Goal: Task Accomplishment & Management: Use online tool/utility

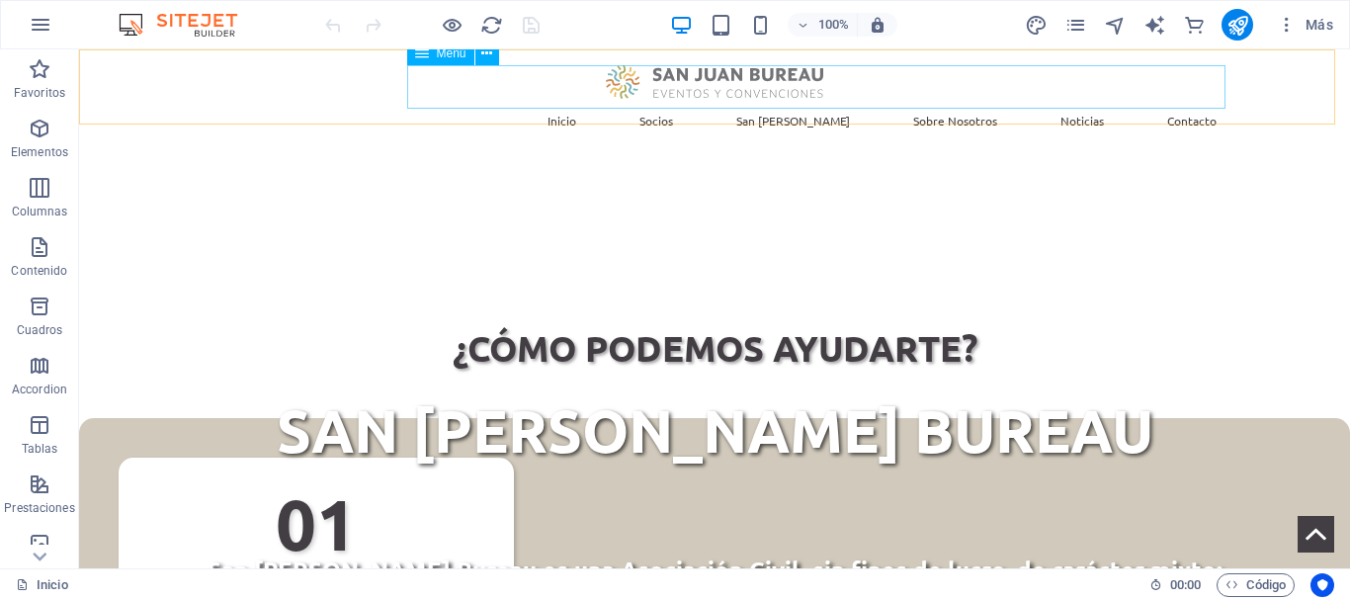
scroll to position [244, 0]
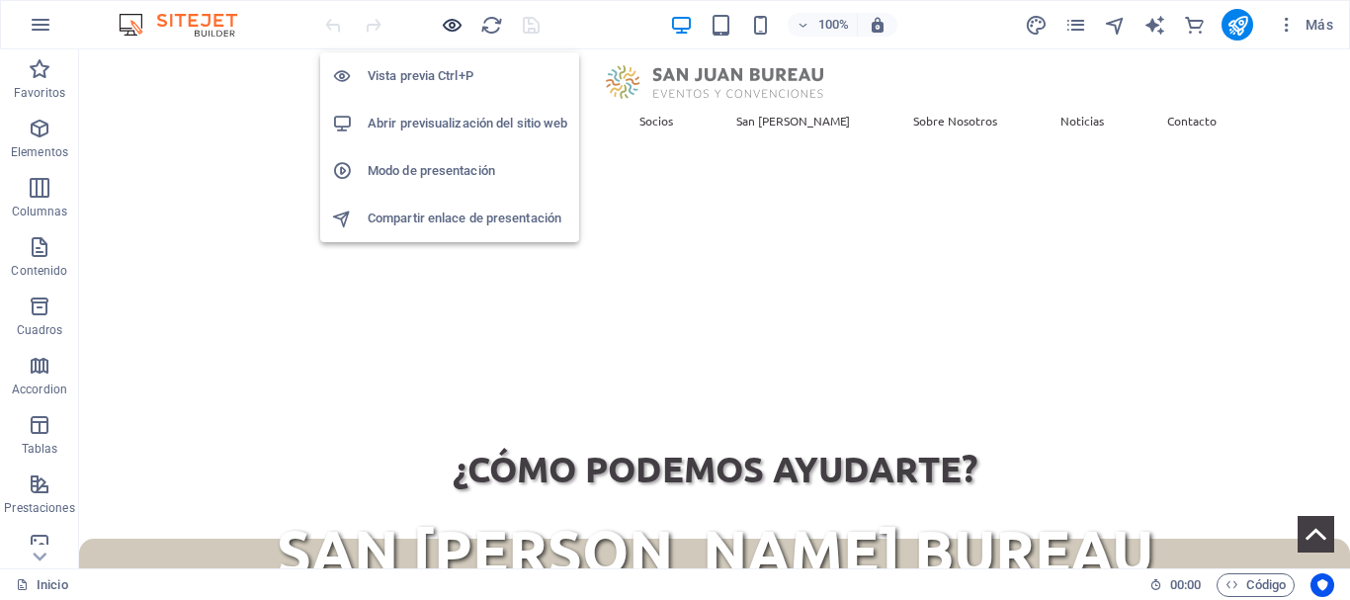
click at [453, 23] on icon "button" at bounding box center [452, 25] width 23 height 23
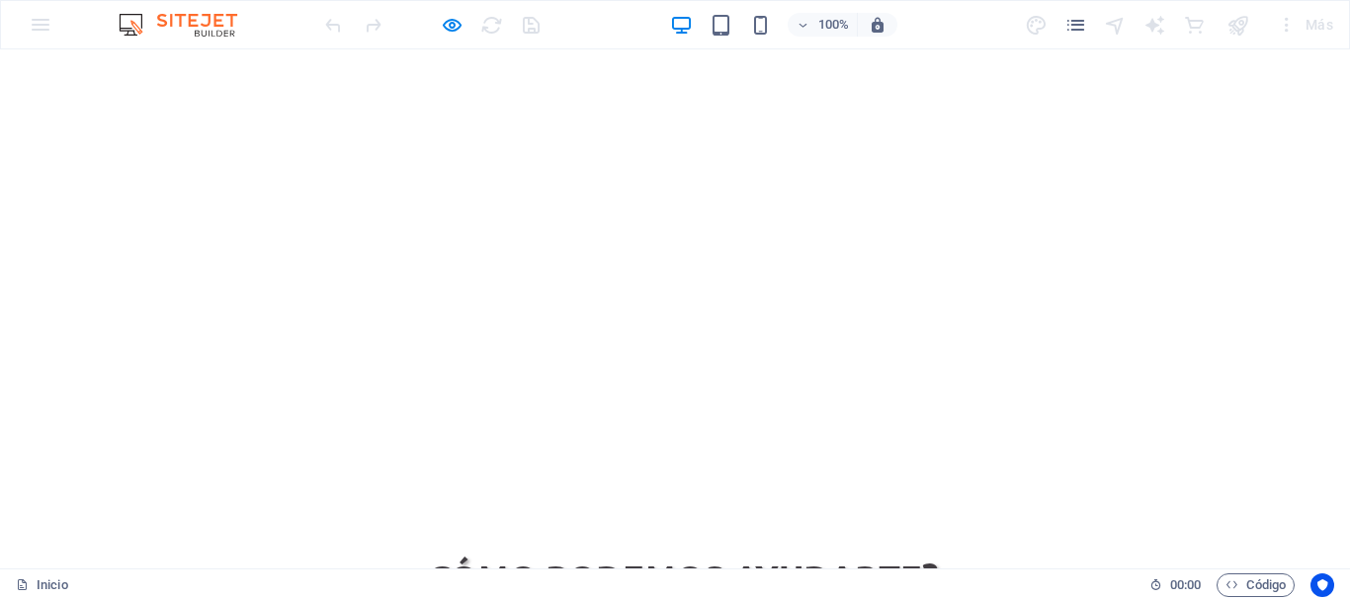
scroll to position [0, 0]
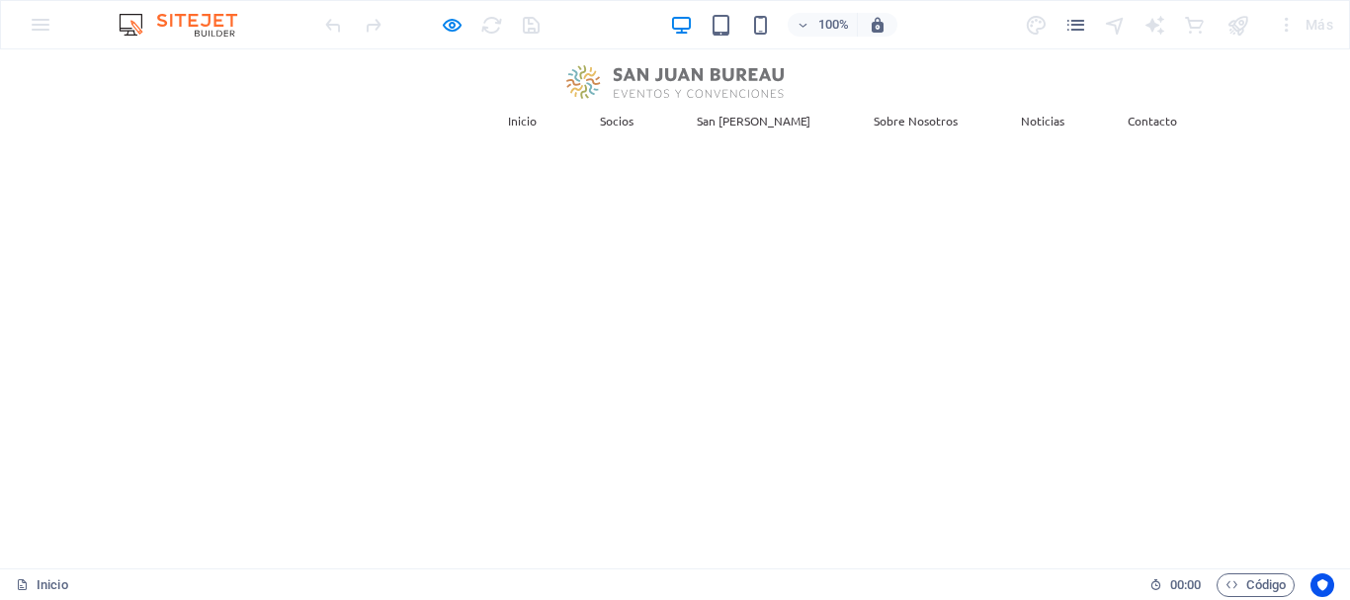
click at [649, 99] on link "Socios" at bounding box center [616, 120] width 65 height 43
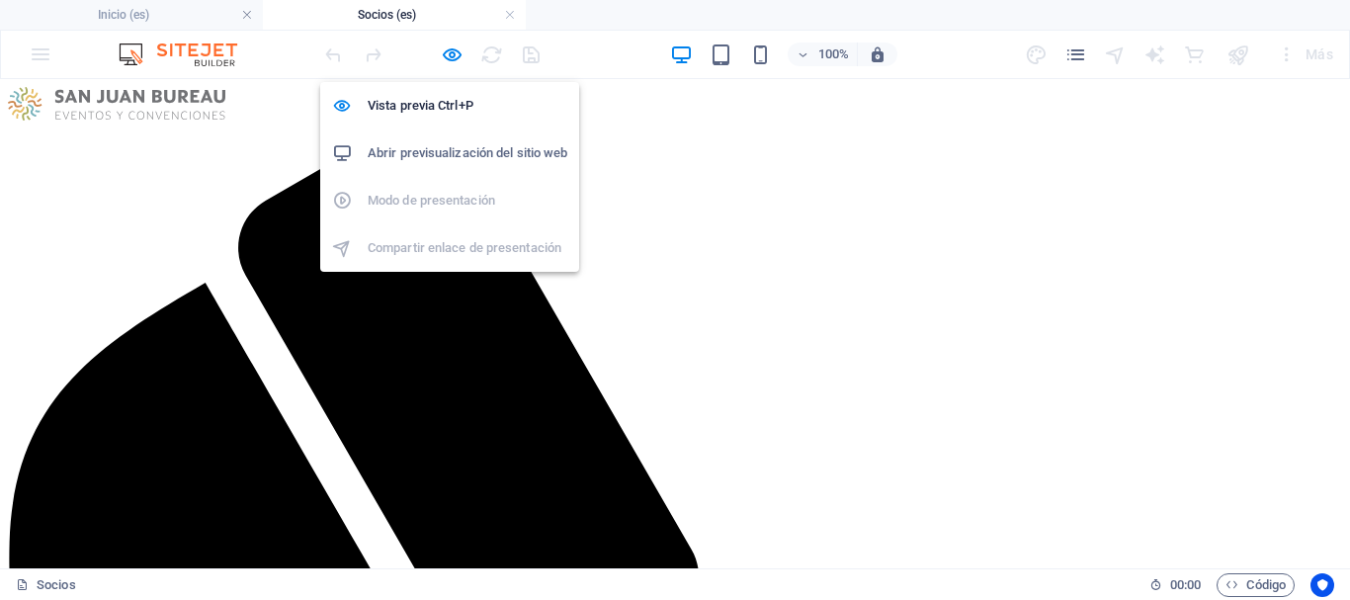
click at [449, 152] on h6 "Abrir previsualización del sitio web" at bounding box center [468, 153] width 200 height 24
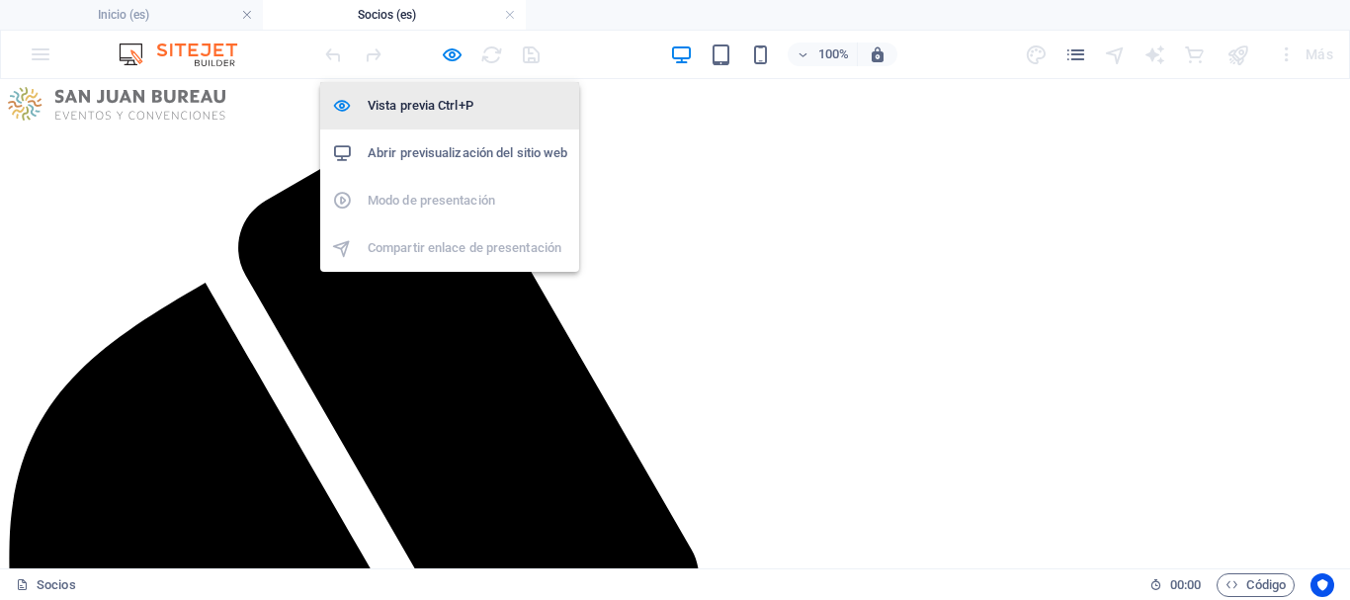
drag, startPoint x: 445, startPoint y: 57, endPoint x: 429, endPoint y: 105, distance: 50.0
click at [446, 57] on icon "button" at bounding box center [452, 54] width 23 height 23
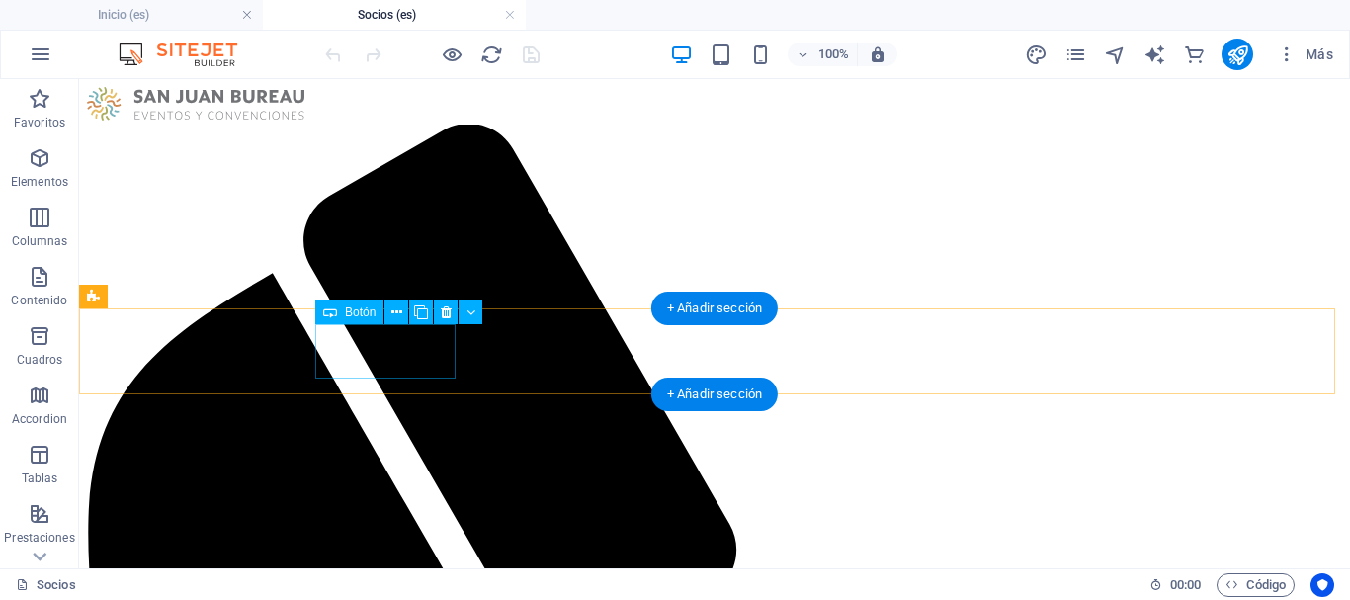
select select "px"
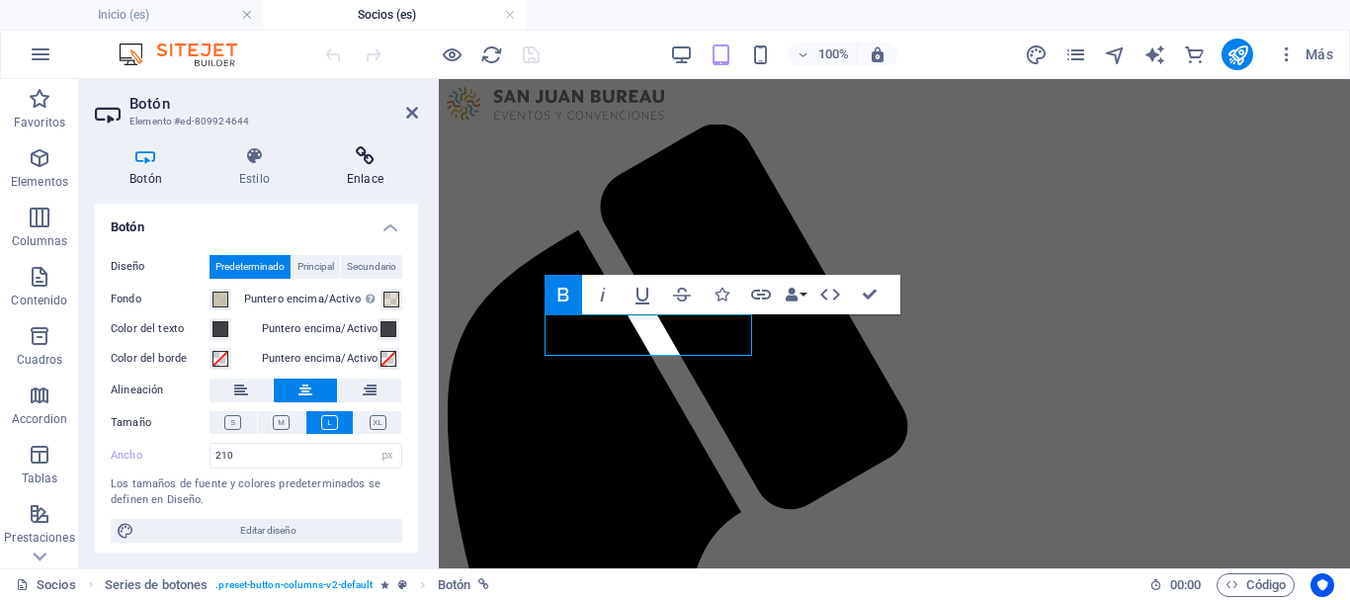
click at [360, 162] on icon at bounding box center [365, 156] width 106 height 20
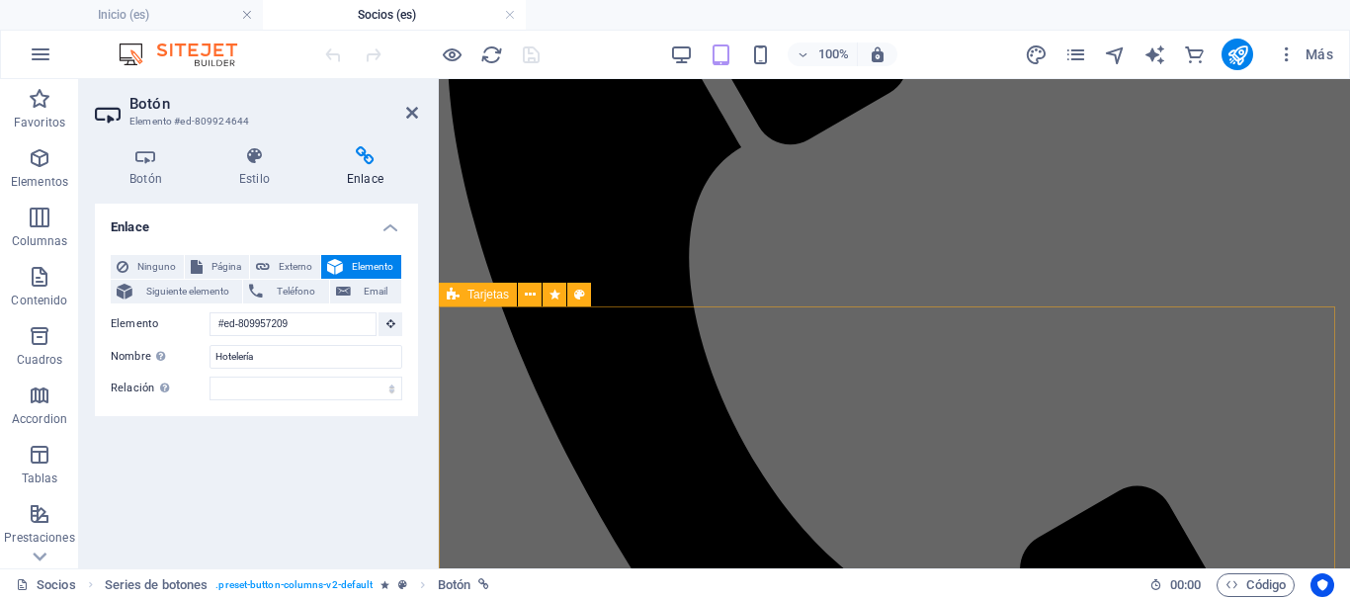
scroll to position [395, 0]
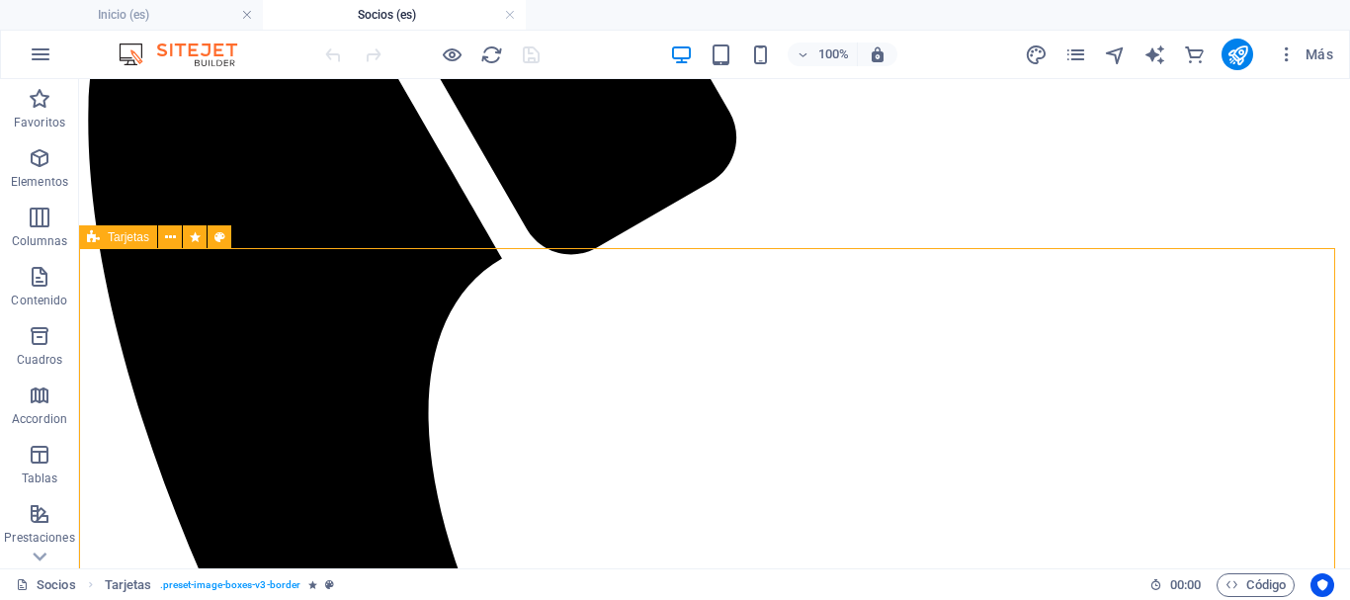
scroll to position [413, 0]
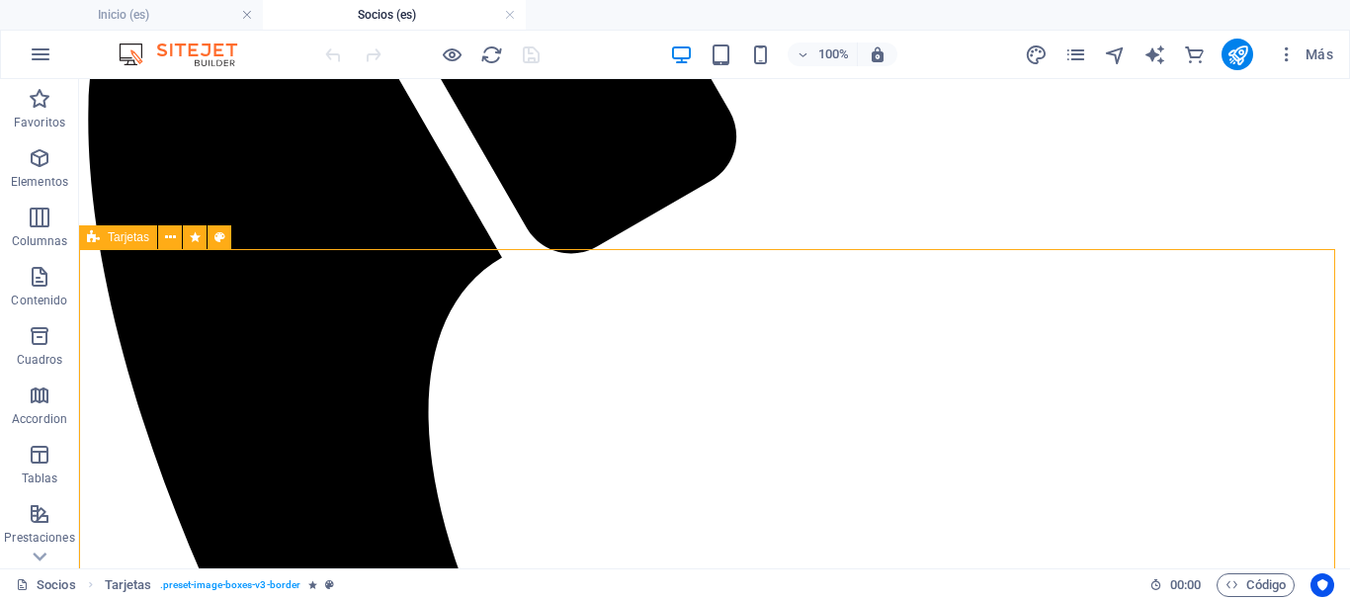
select select "px"
select select "%"
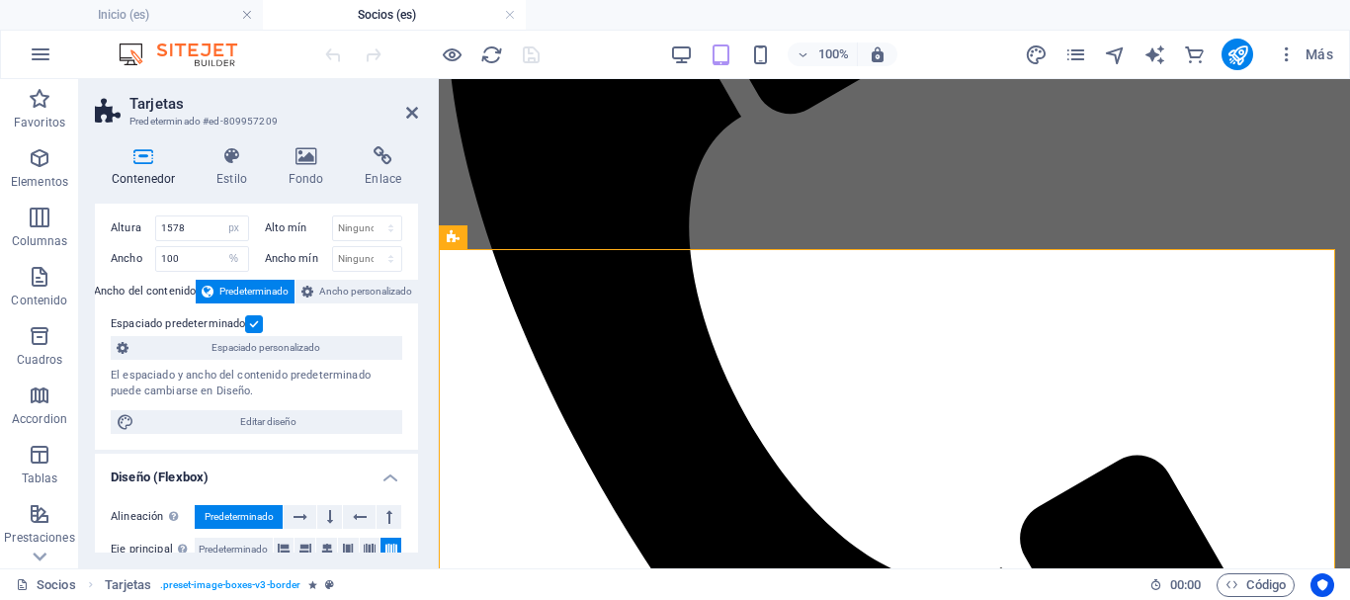
scroll to position [0, 0]
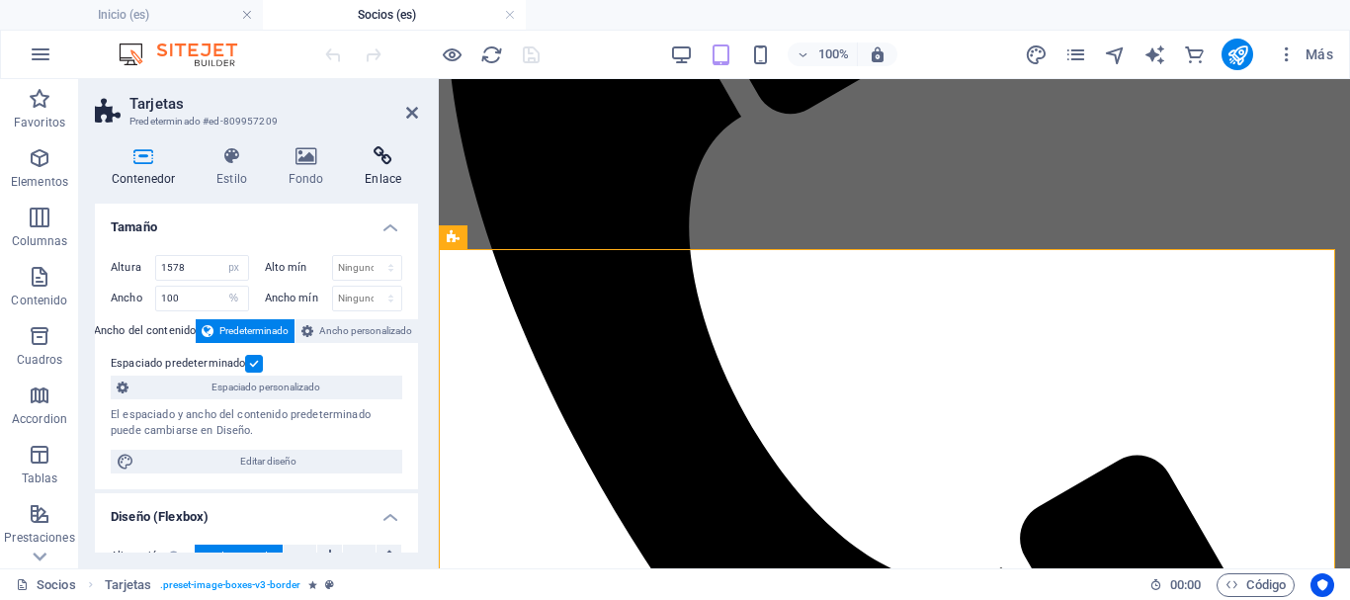
click at [389, 167] on h4 "Enlace" at bounding box center [383, 167] width 70 height 42
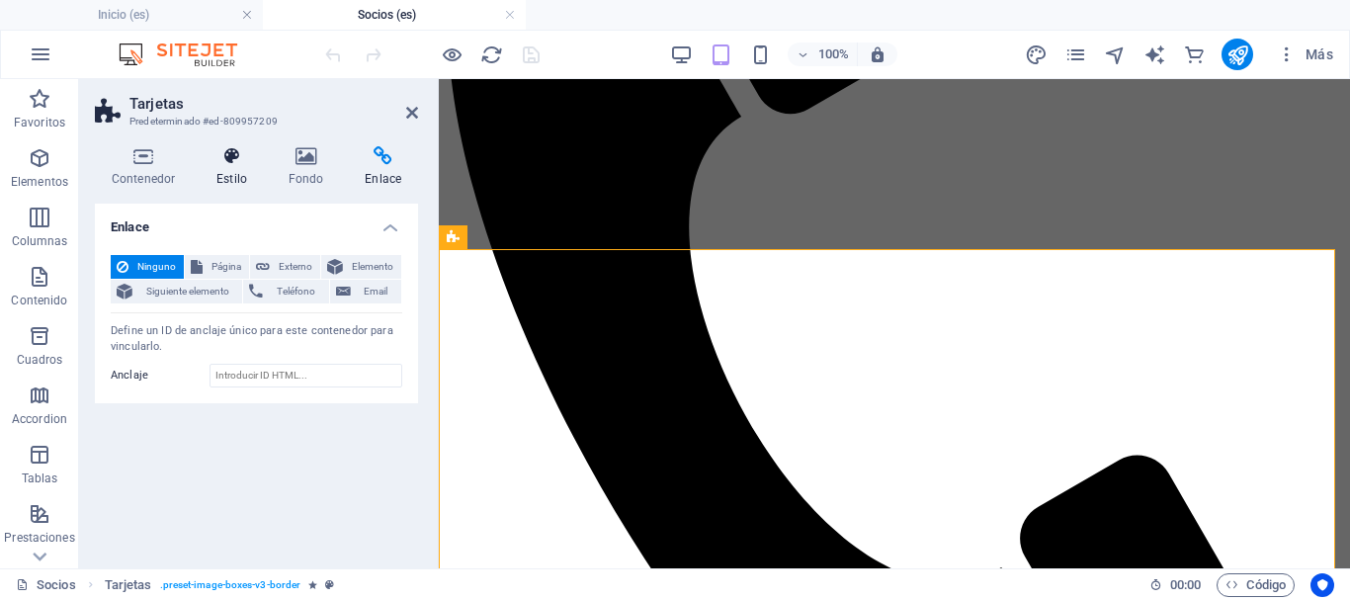
click at [225, 163] on icon at bounding box center [232, 156] width 64 height 20
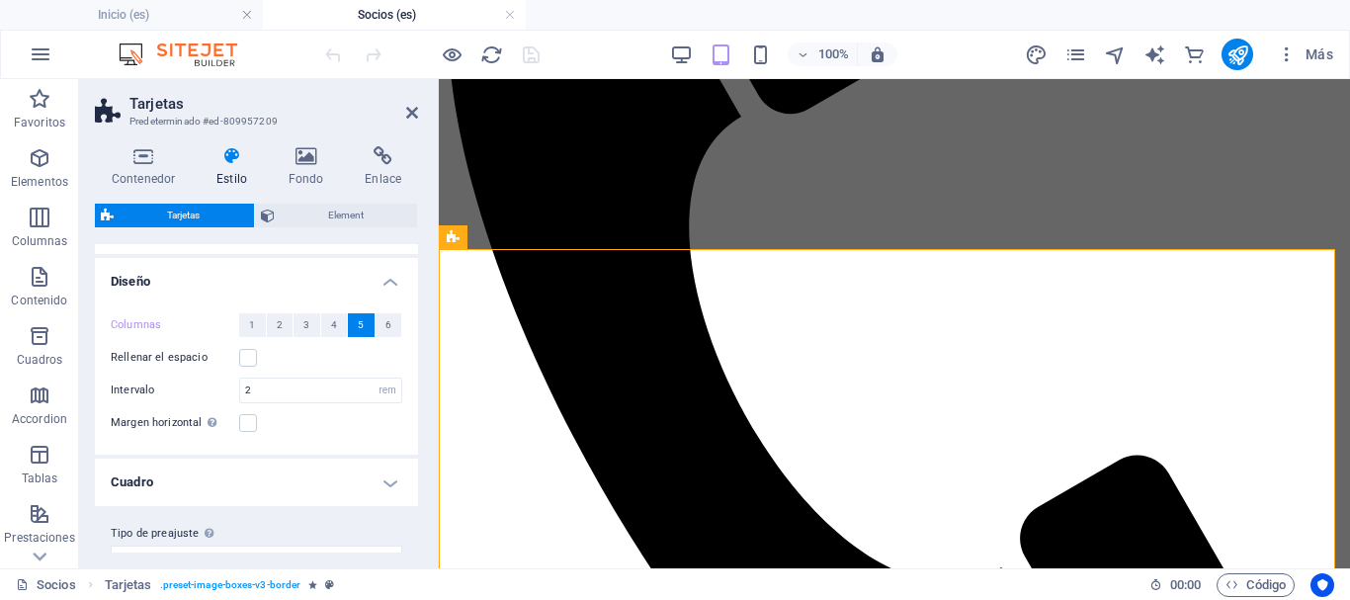
scroll to position [220, 0]
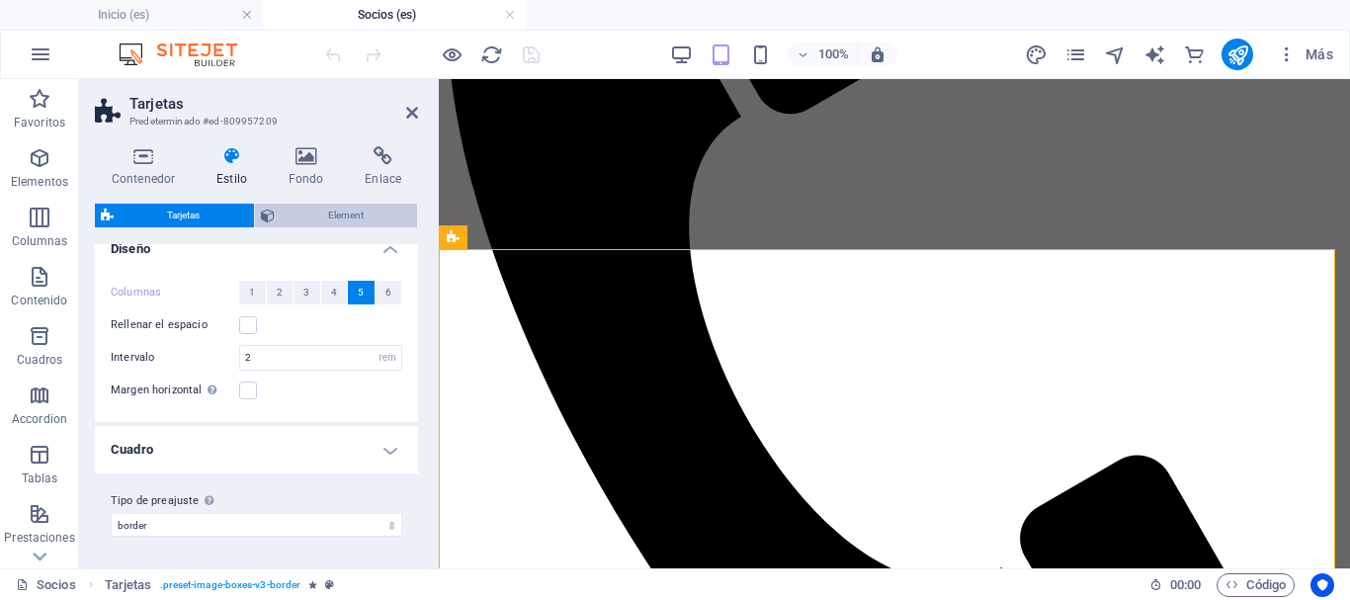
click at [335, 209] on span "Element" at bounding box center [346, 216] width 131 height 24
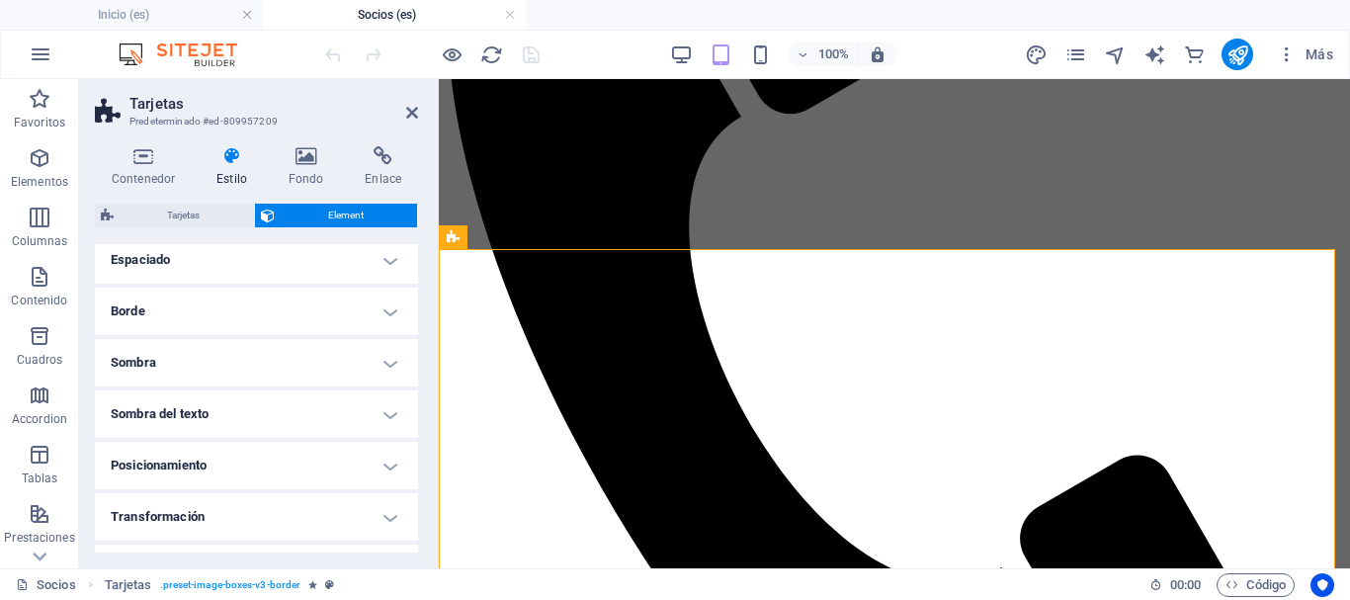
scroll to position [19, 0]
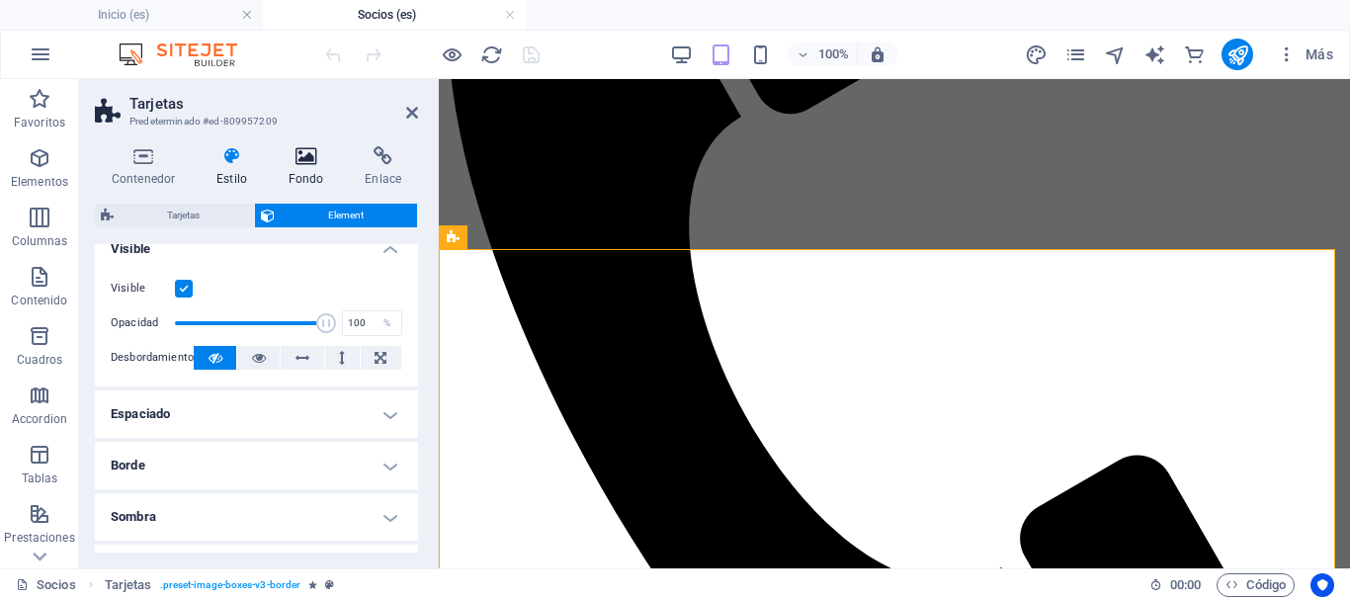
click at [309, 162] on icon at bounding box center [306, 156] width 69 height 20
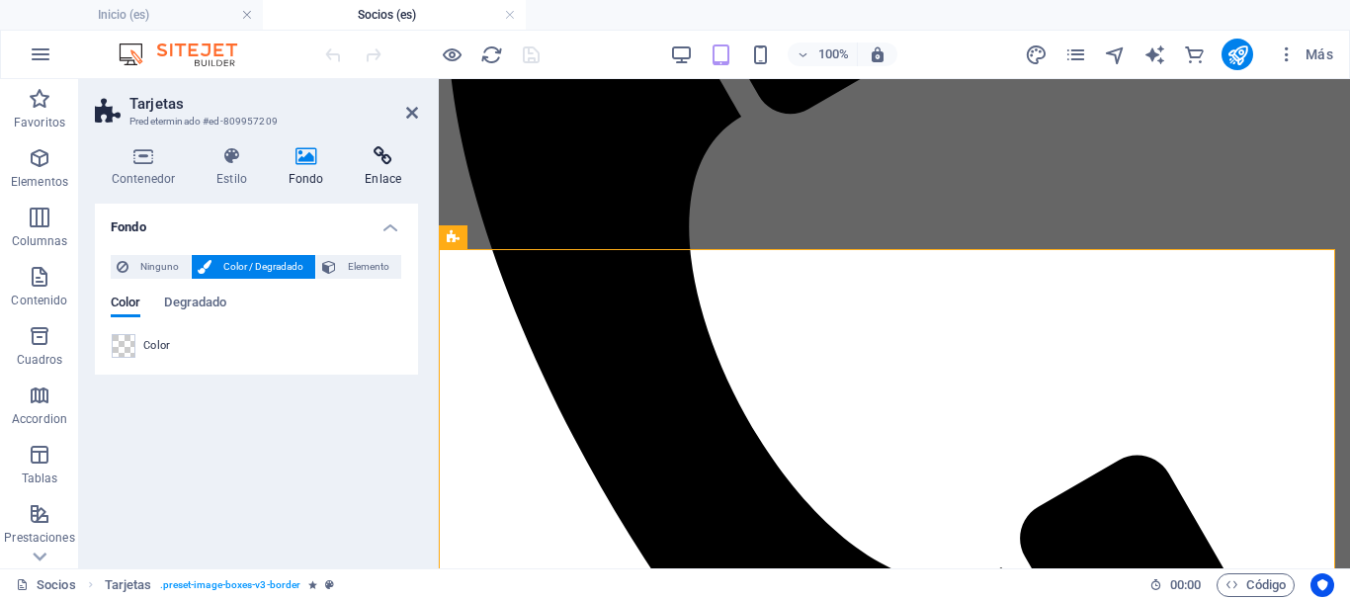
click at [377, 159] on icon at bounding box center [383, 156] width 70 height 20
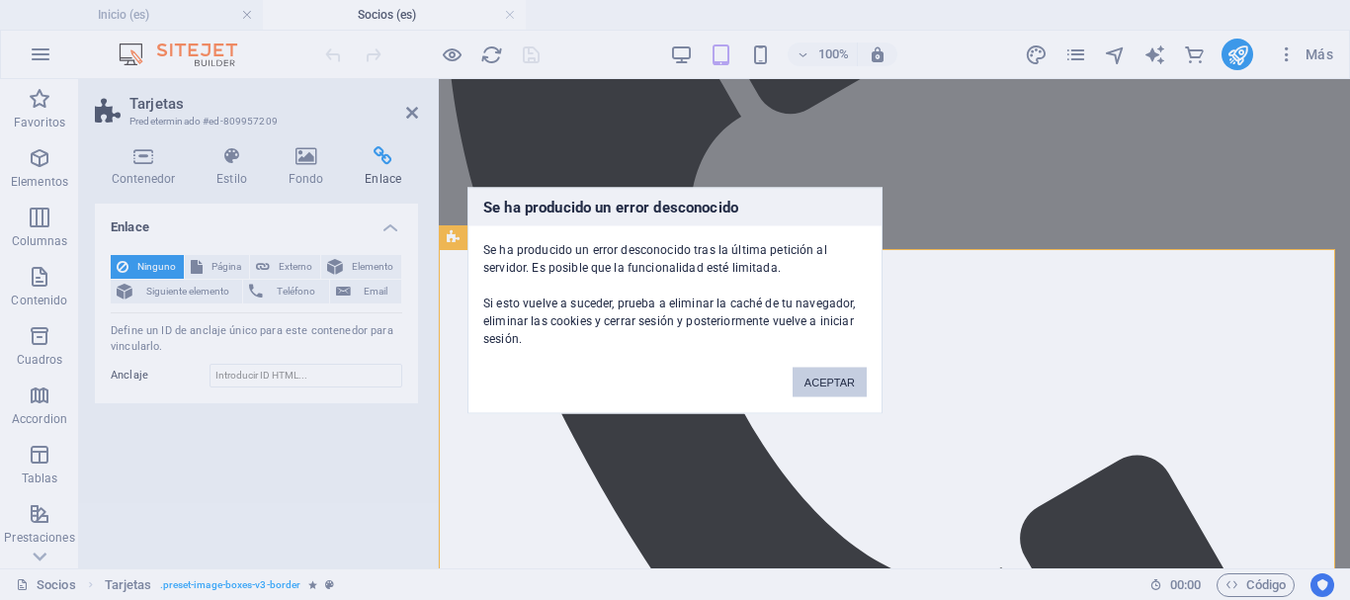
click at [807, 377] on button "ACEPTAR" at bounding box center [830, 382] width 74 height 30
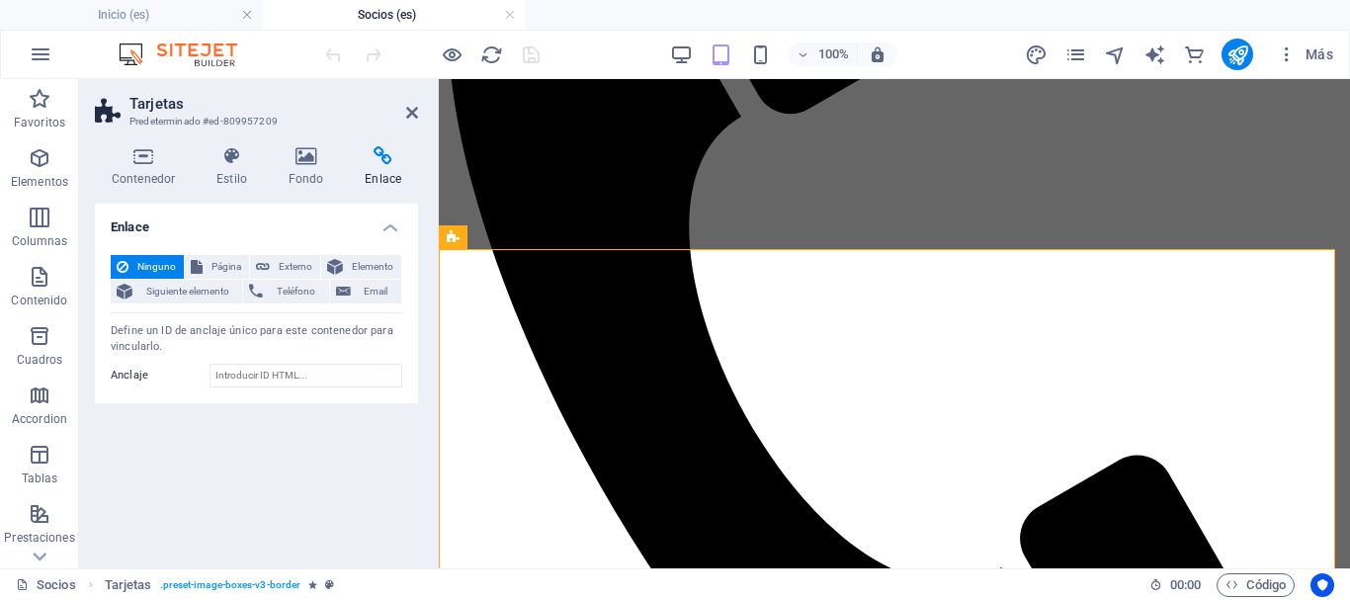
click at [375, 328] on div "Define un ID de anclaje único para este contenedor para vincularlo." at bounding box center [257, 339] width 292 height 33
click at [146, 371] on label "Anclaje" at bounding box center [160, 376] width 99 height 24
click at [210, 371] on input "Anclaje" at bounding box center [306, 376] width 193 height 24
click at [116, 381] on label "Anclaje" at bounding box center [160, 376] width 99 height 24
click at [210, 381] on input "Anclaje" at bounding box center [306, 376] width 193 height 24
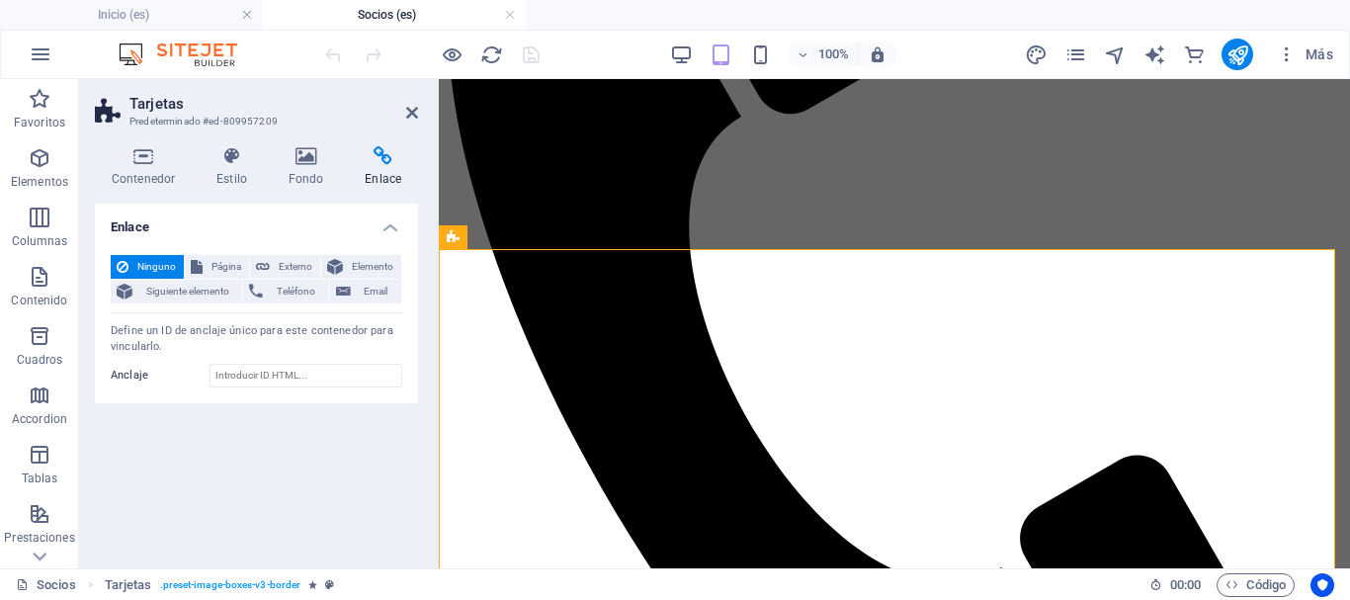
click at [121, 343] on div "Define un ID de anclaje único para este contenedor para vincularlo." at bounding box center [257, 339] width 292 height 33
click at [268, 328] on div "Define un ID de anclaje único para este contenedor para vincularlo." at bounding box center [257, 339] width 292 height 33
click at [336, 326] on div "Define un ID de anclaje único para este contenedor para vincularlo." at bounding box center [257, 339] width 292 height 33
click at [376, 261] on span "Elemento" at bounding box center [372, 267] width 46 height 24
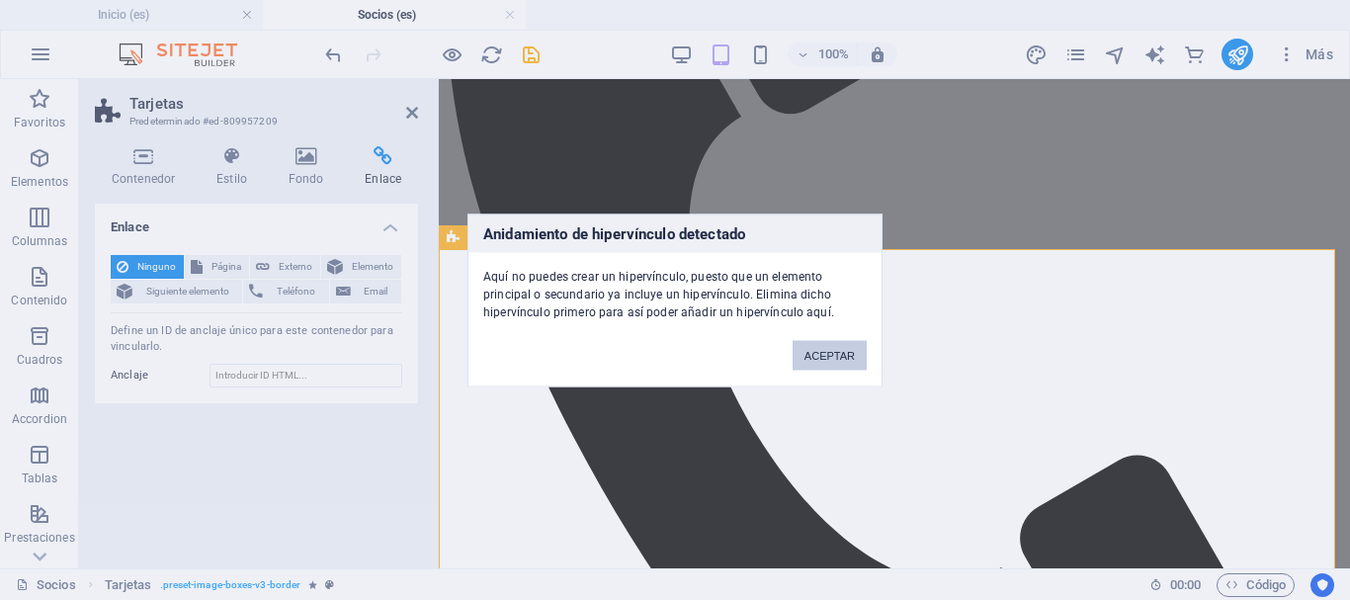
click at [847, 352] on button "ACEPTAR" at bounding box center [830, 355] width 74 height 30
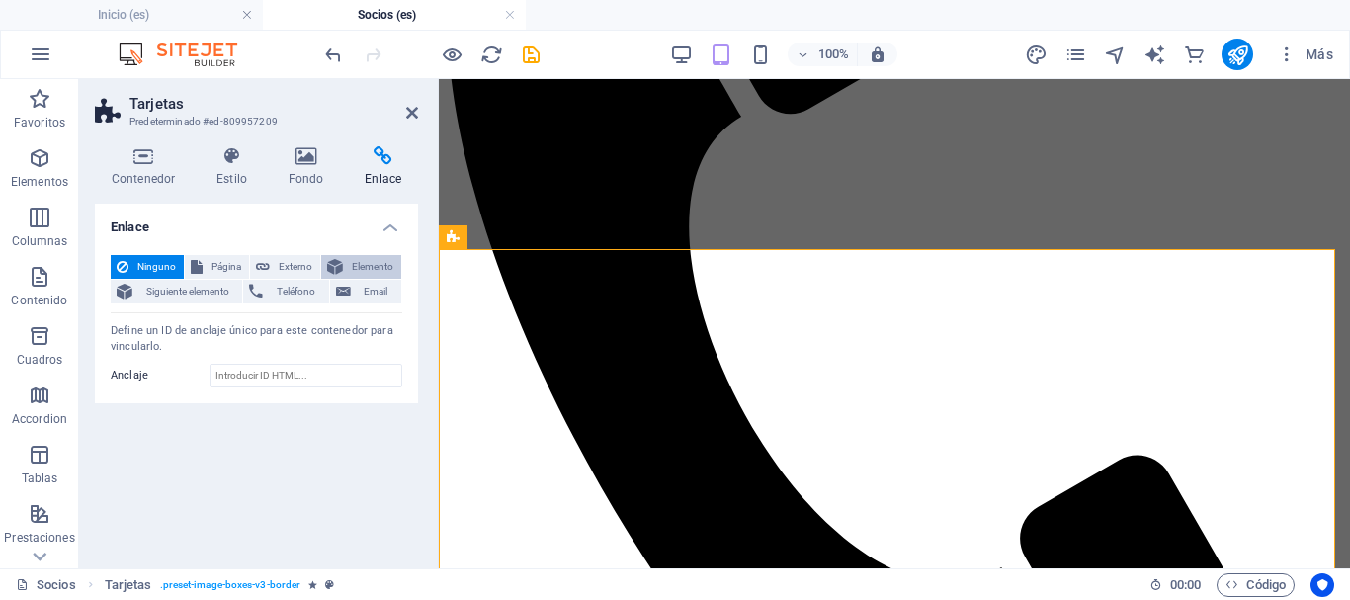
click at [365, 269] on span "Elemento" at bounding box center [372, 267] width 46 height 24
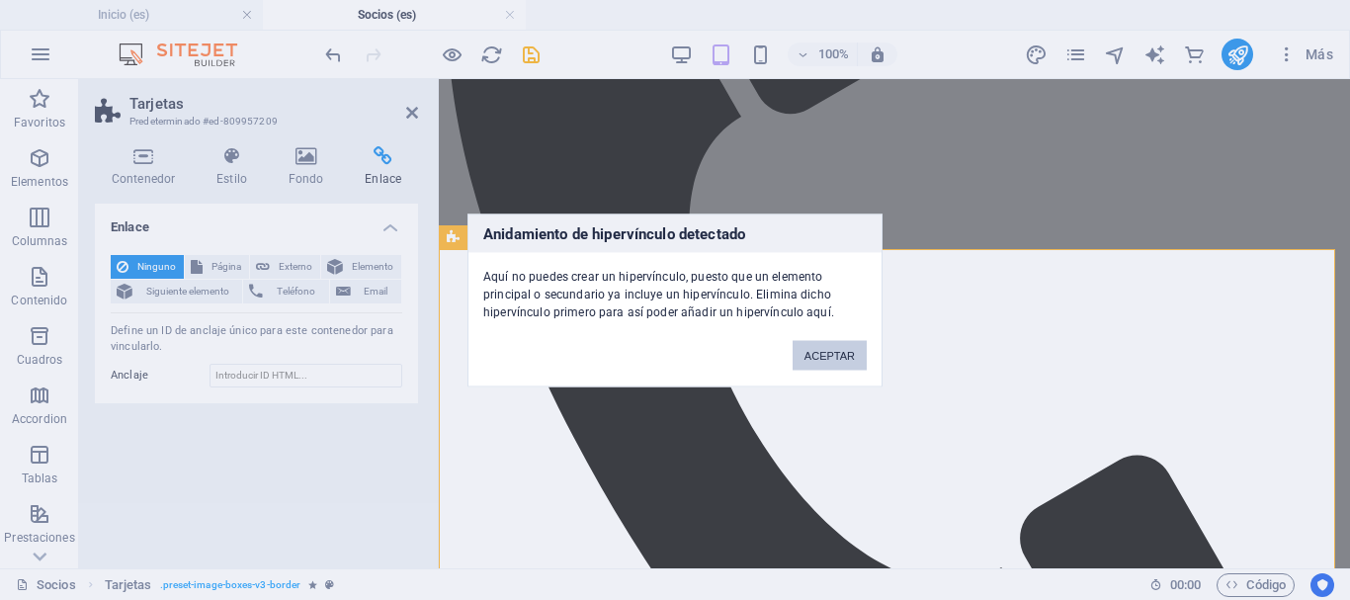
click at [841, 354] on button "ACEPTAR" at bounding box center [830, 355] width 74 height 30
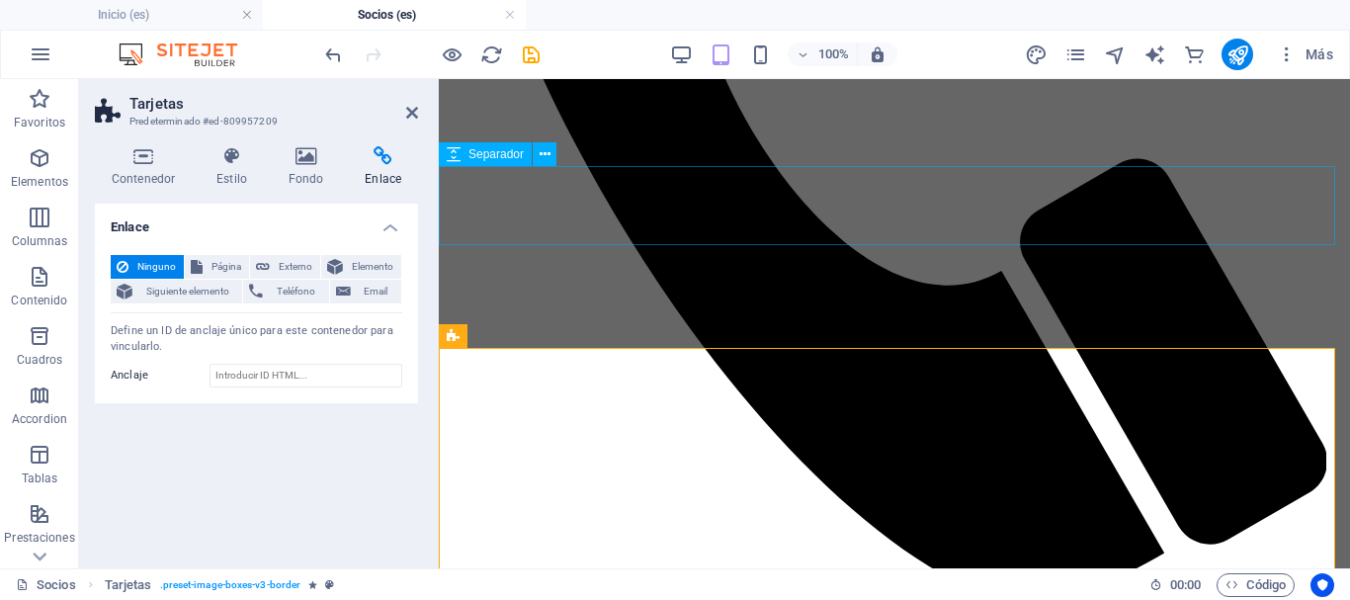
scroll to position [297, 0]
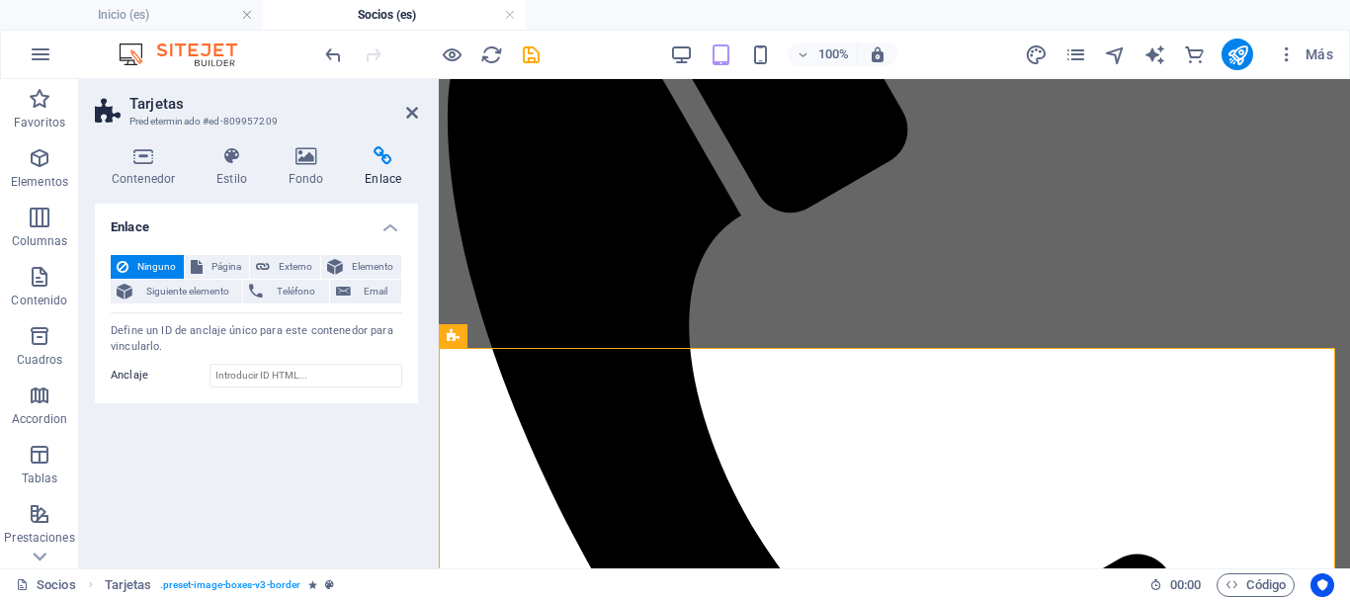
click at [393, 225] on h4 "Enlace" at bounding box center [256, 222] width 323 height 36
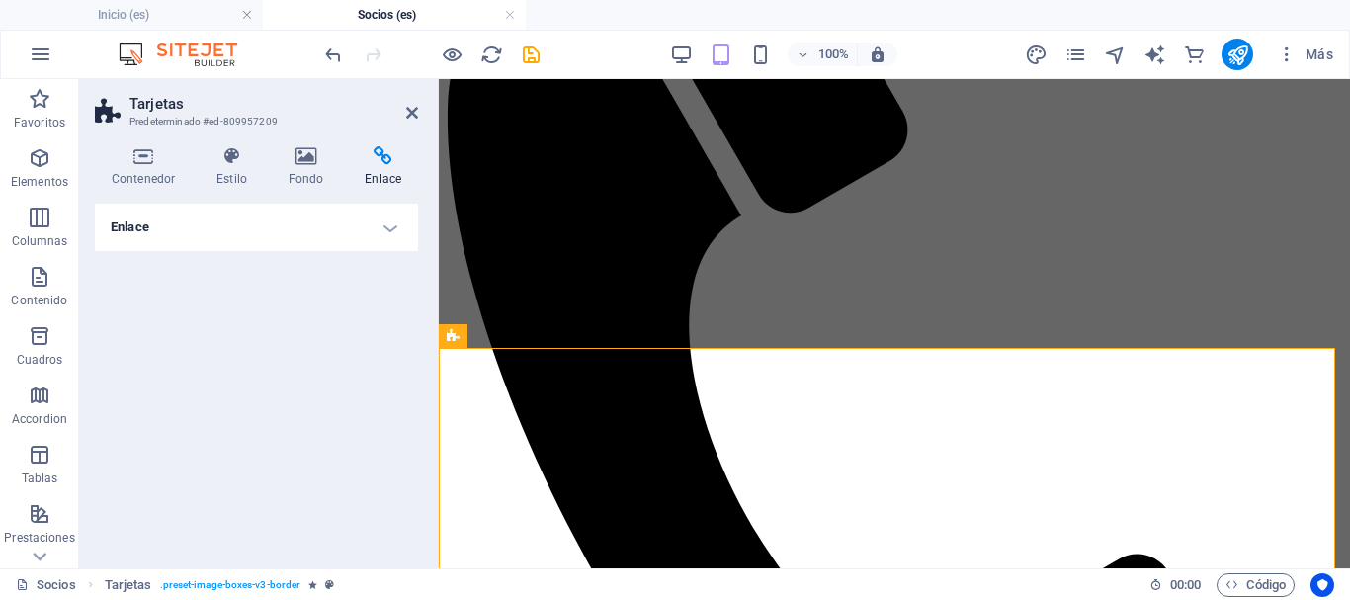
click at [393, 225] on h4 "Enlace" at bounding box center [256, 227] width 323 height 47
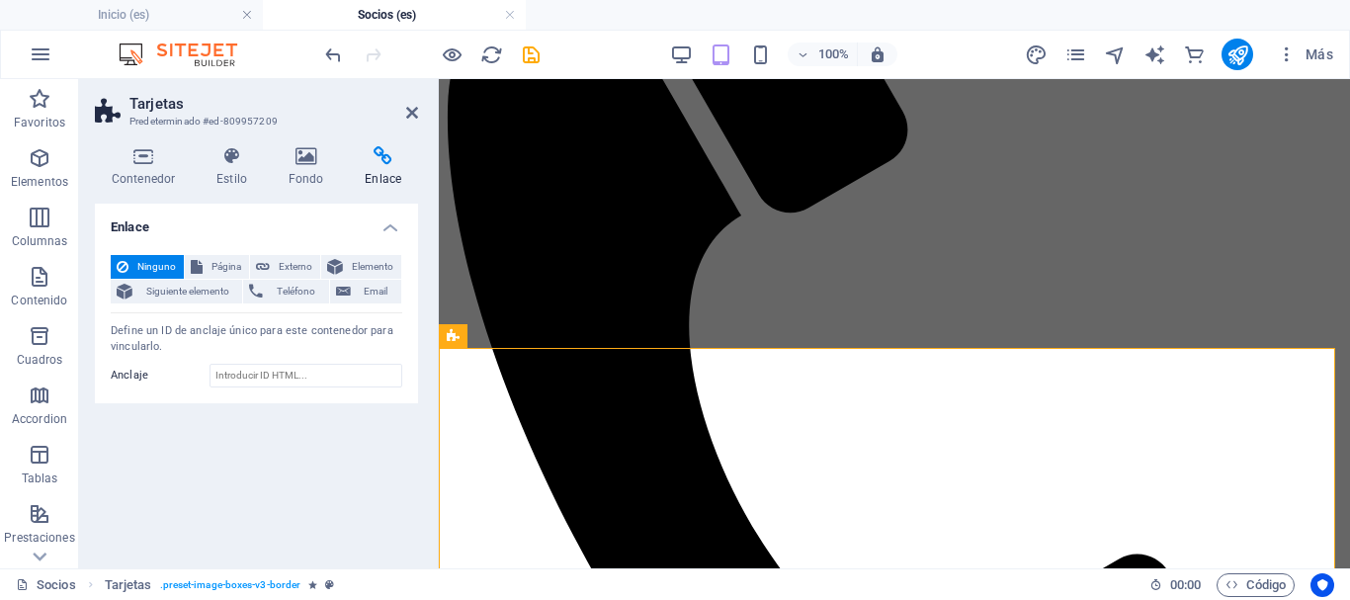
click at [302, 143] on div "Contenedor Estilo Fondo Enlace Tamaño Altura 1578 Predeterminado px rem % vh vw…" at bounding box center [256, 349] width 355 height 438
click at [303, 155] on icon at bounding box center [306, 156] width 69 height 20
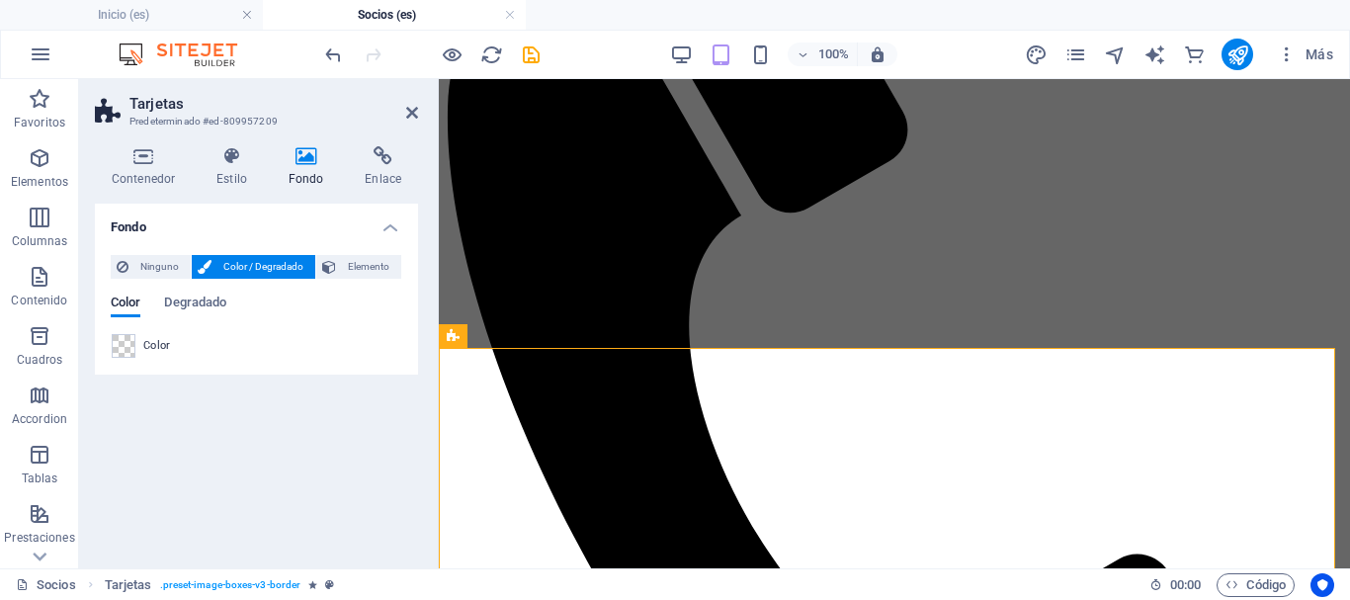
click at [263, 118] on h3 "Predeterminado #ed-809957209" at bounding box center [254, 122] width 249 height 18
click at [224, 123] on h3 "Predeterminado #ed-809957209" at bounding box center [254, 122] width 249 height 18
drag, startPoint x: 204, startPoint y: 121, endPoint x: 267, endPoint y: 120, distance: 63.3
click at [267, 120] on h3 "Predeterminado #ed-809957209" at bounding box center [254, 122] width 249 height 18
drag, startPoint x: 267, startPoint y: 120, endPoint x: 225, endPoint y: 160, distance: 58.0
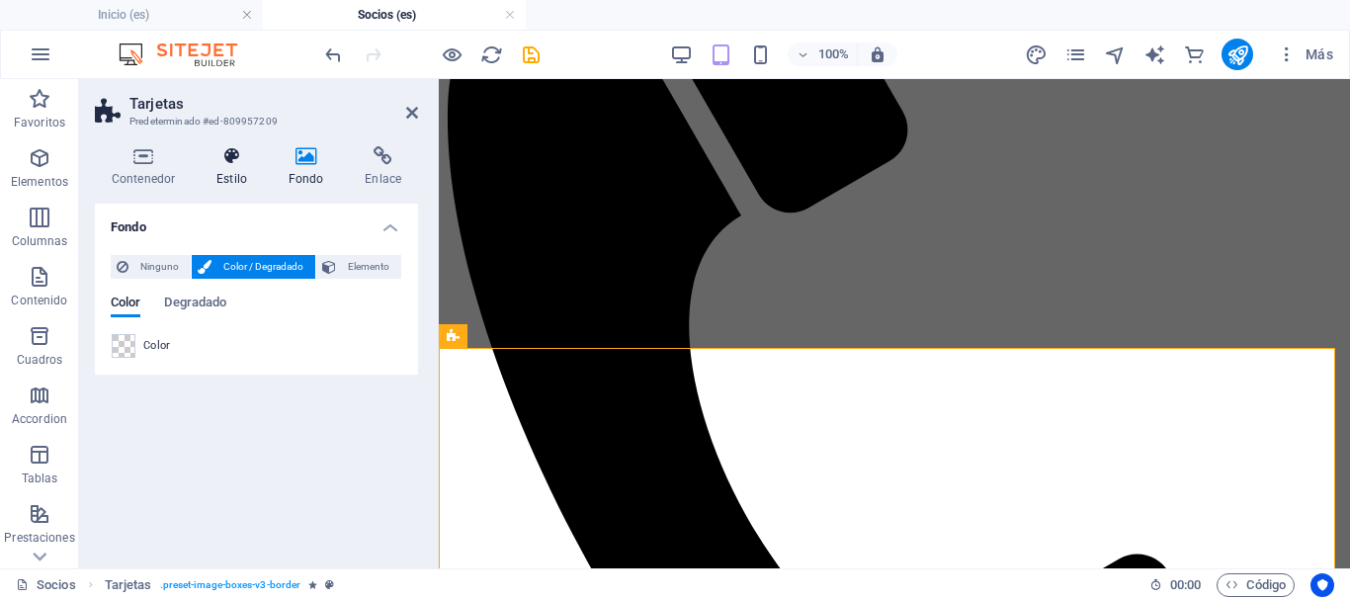
click at [225, 160] on icon at bounding box center [232, 156] width 64 height 20
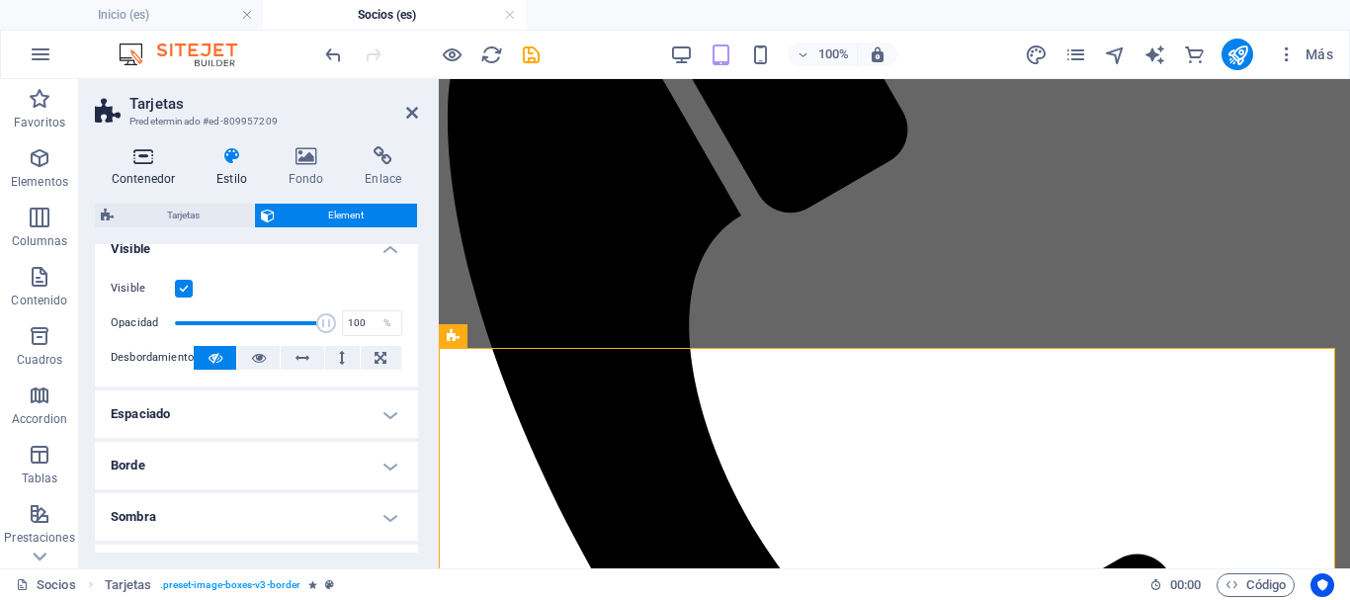
click at [155, 170] on h4 "Contenedor" at bounding box center [147, 167] width 105 height 42
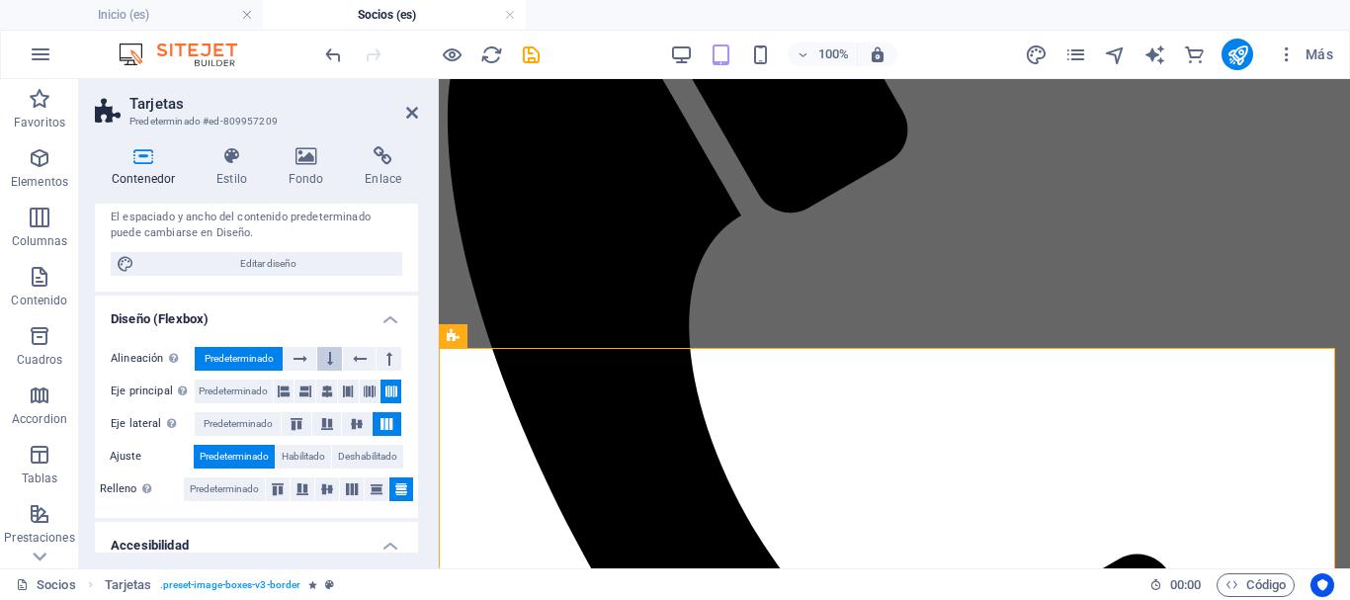
scroll to position [0, 0]
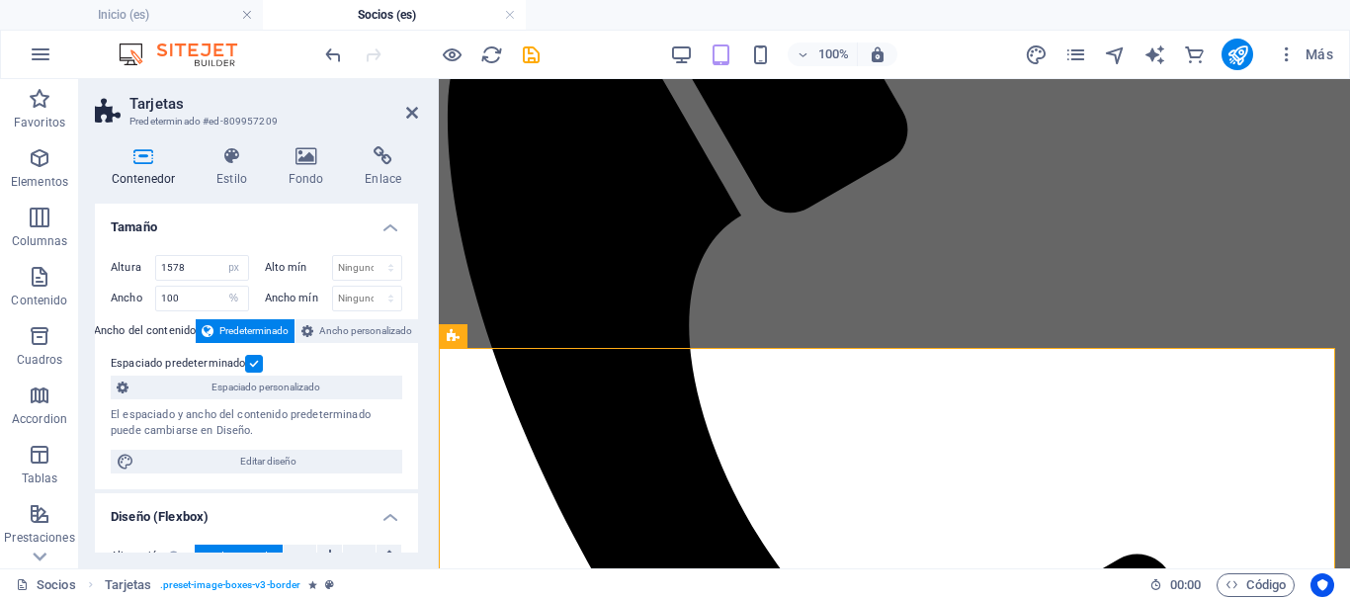
drag, startPoint x: 206, startPoint y: 120, endPoint x: 287, endPoint y: 117, distance: 81.1
click at [287, 117] on h3 "Predeterminado #ed-809957209" at bounding box center [254, 122] width 249 height 18
drag, startPoint x: 281, startPoint y: 117, endPoint x: 174, endPoint y: 118, distance: 106.8
click at [174, 118] on h3 "Predeterminado #ed-809957209" at bounding box center [254, 122] width 249 height 18
click at [529, 336] on icon at bounding box center [530, 336] width 11 height 21
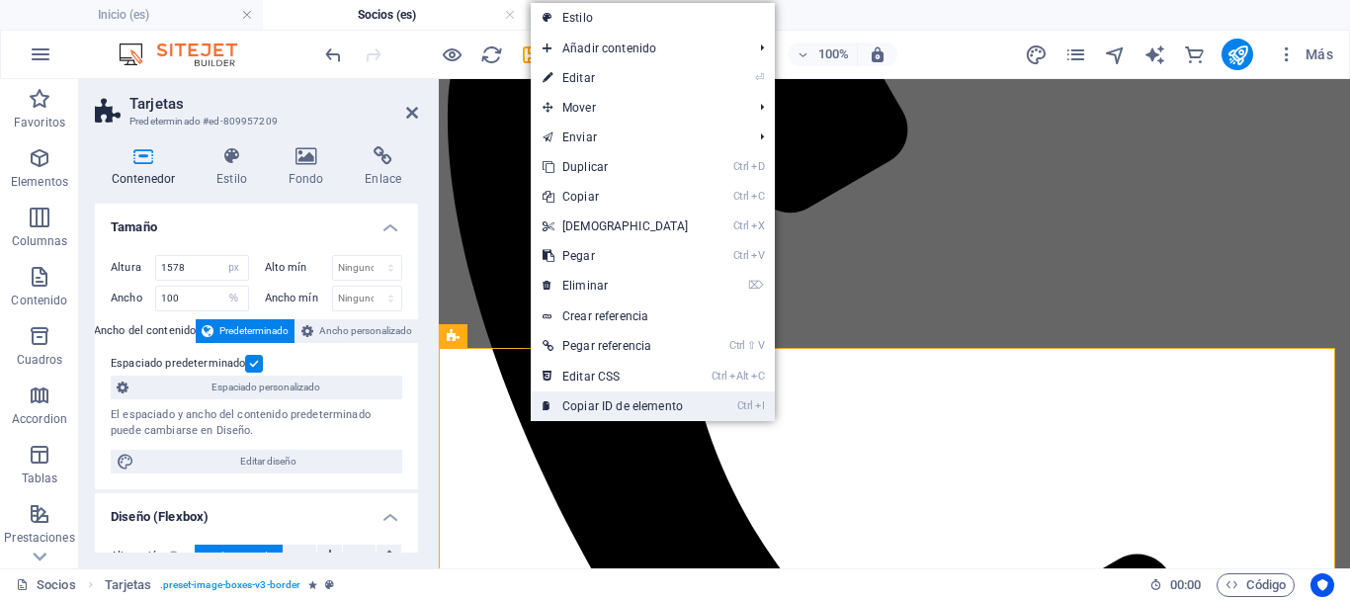
click at [587, 399] on link "Ctrl I Copiar ID de elemento" at bounding box center [616, 406] width 170 height 30
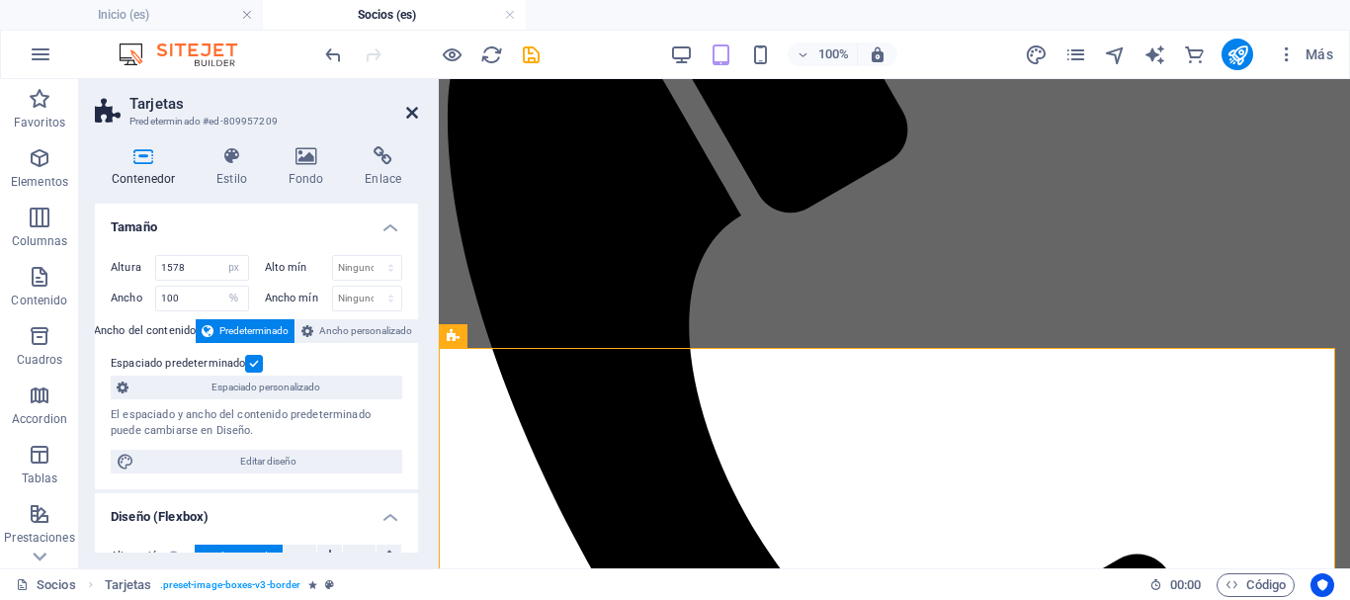
drag, startPoint x: 409, startPoint y: 113, endPoint x: 349, endPoint y: 89, distance: 64.8
click at [409, 113] on icon at bounding box center [412, 113] width 12 height 16
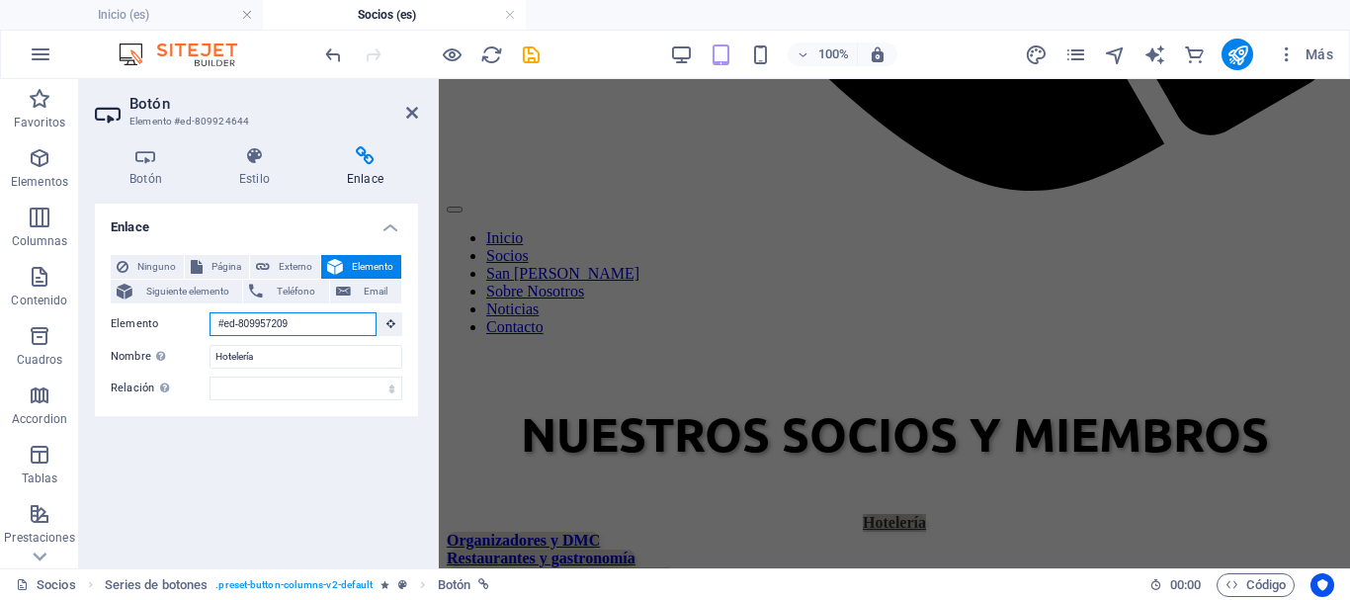
scroll to position [461, 0]
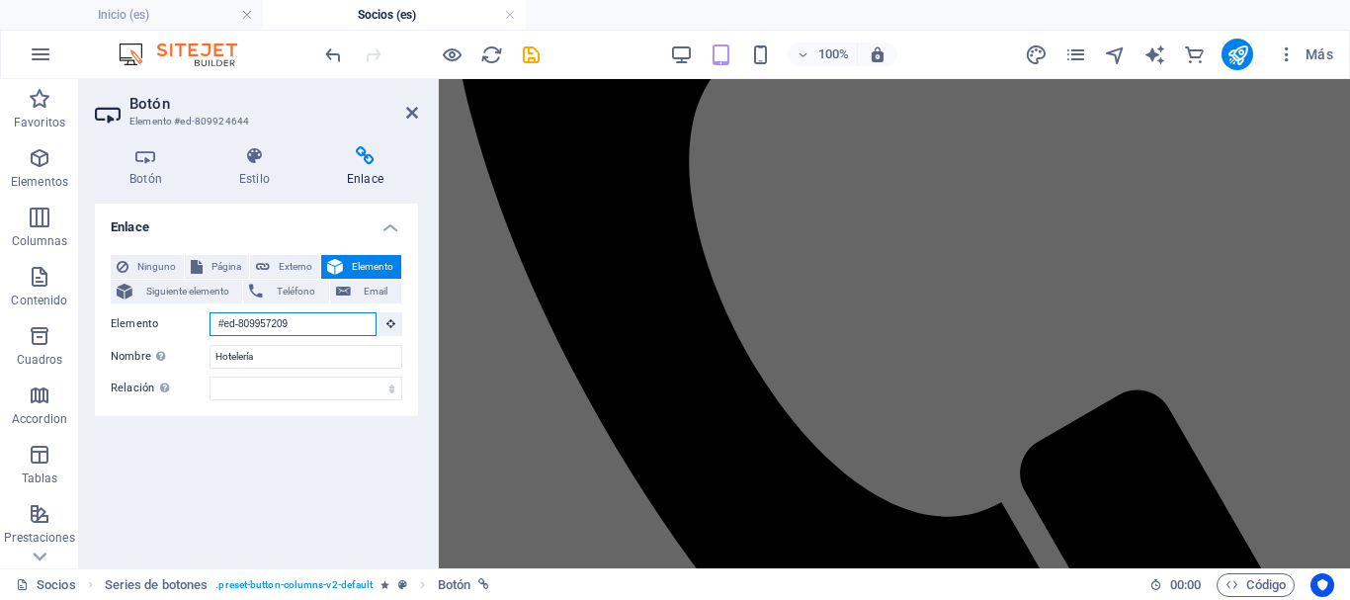
drag, startPoint x: 299, startPoint y: 323, endPoint x: 113, endPoint y: 325, distance: 185.9
click at [113, 325] on div "Elemento #ed-809957209" at bounding box center [257, 324] width 292 height 25
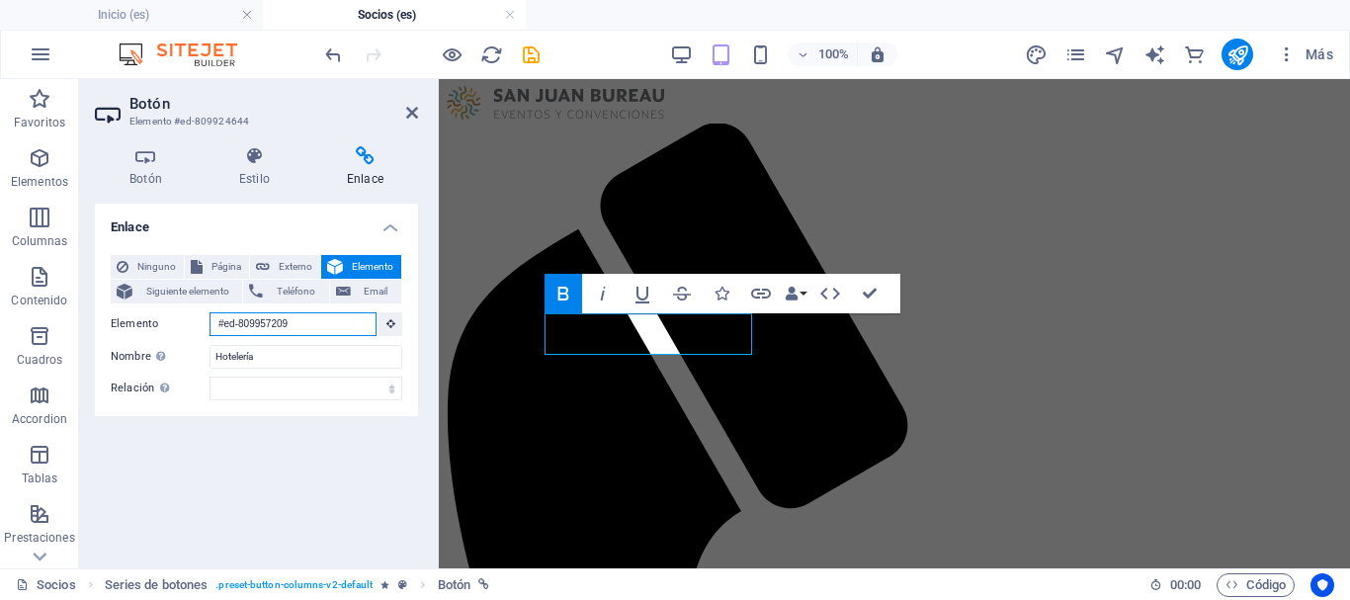
scroll to position [0, 0]
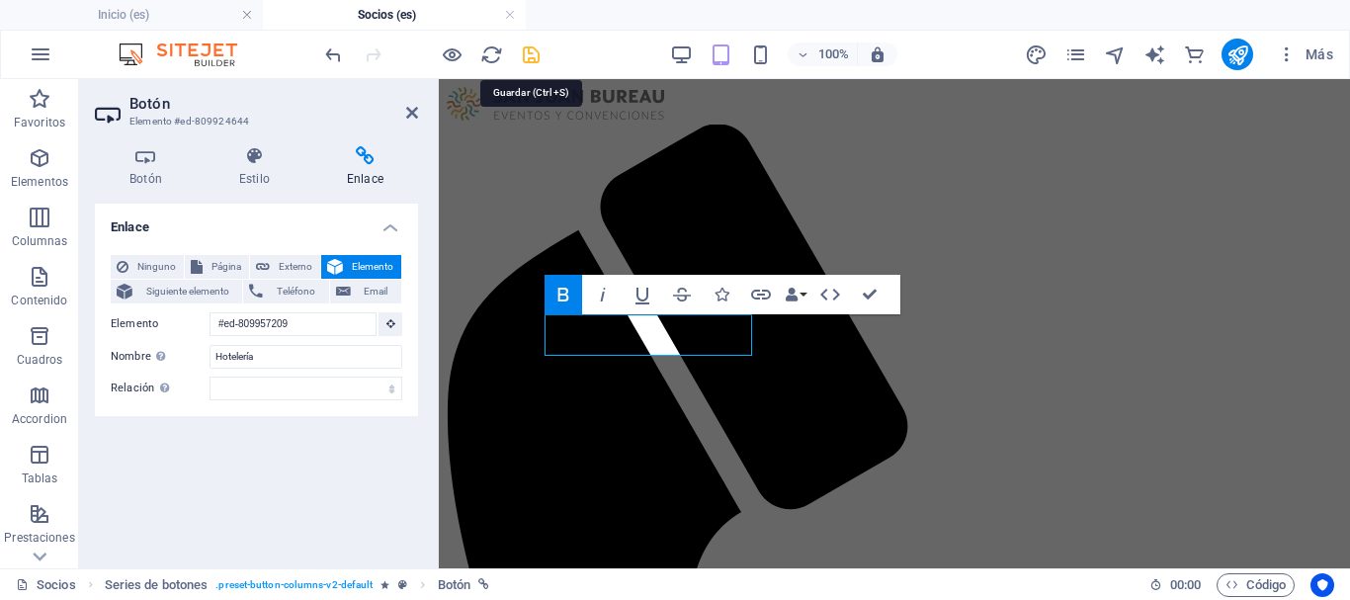
click at [532, 57] on icon "save" at bounding box center [531, 54] width 23 height 23
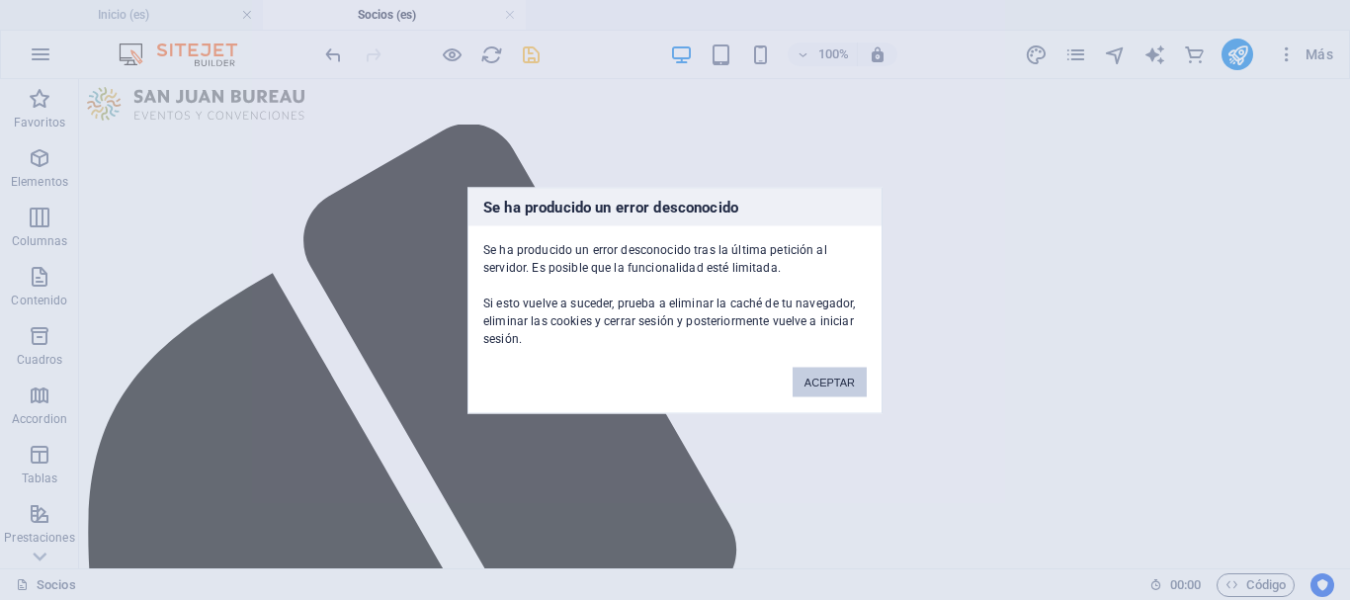
click at [837, 386] on button "ACEPTAR" at bounding box center [830, 382] width 74 height 30
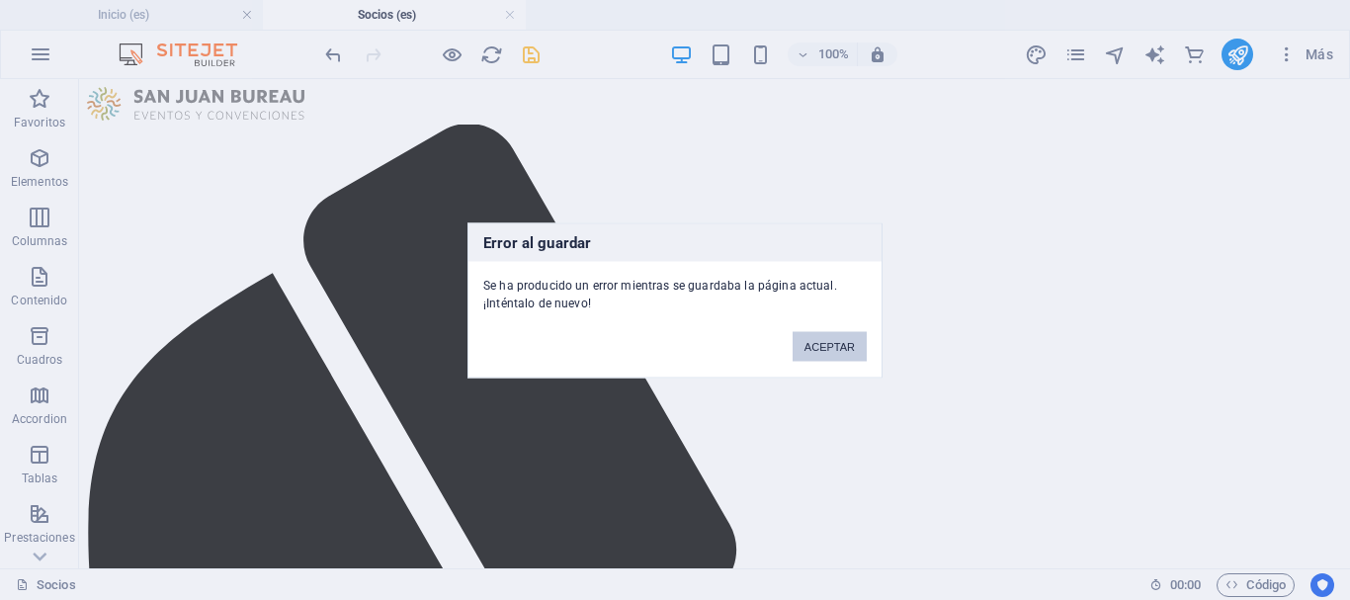
click at [826, 349] on button "ACEPTAR" at bounding box center [830, 346] width 74 height 30
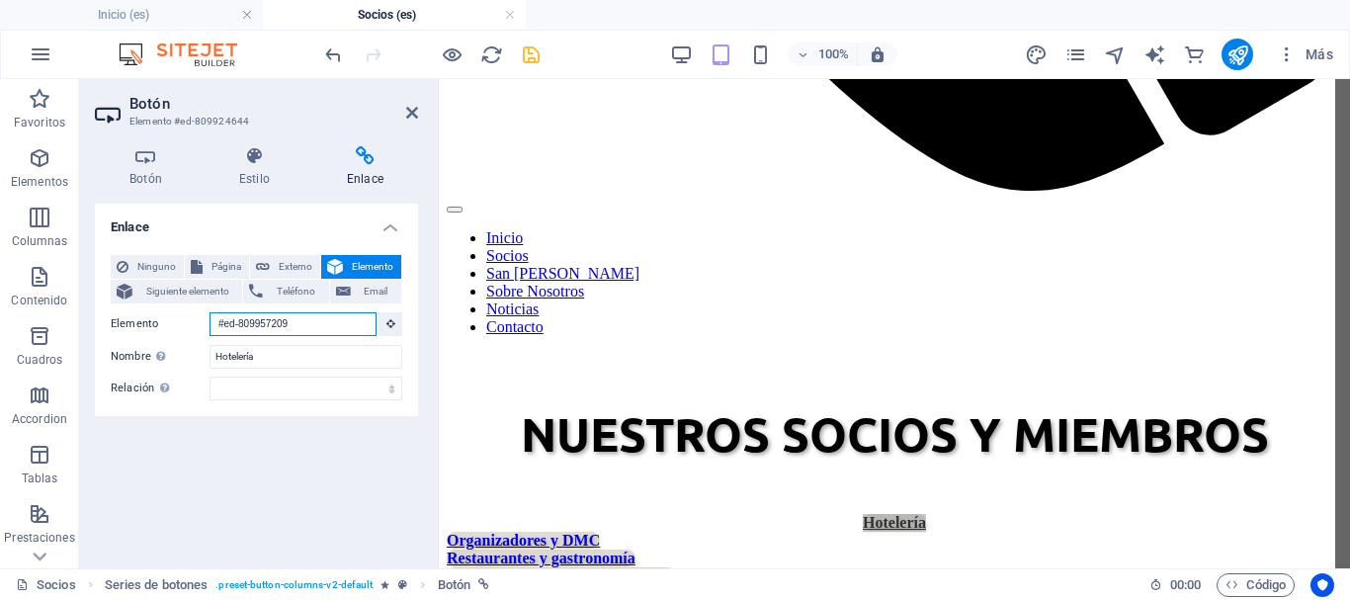
scroll to position [211, 0]
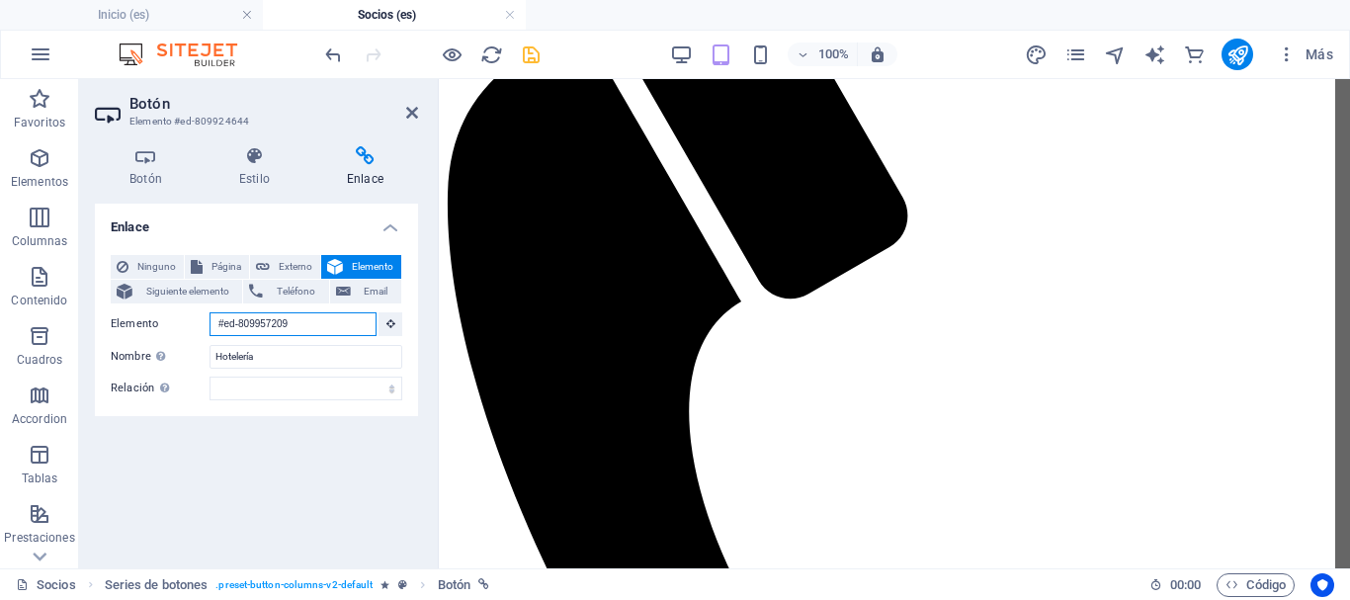
drag, startPoint x: 320, startPoint y: 326, endPoint x: 201, endPoint y: 322, distance: 119.7
click at [201, 322] on div "Elemento #ed-809957209" at bounding box center [257, 324] width 292 height 25
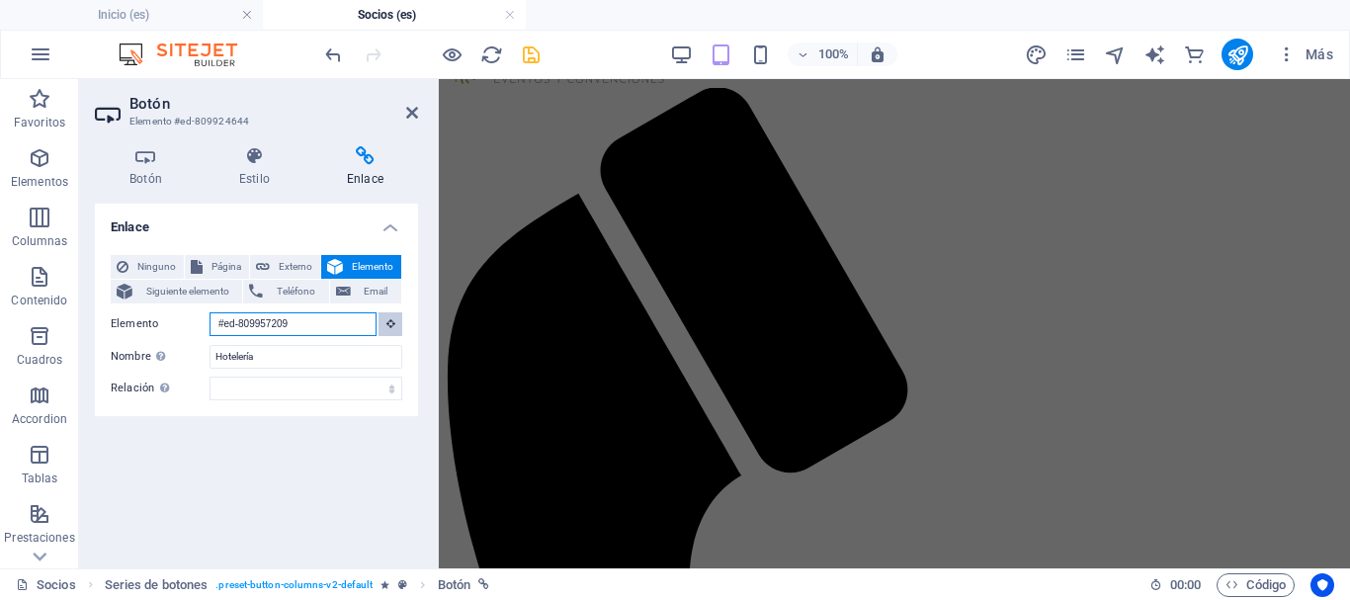
scroll to position [0, 0]
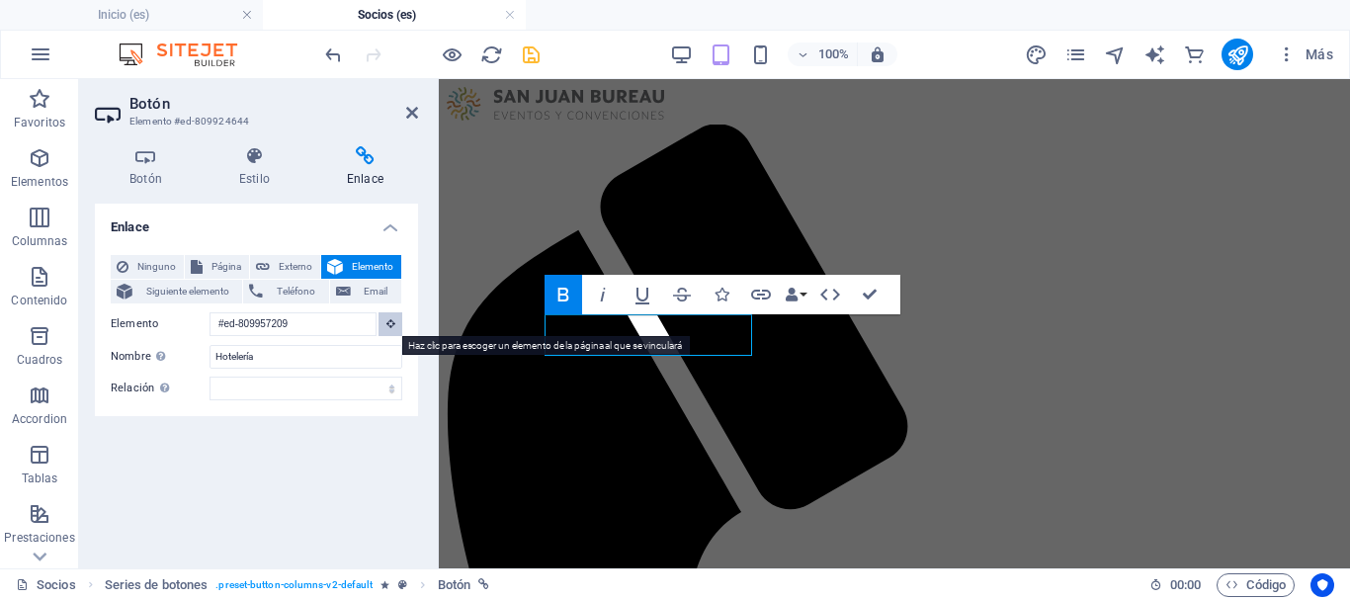
click at [390, 325] on icon at bounding box center [391, 323] width 9 height 10
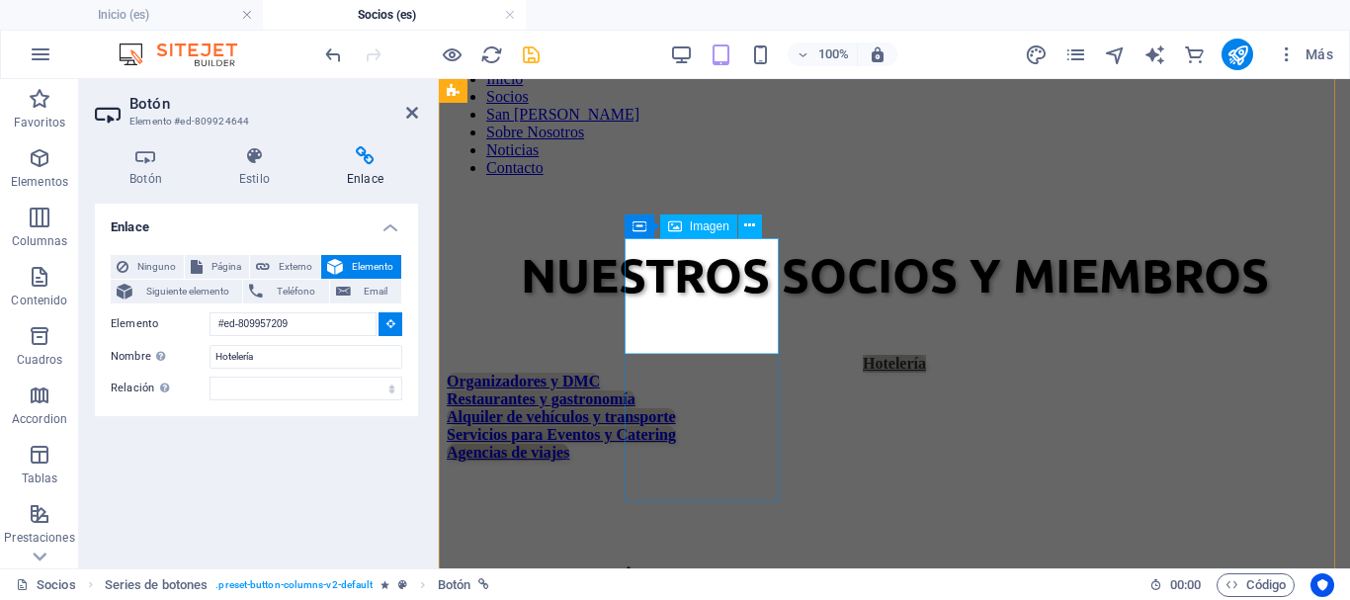
scroll to position [989, 0]
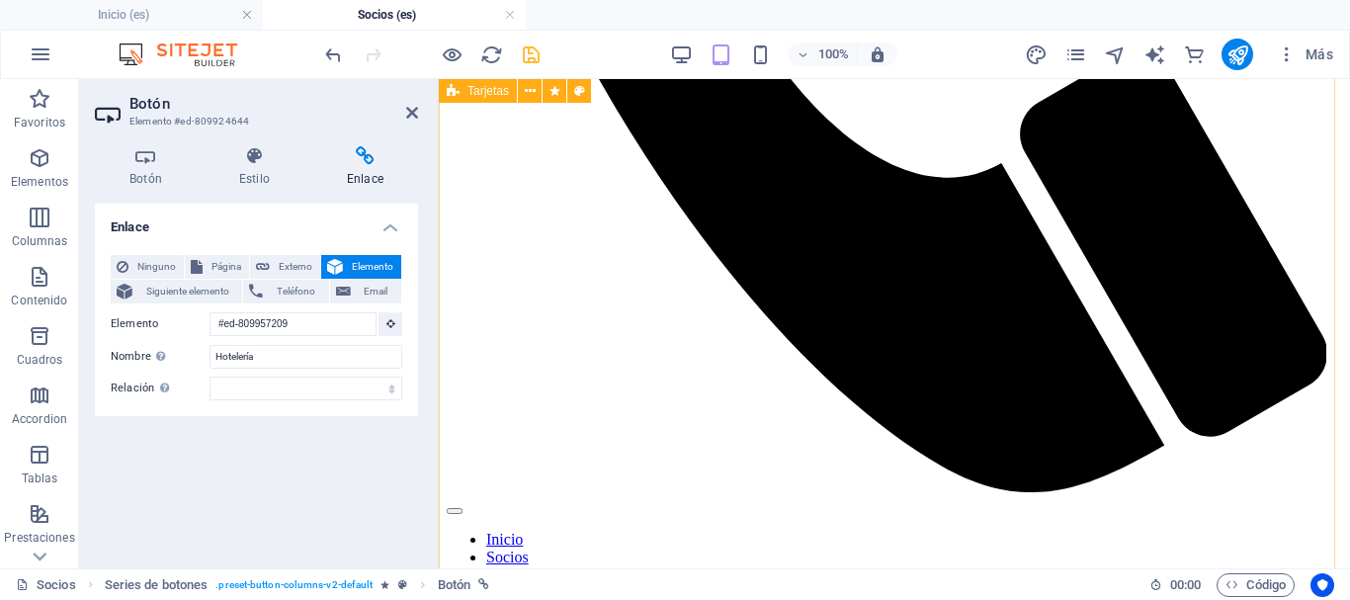
scroll to position [12, 0]
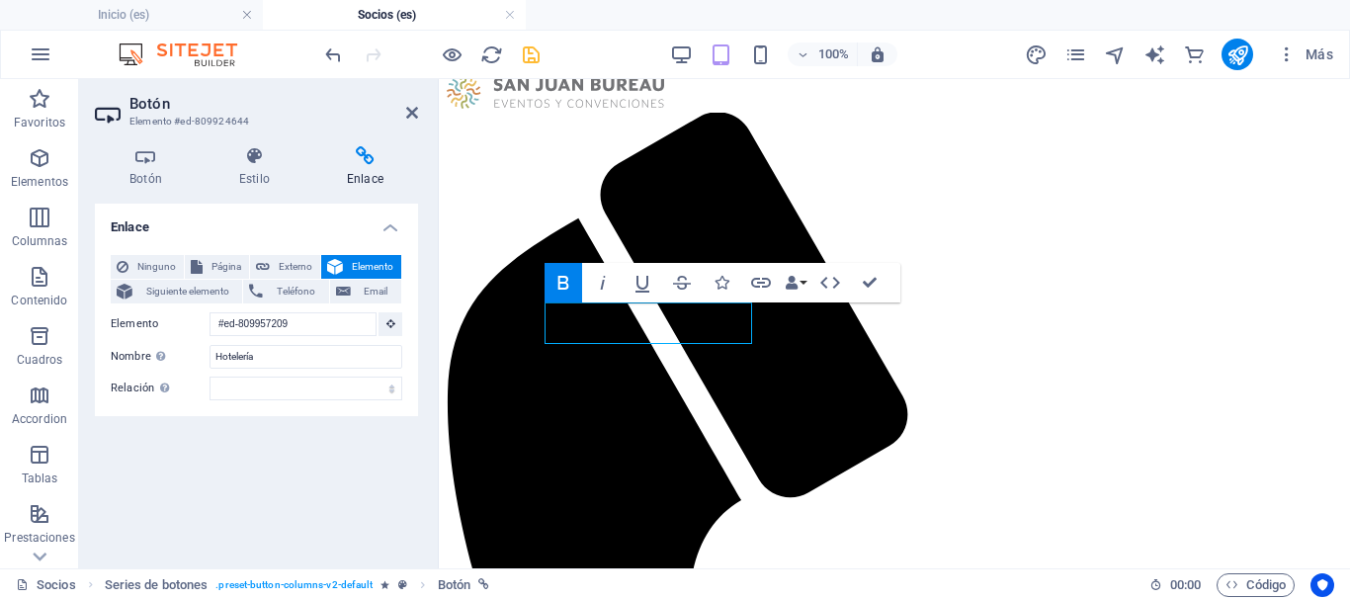
click at [402, 106] on h2 "Botón" at bounding box center [274, 104] width 289 height 18
click at [412, 115] on icon at bounding box center [412, 113] width 12 height 16
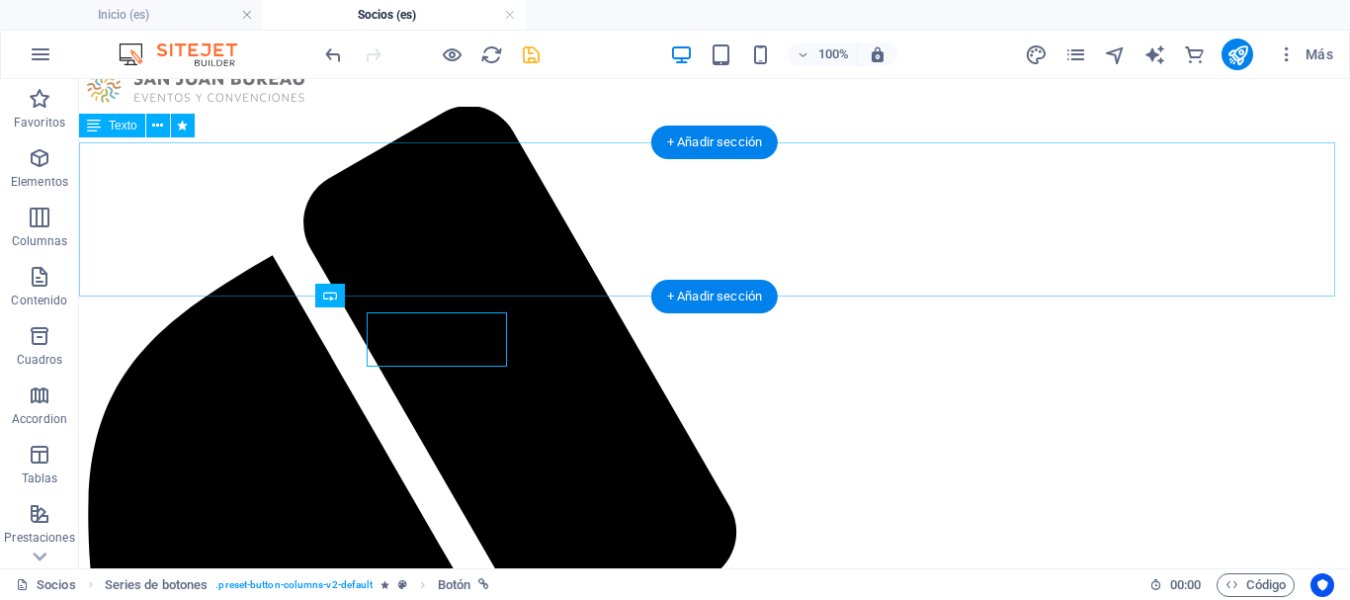
scroll to position [17, 0]
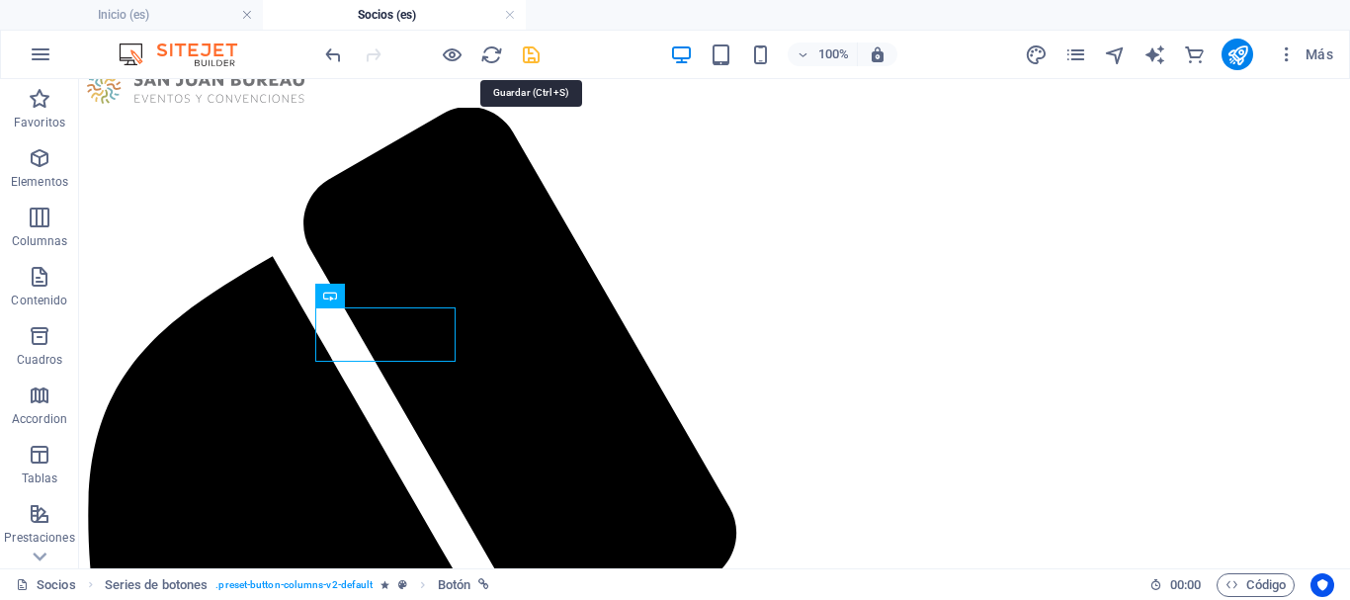
click at [529, 54] on icon "save" at bounding box center [531, 54] width 23 height 23
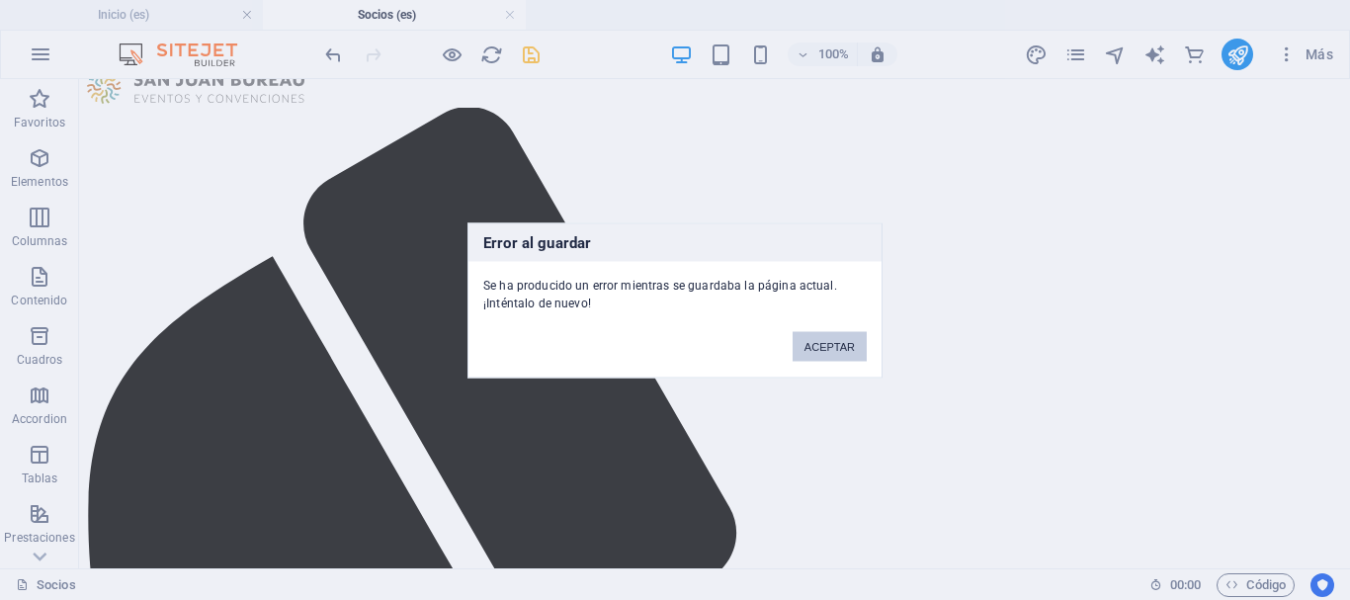
click at [835, 338] on button "ACEPTAR" at bounding box center [830, 346] width 74 height 30
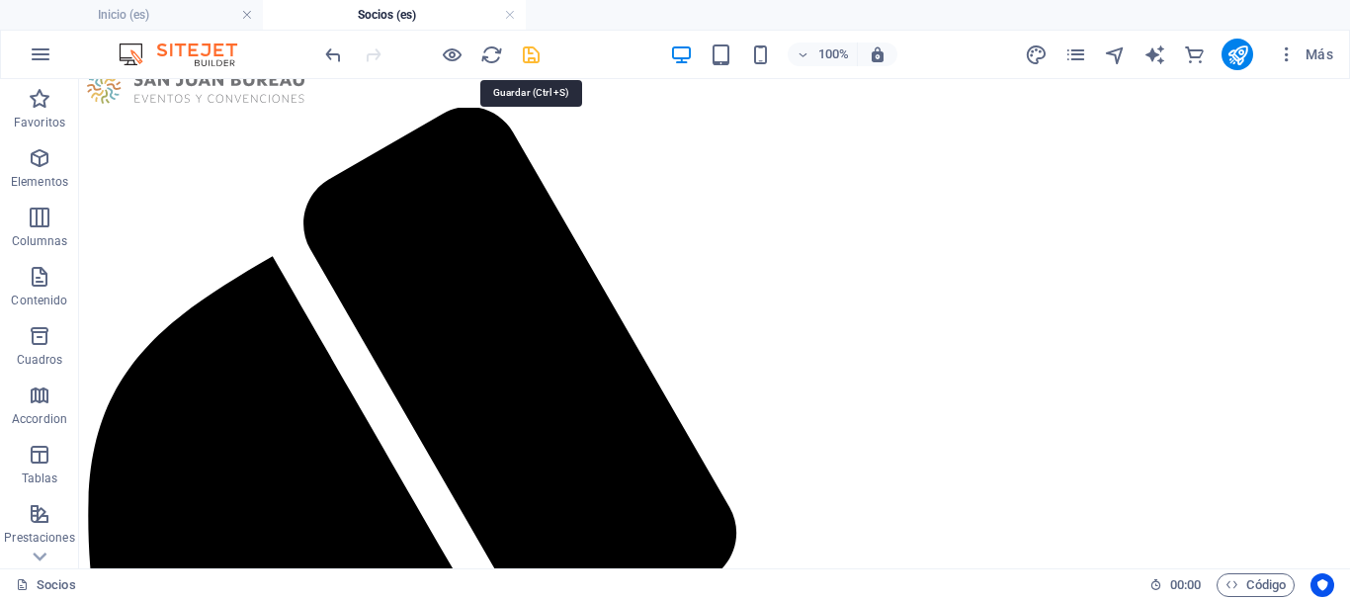
click at [533, 51] on icon "save" at bounding box center [531, 54] width 23 height 23
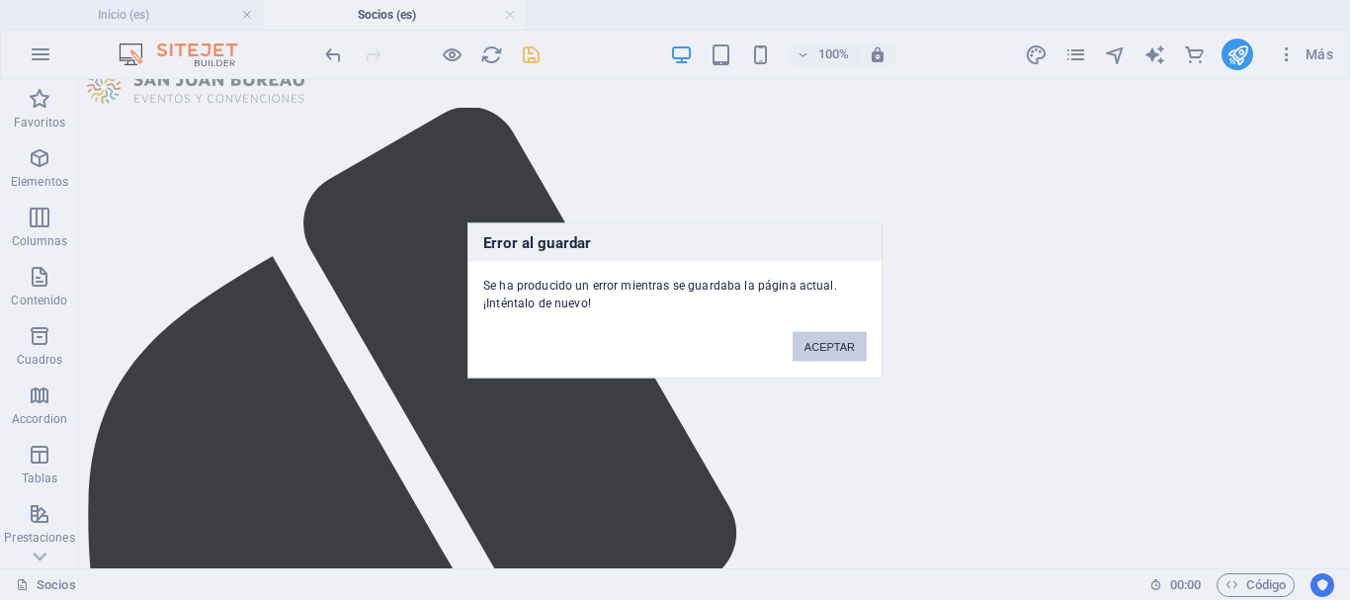
click at [827, 341] on button "ACEPTAR" at bounding box center [830, 346] width 74 height 30
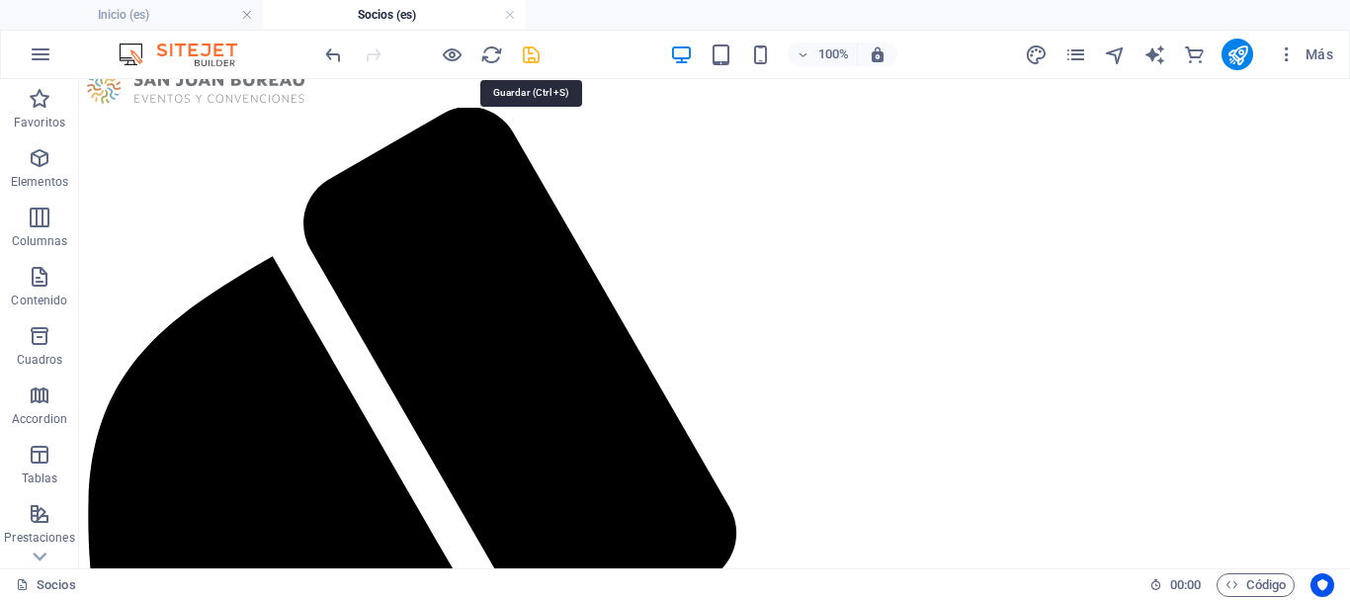
click at [528, 51] on icon "save" at bounding box center [531, 54] width 23 height 23
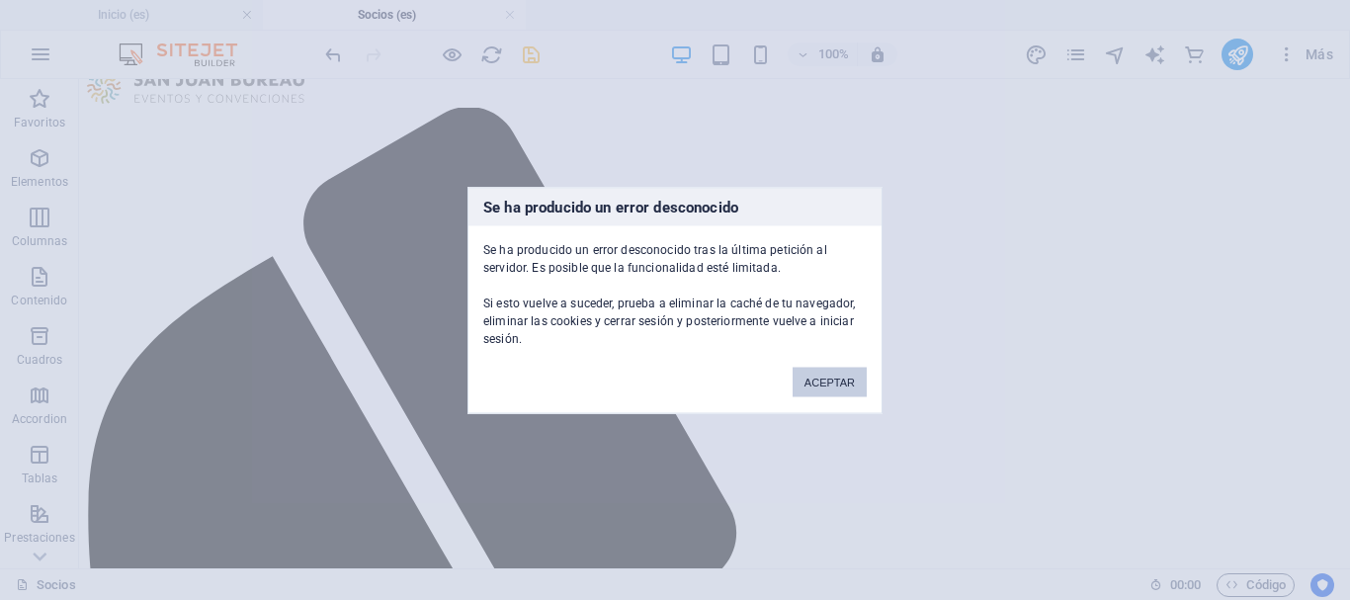
click at [817, 382] on button "ACEPTAR" at bounding box center [830, 382] width 74 height 30
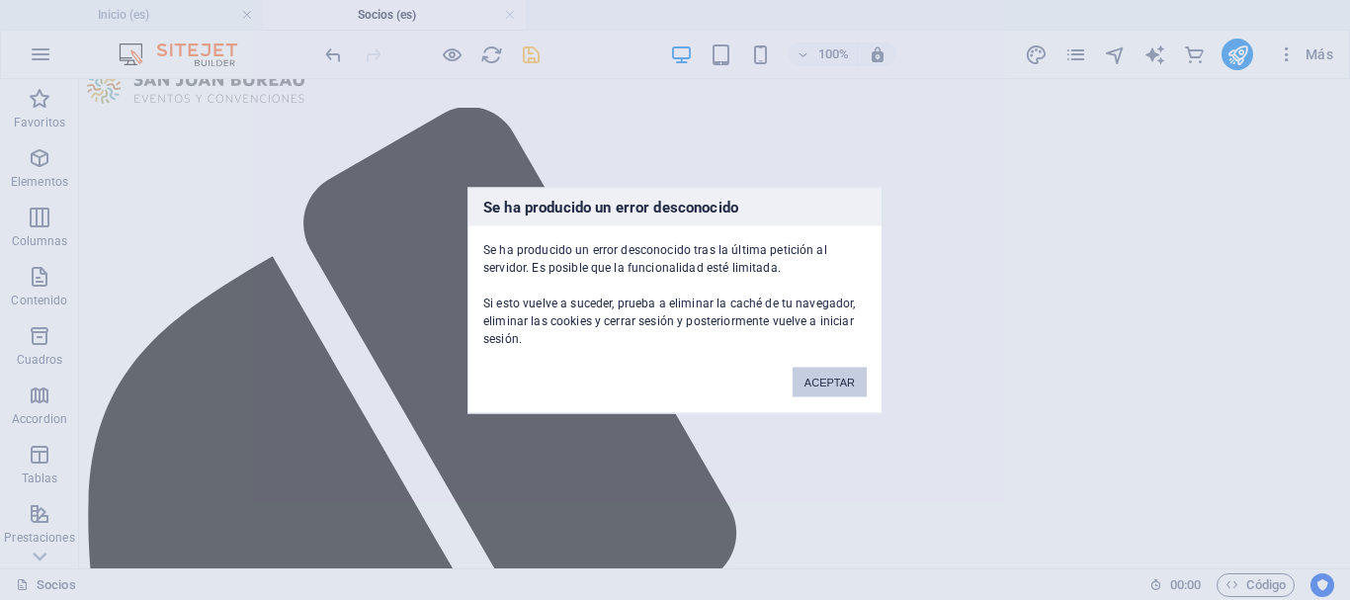
click at [817, 382] on button "ACEPTAR" at bounding box center [830, 382] width 74 height 30
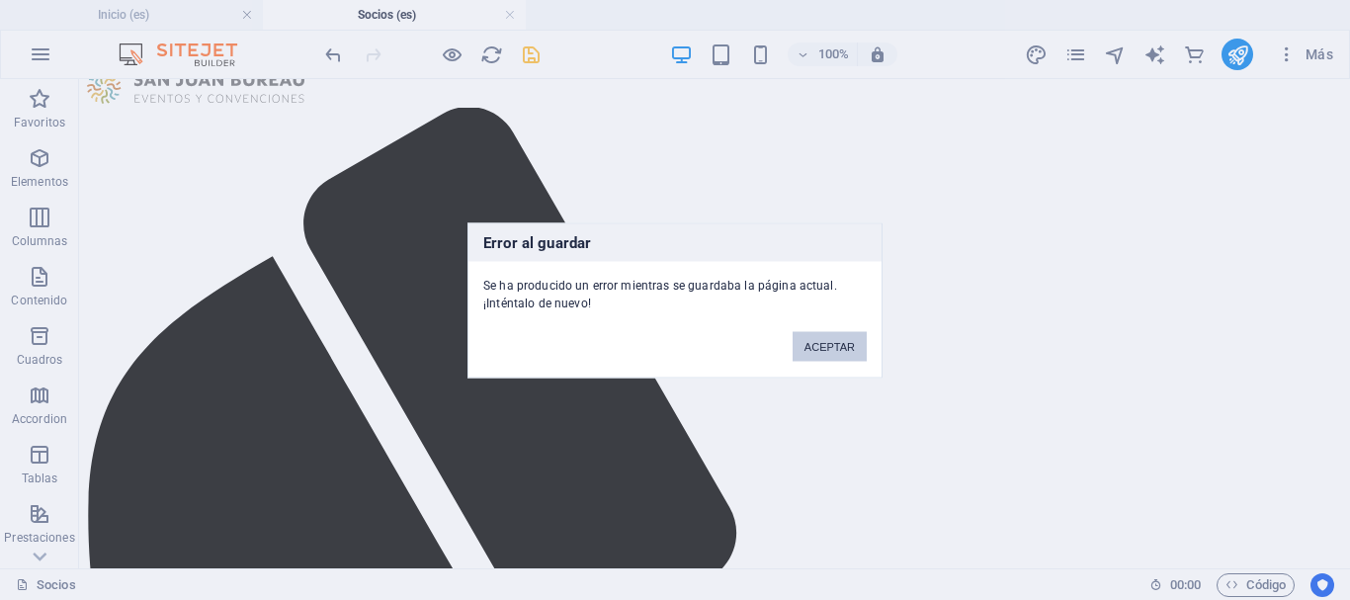
click at [822, 350] on button "ACEPTAR" at bounding box center [830, 346] width 74 height 30
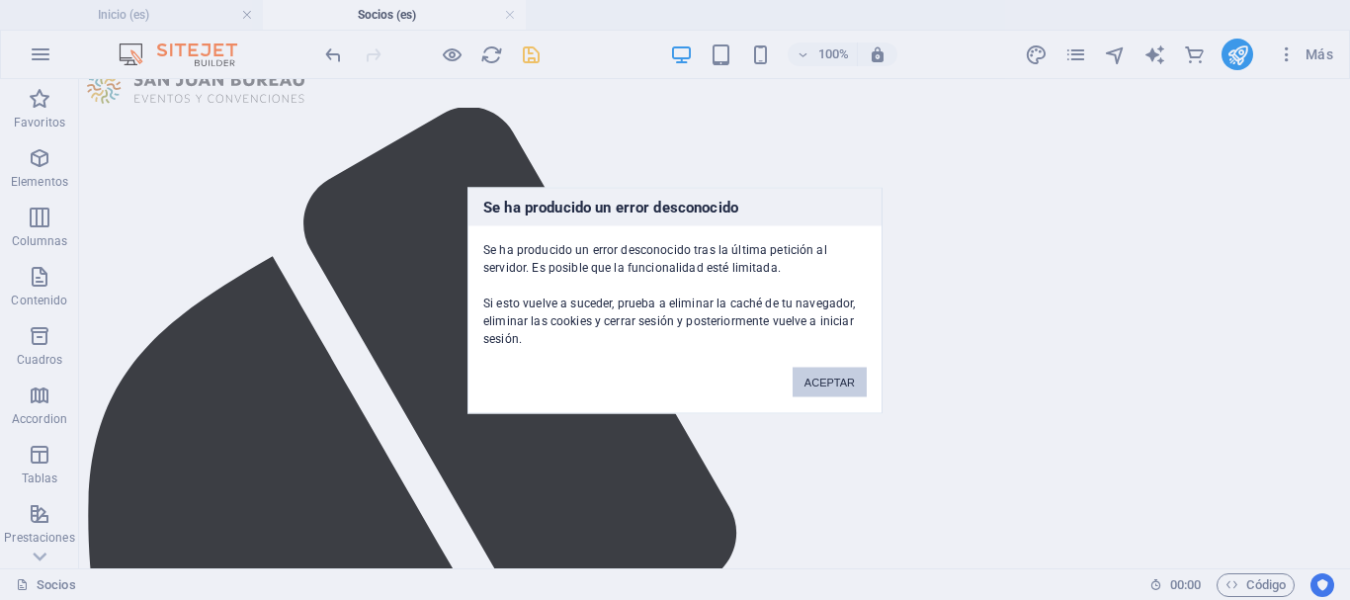
click at [842, 385] on button "ACEPTAR" at bounding box center [830, 382] width 74 height 30
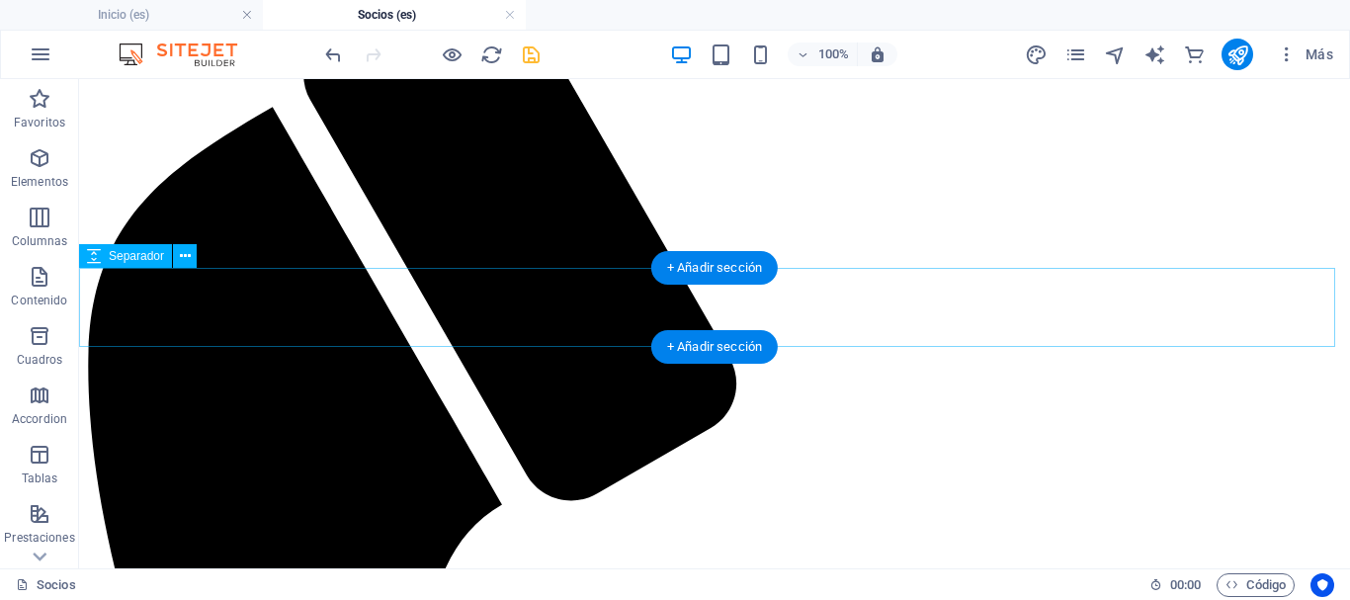
scroll to position [215, 0]
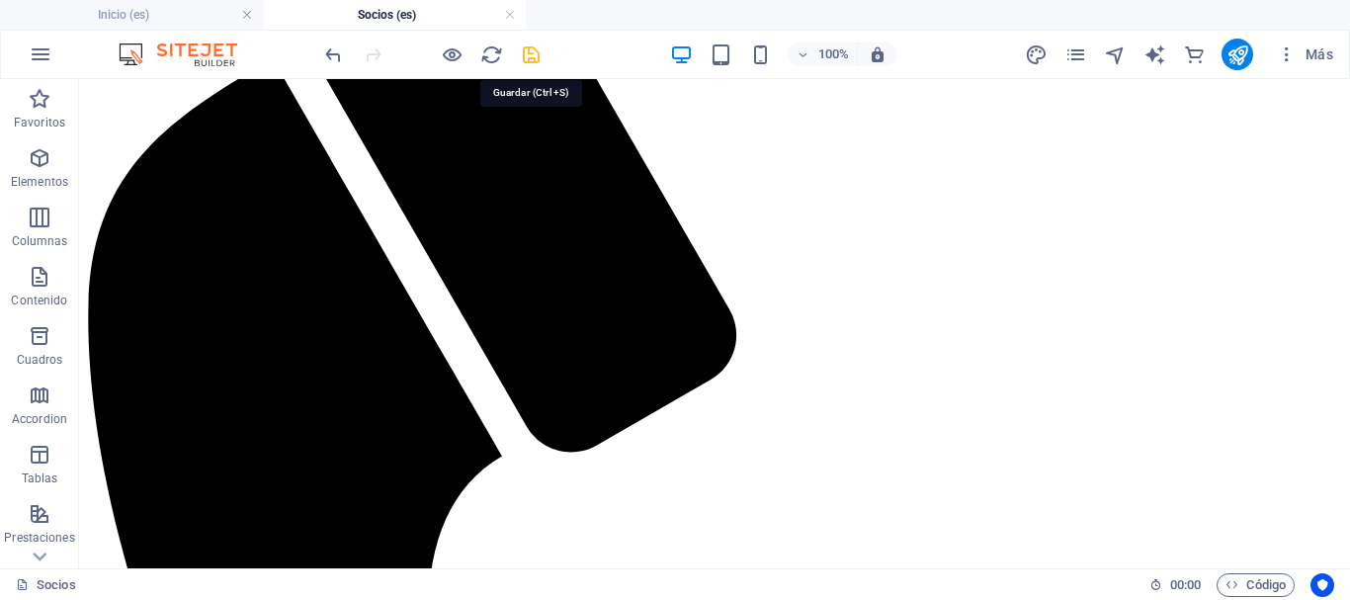
click at [534, 47] on icon "save" at bounding box center [531, 54] width 23 height 23
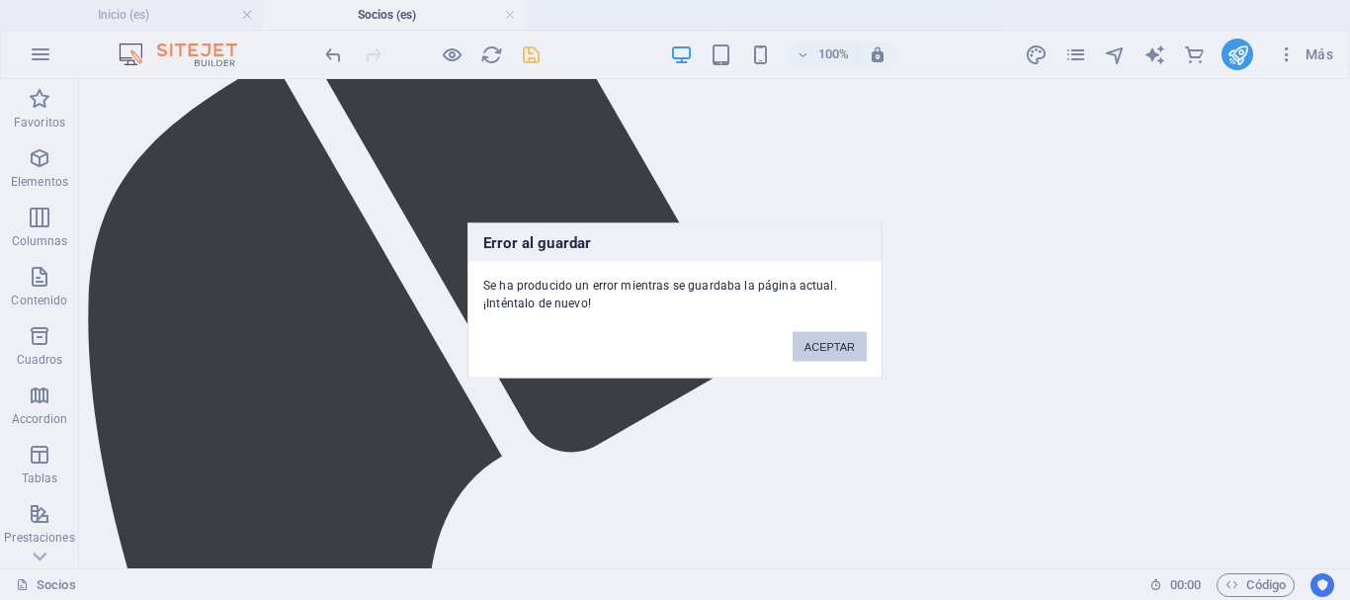
click at [857, 345] on button "ACEPTAR" at bounding box center [830, 346] width 74 height 30
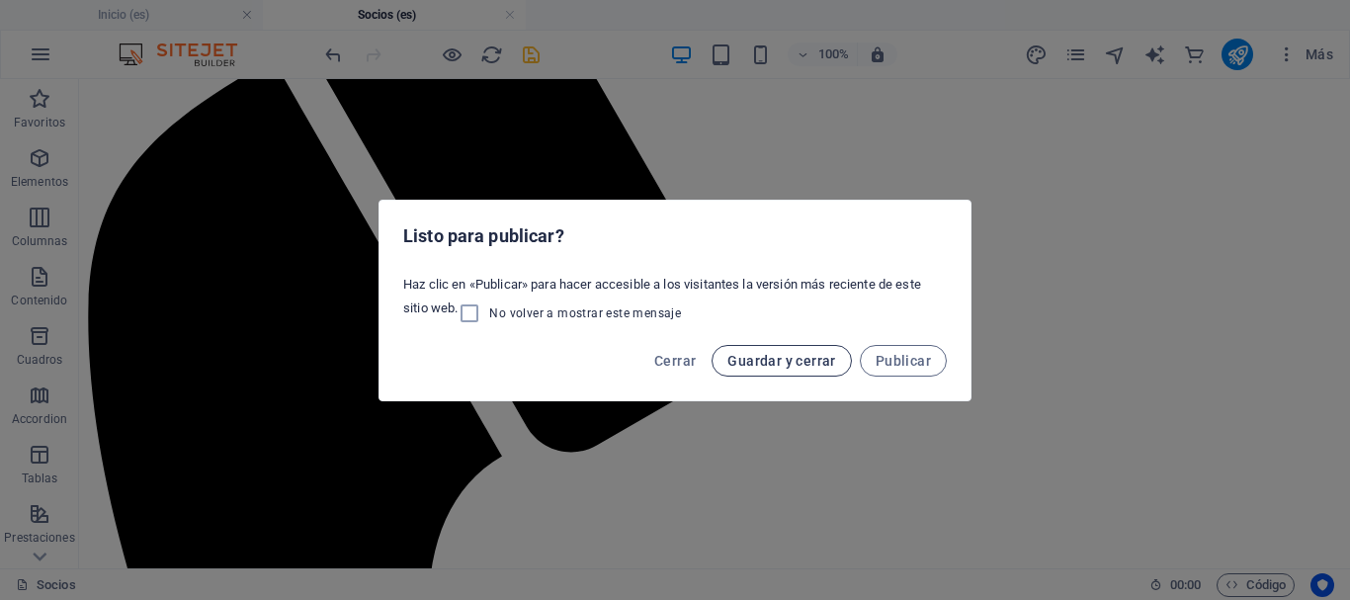
click at [771, 361] on span "Guardar y cerrar" at bounding box center [782, 361] width 108 height 16
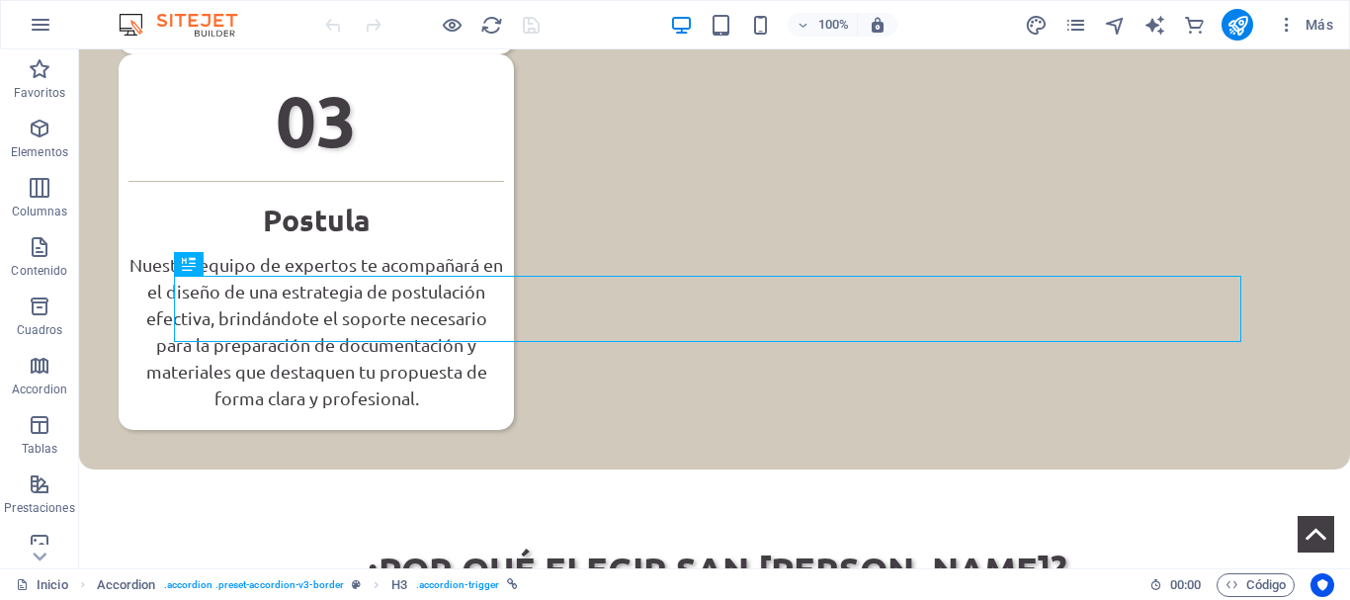
scroll to position [1628, 0]
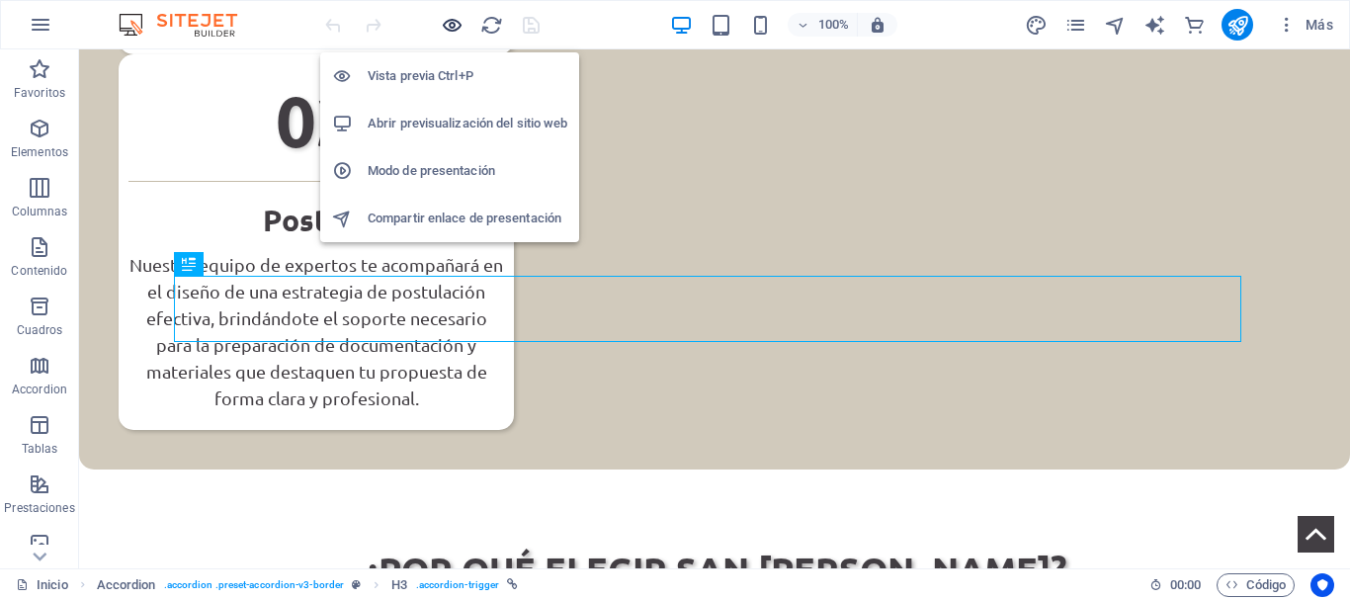
click at [450, 18] on icon "button" at bounding box center [452, 25] width 23 height 23
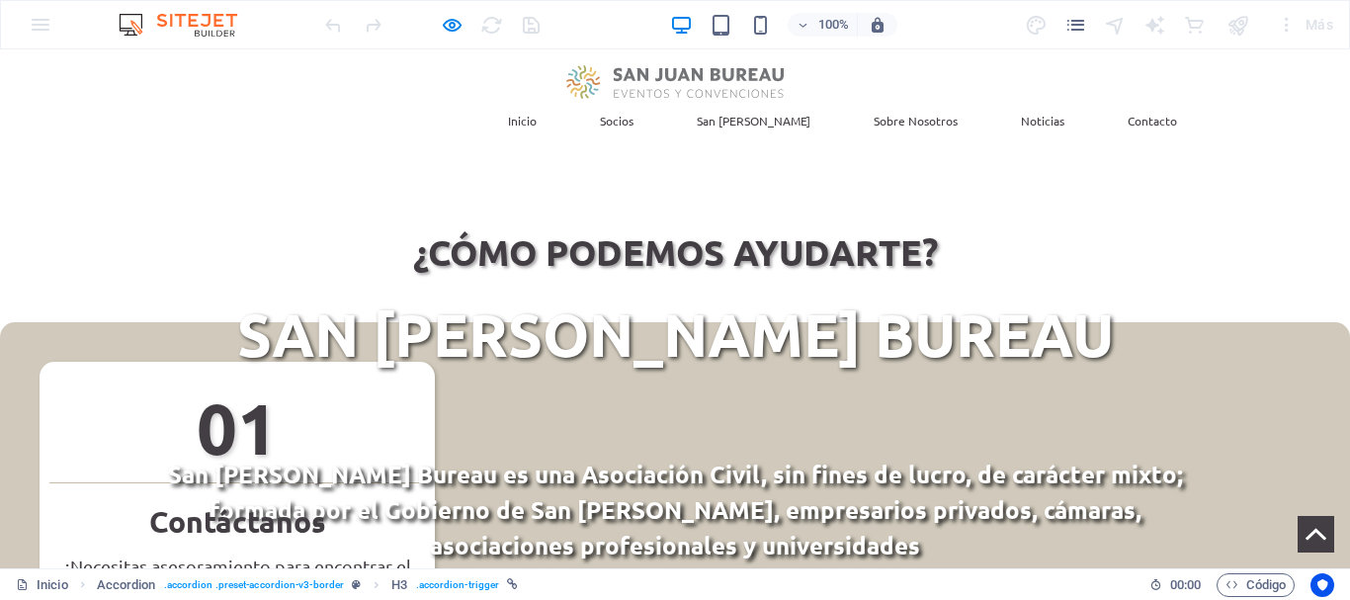
scroll to position [0, 0]
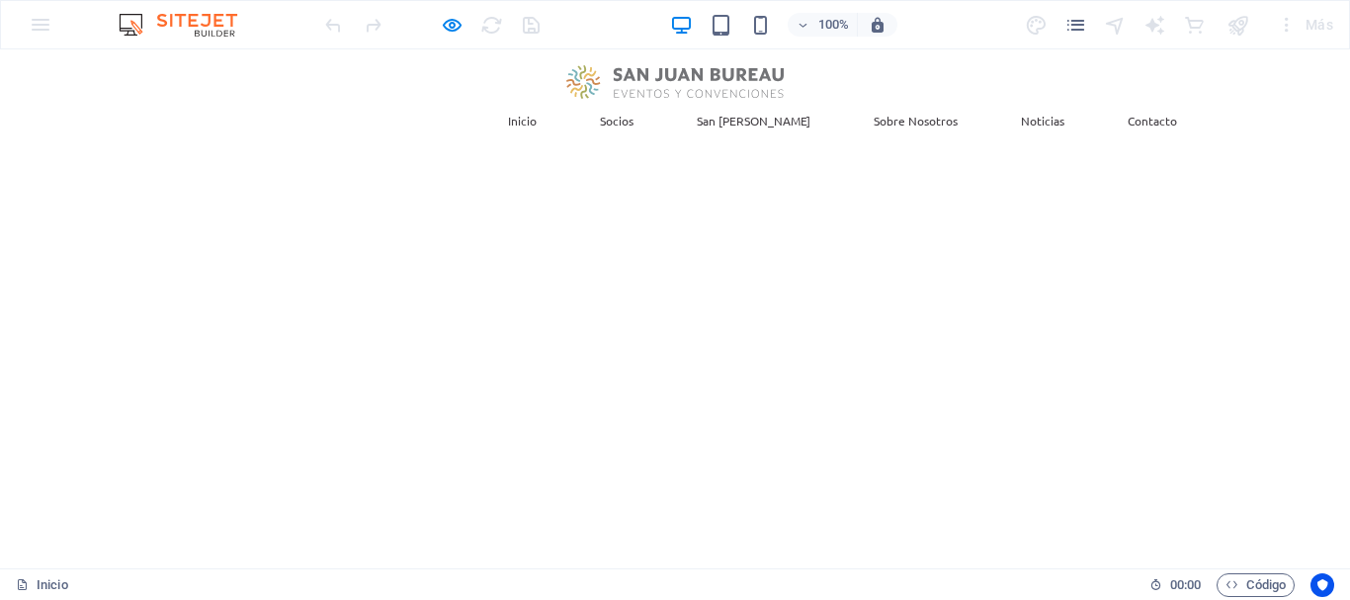
click at [649, 99] on link "Socios" at bounding box center [616, 120] width 65 height 43
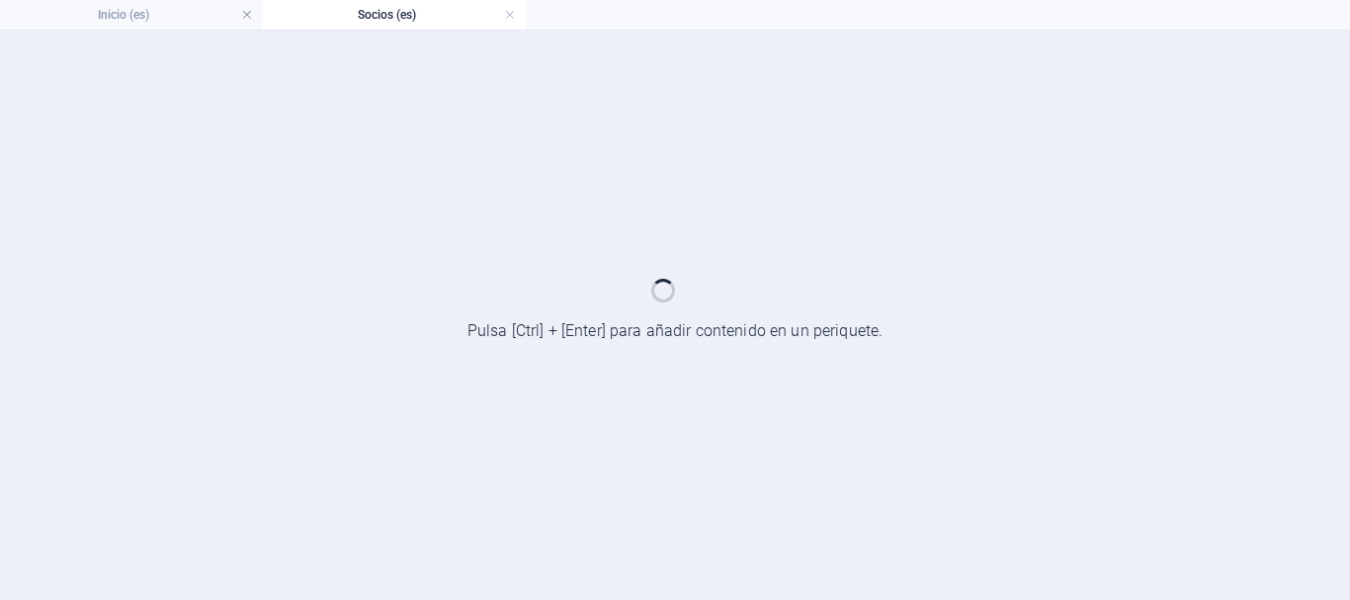
click at [350, 5] on h4 "Socios (es)" at bounding box center [394, 15] width 263 height 22
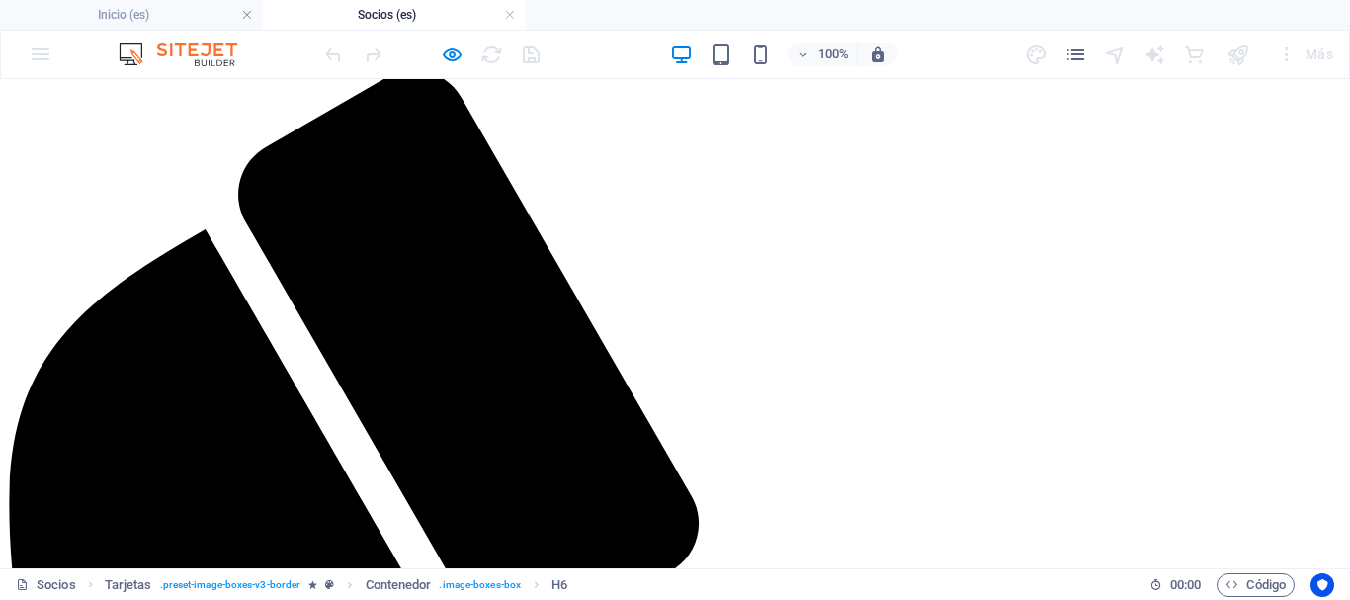
scroll to position [99, 0]
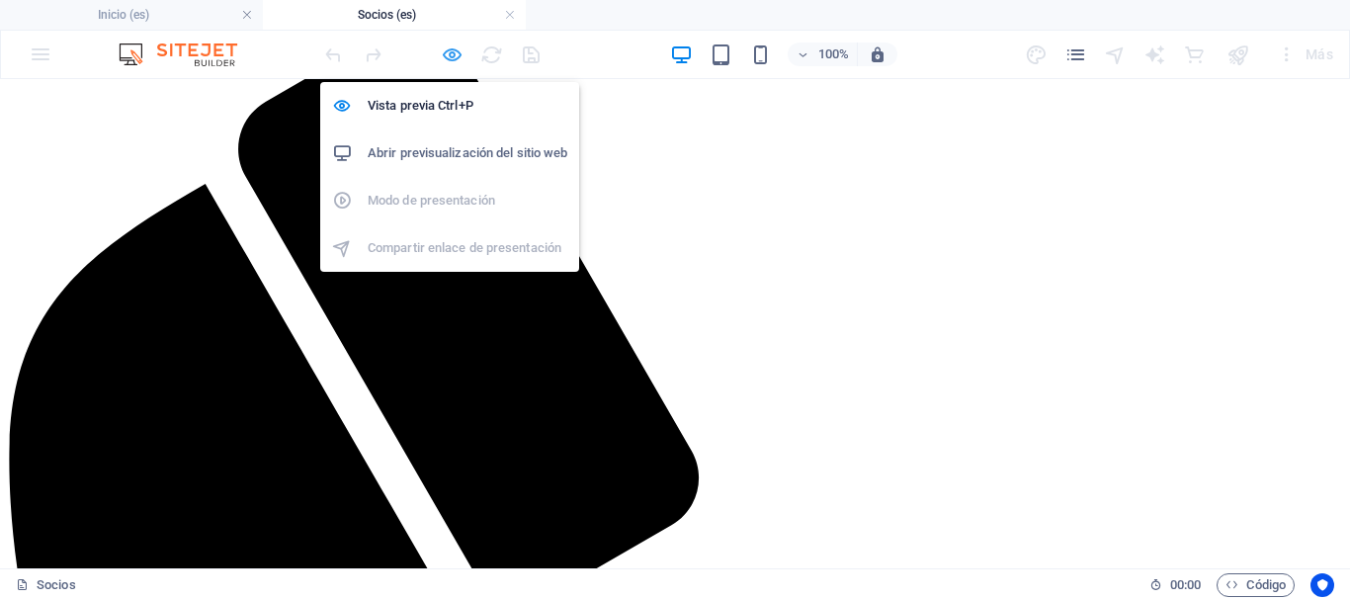
click at [453, 57] on icon "button" at bounding box center [452, 54] width 23 height 23
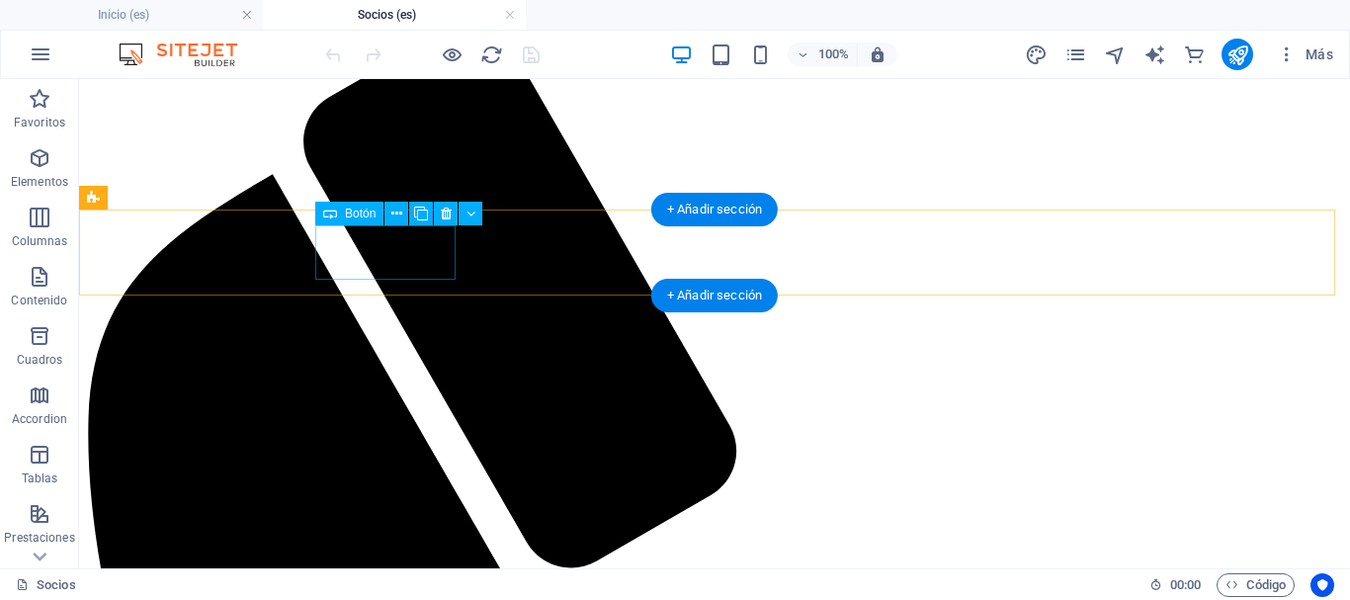
select select "px"
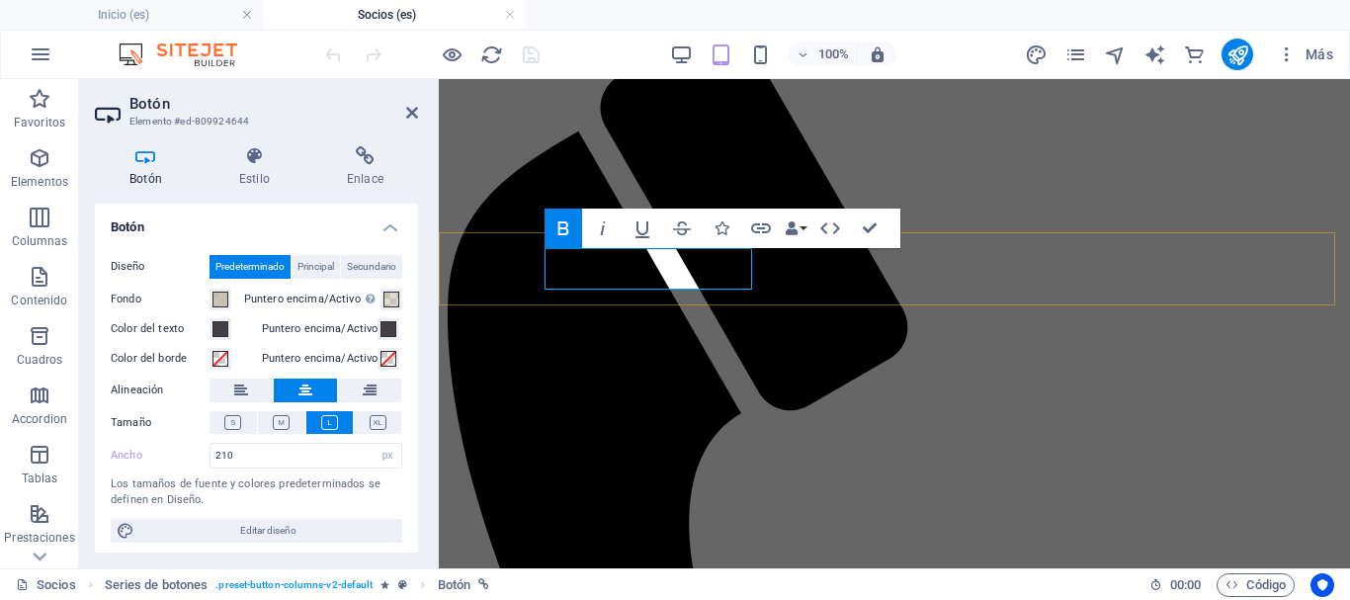
scroll to position [66, 0]
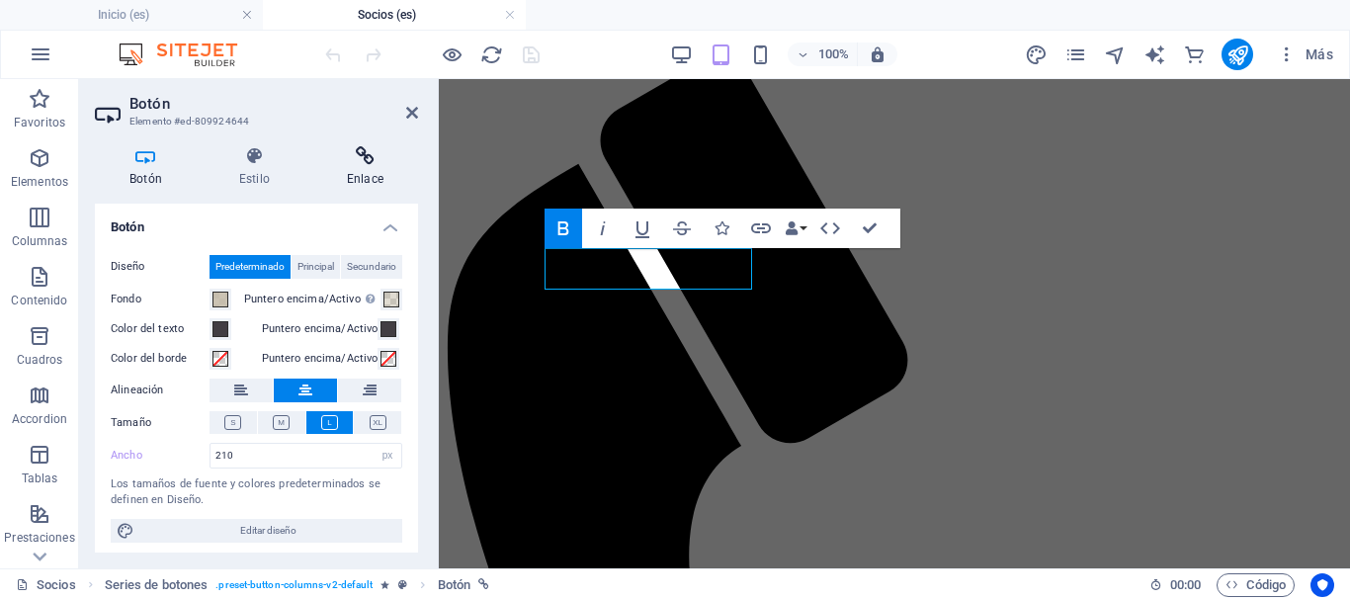
click at [355, 169] on h4 "Enlace" at bounding box center [365, 167] width 106 height 42
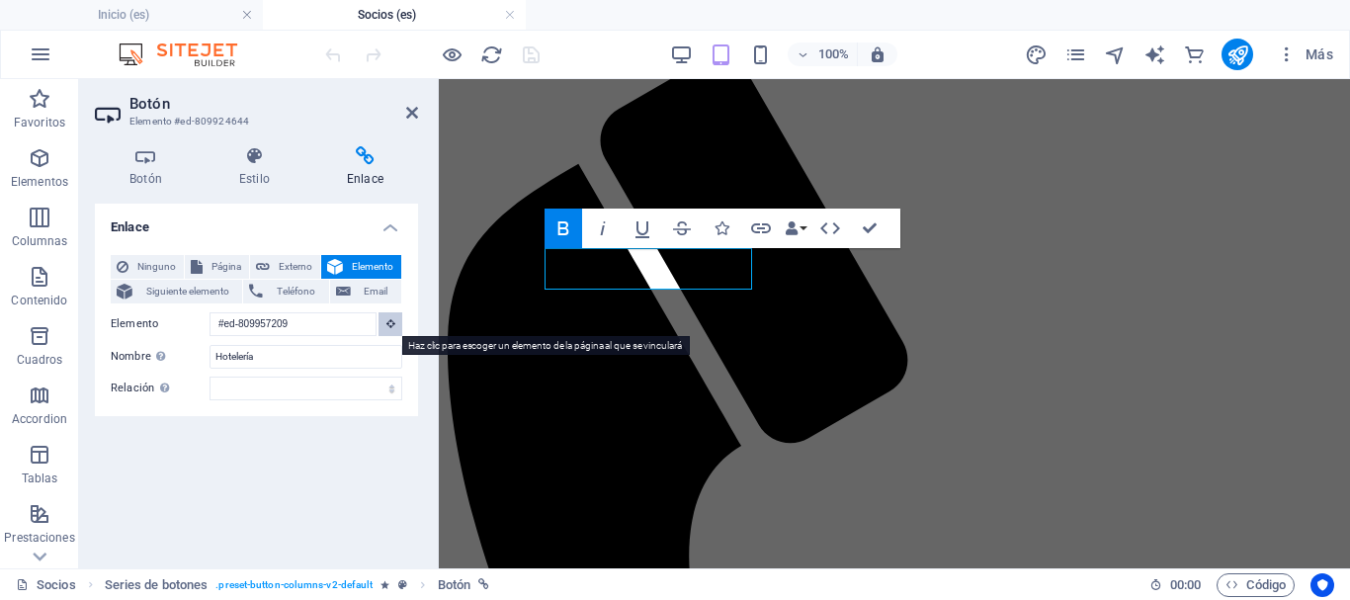
click at [389, 327] on icon at bounding box center [391, 323] width 9 height 10
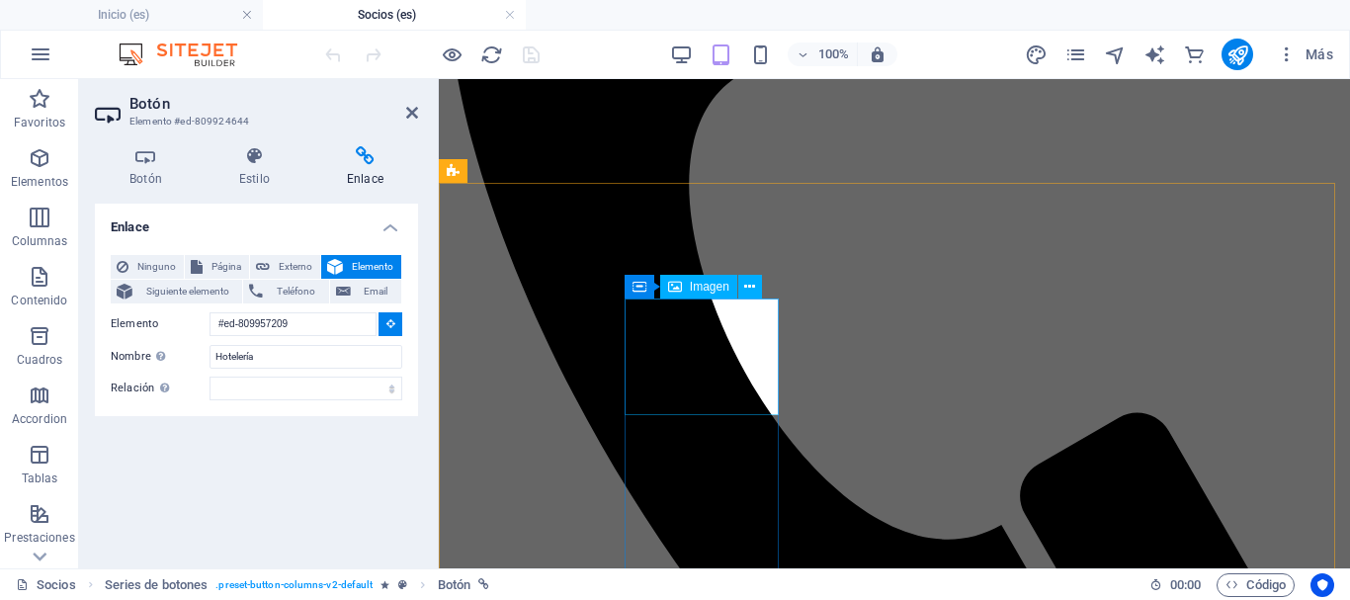
scroll to position [462, 0]
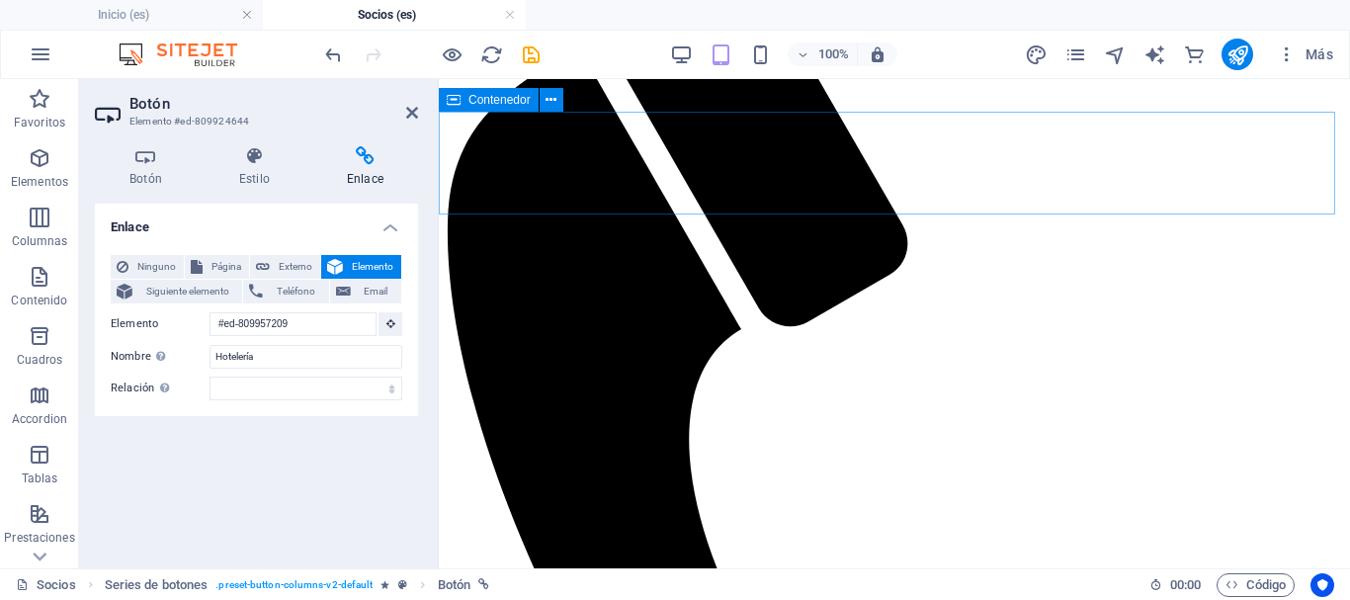
scroll to position [12, 0]
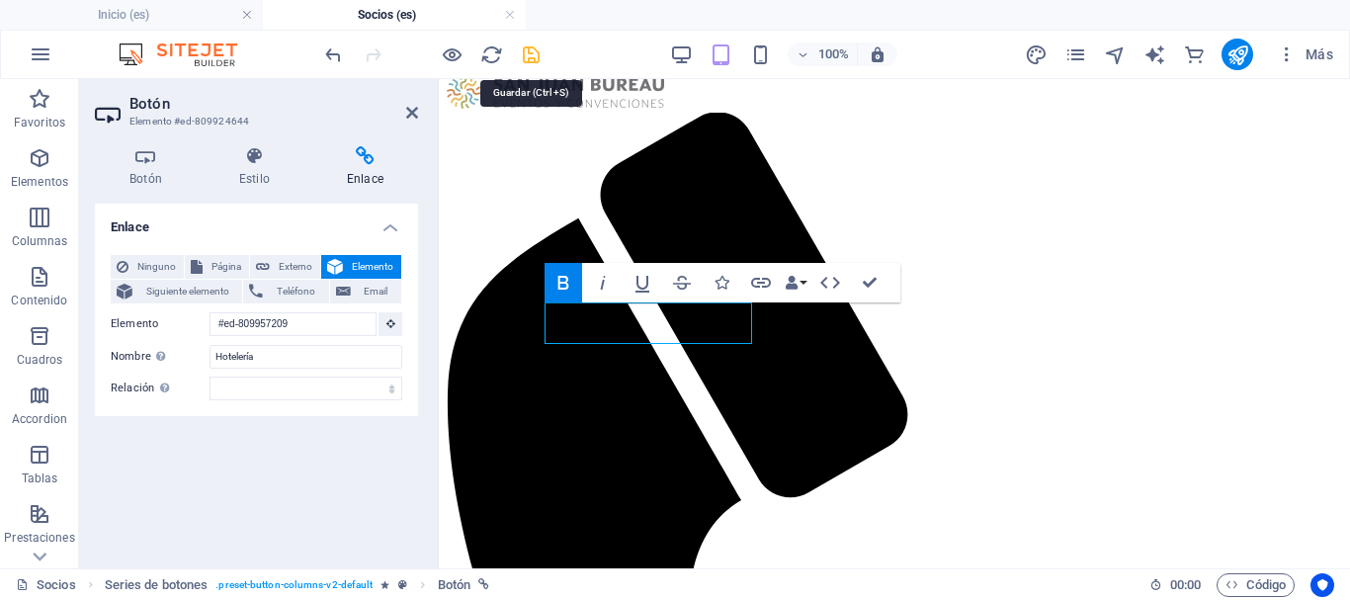
click at [523, 52] on icon "save" at bounding box center [531, 54] width 23 height 23
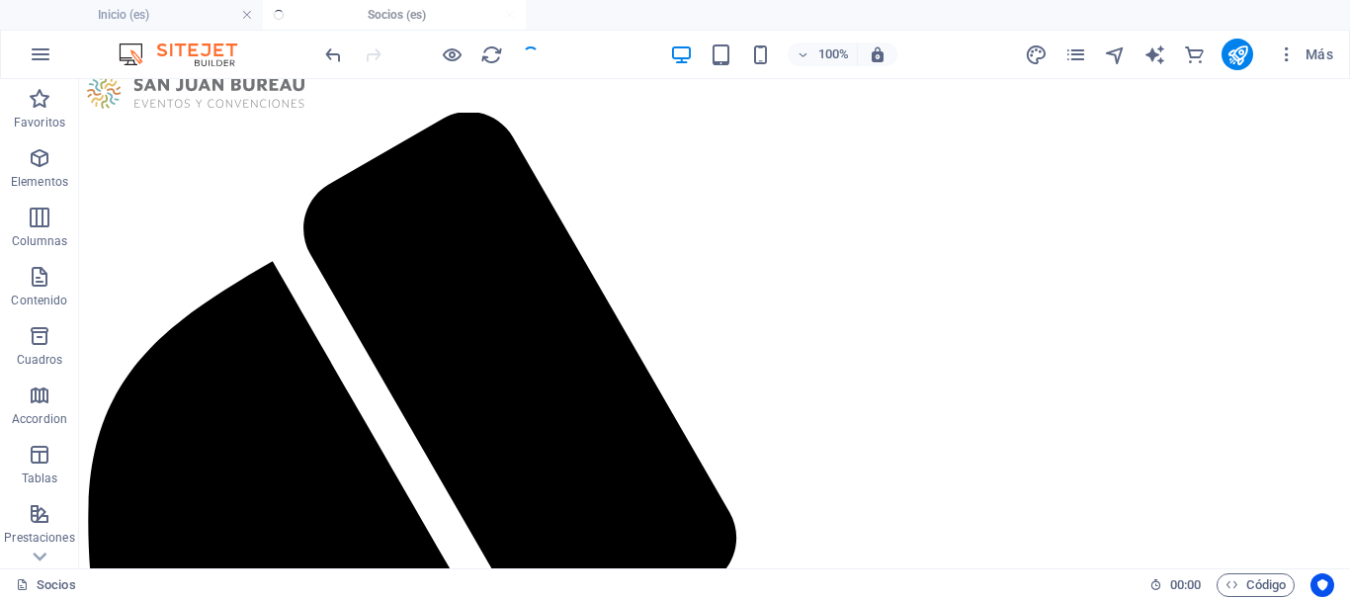
scroll to position [17, 0]
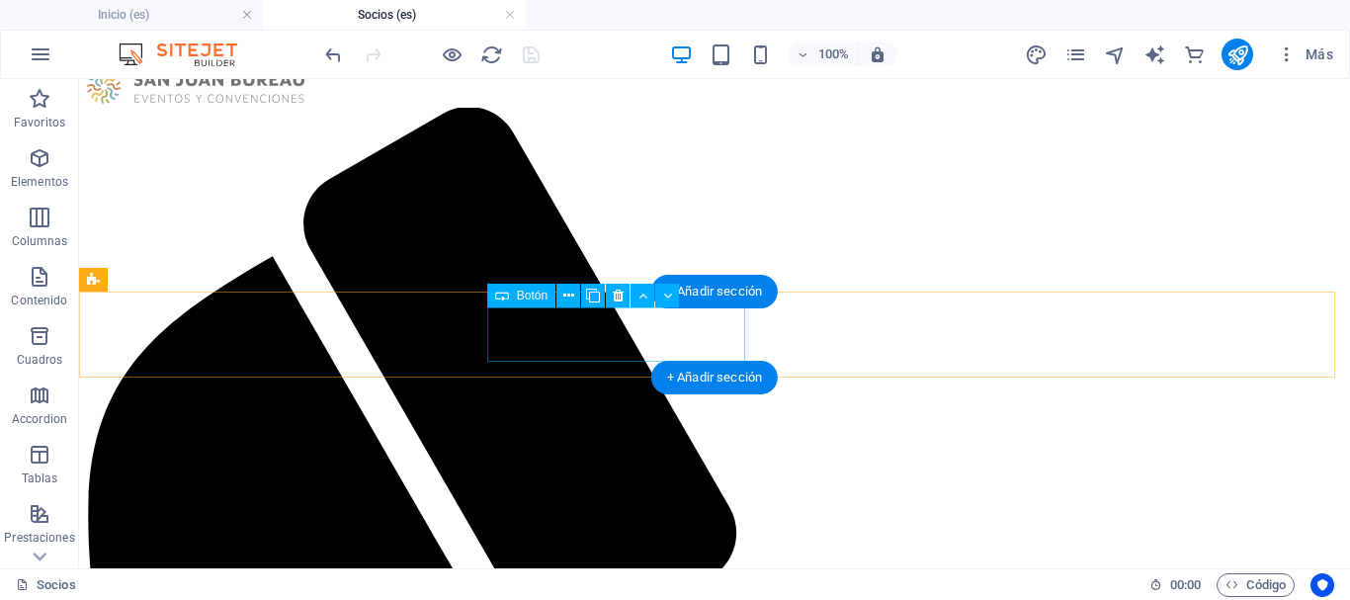
select select "px"
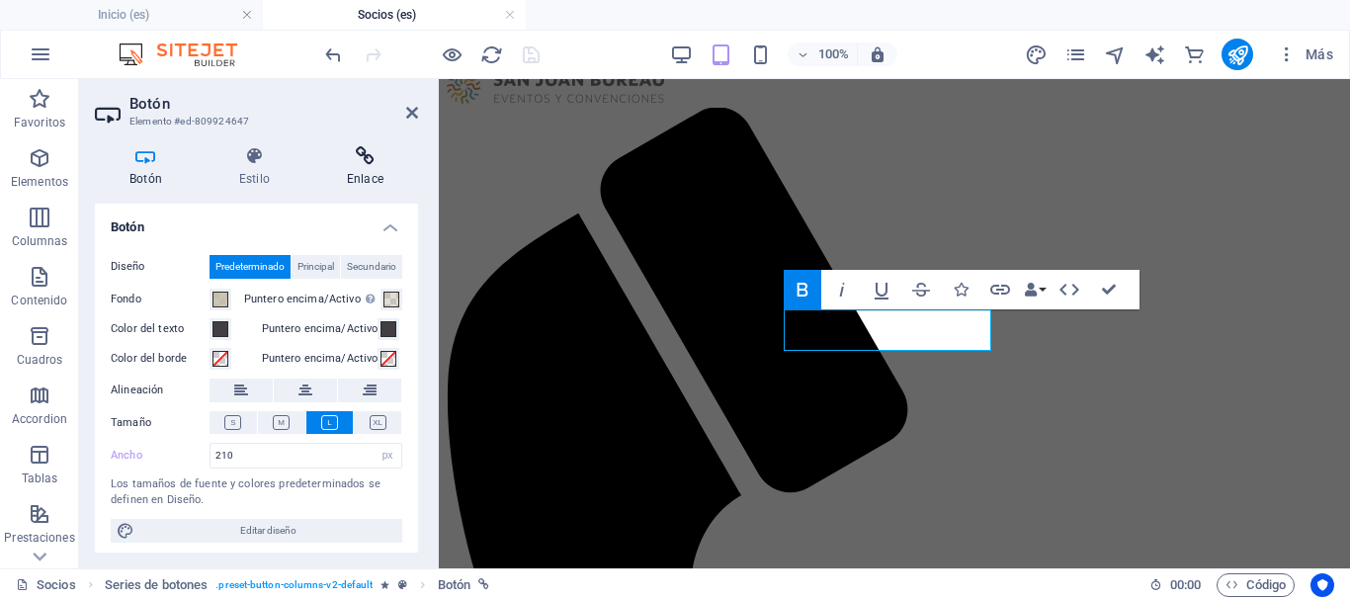
scroll to position [5, 0]
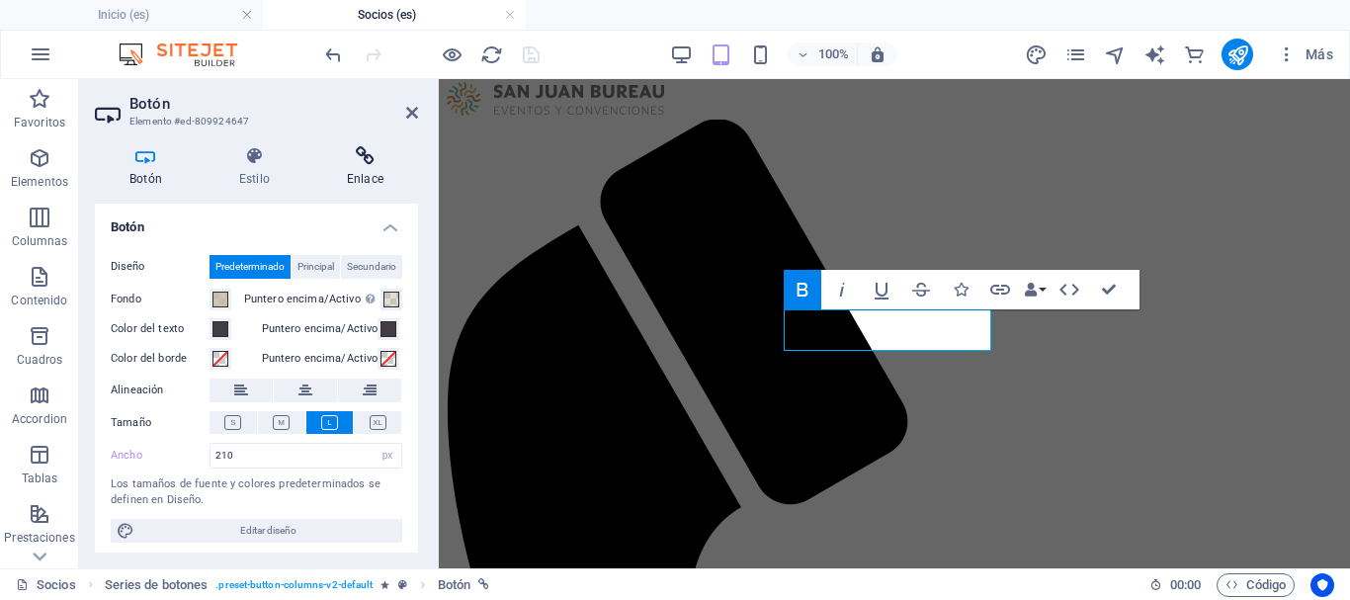
click at [358, 157] on icon at bounding box center [365, 156] width 106 height 20
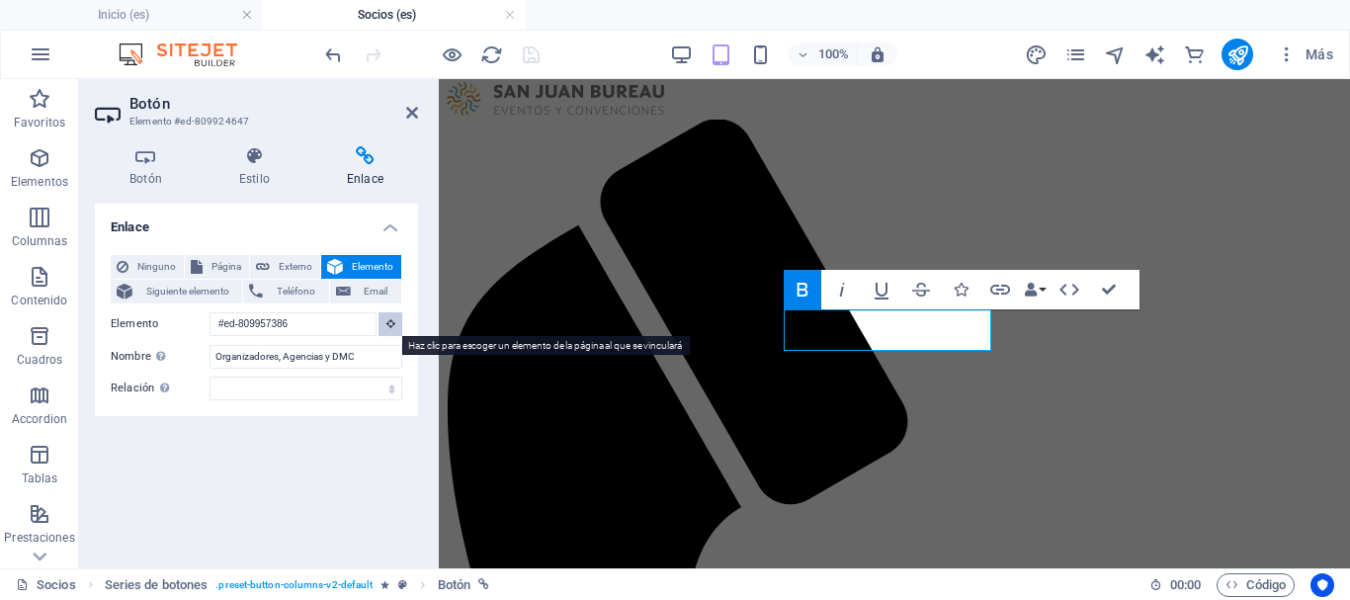
click at [387, 321] on icon at bounding box center [391, 323] width 9 height 10
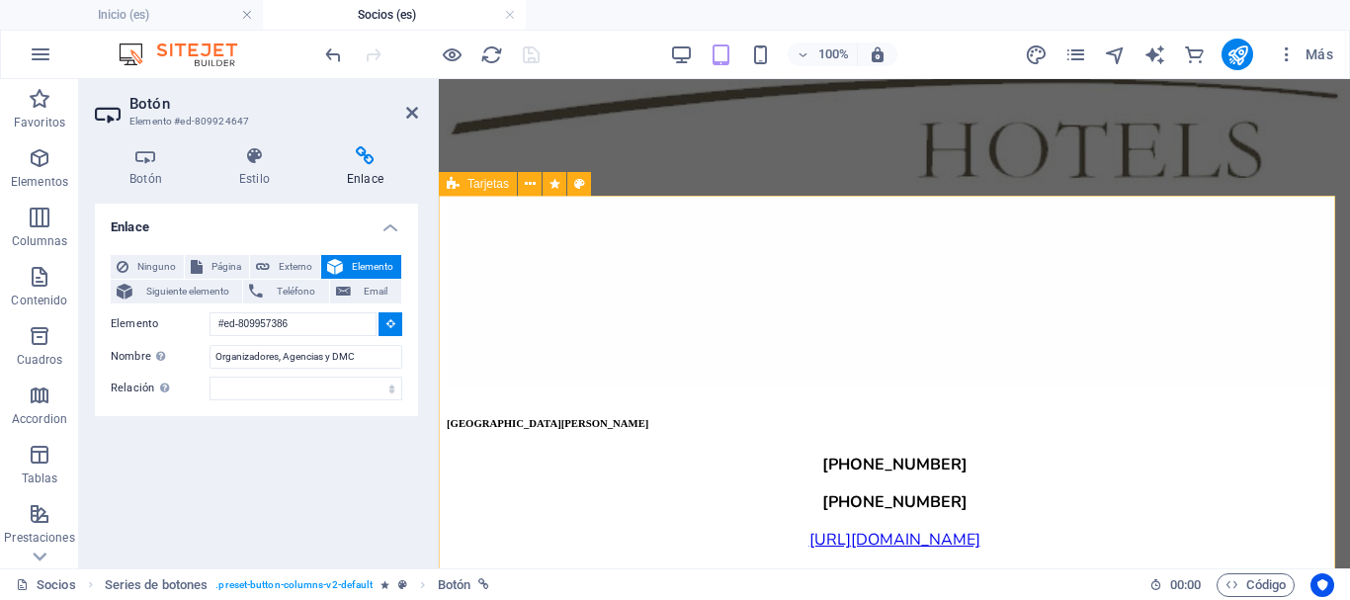
scroll to position [2180, 0]
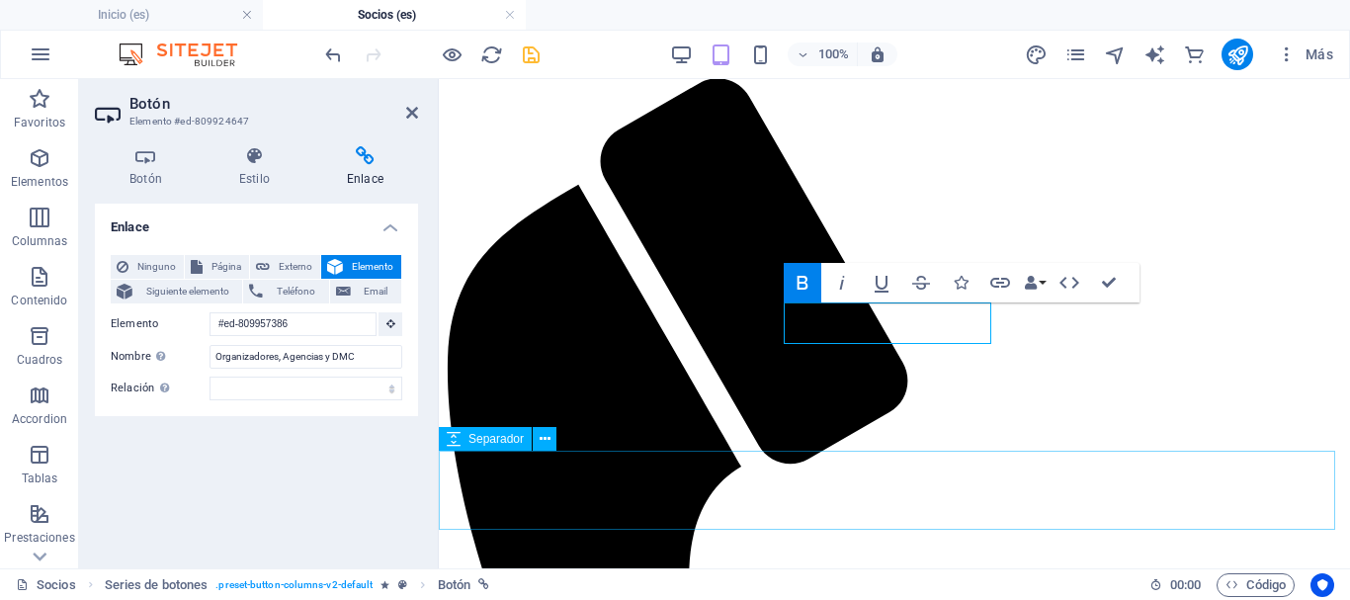
scroll to position [12, 0]
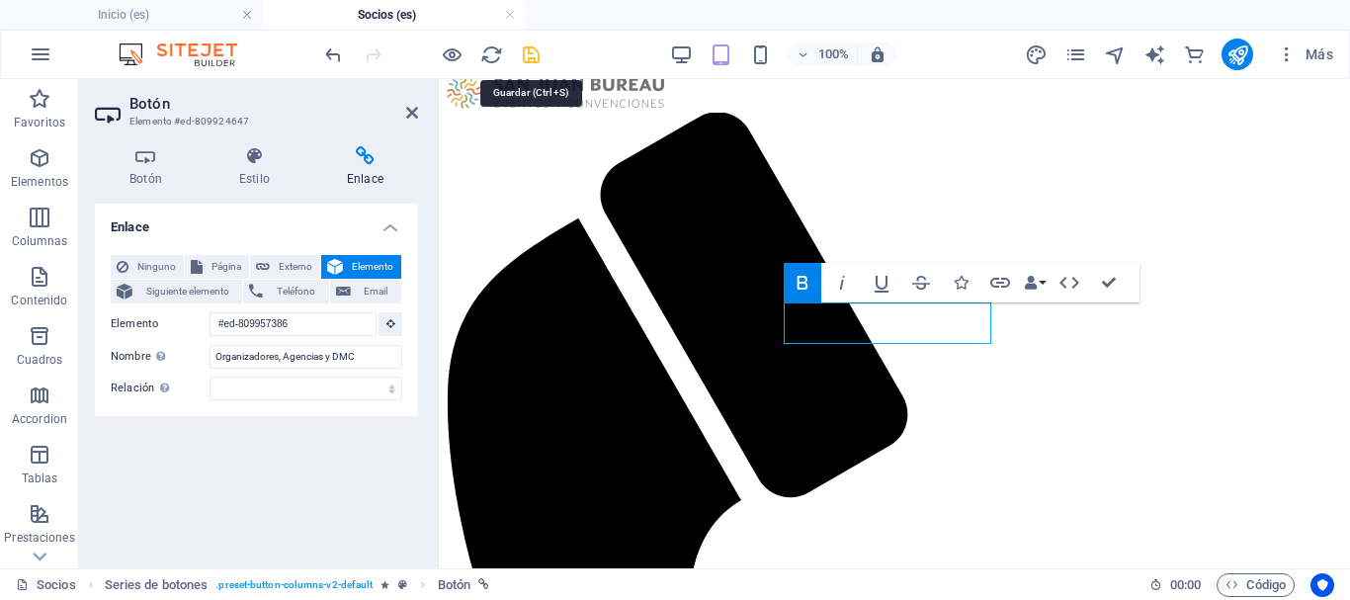
click at [526, 51] on icon "save" at bounding box center [531, 54] width 23 height 23
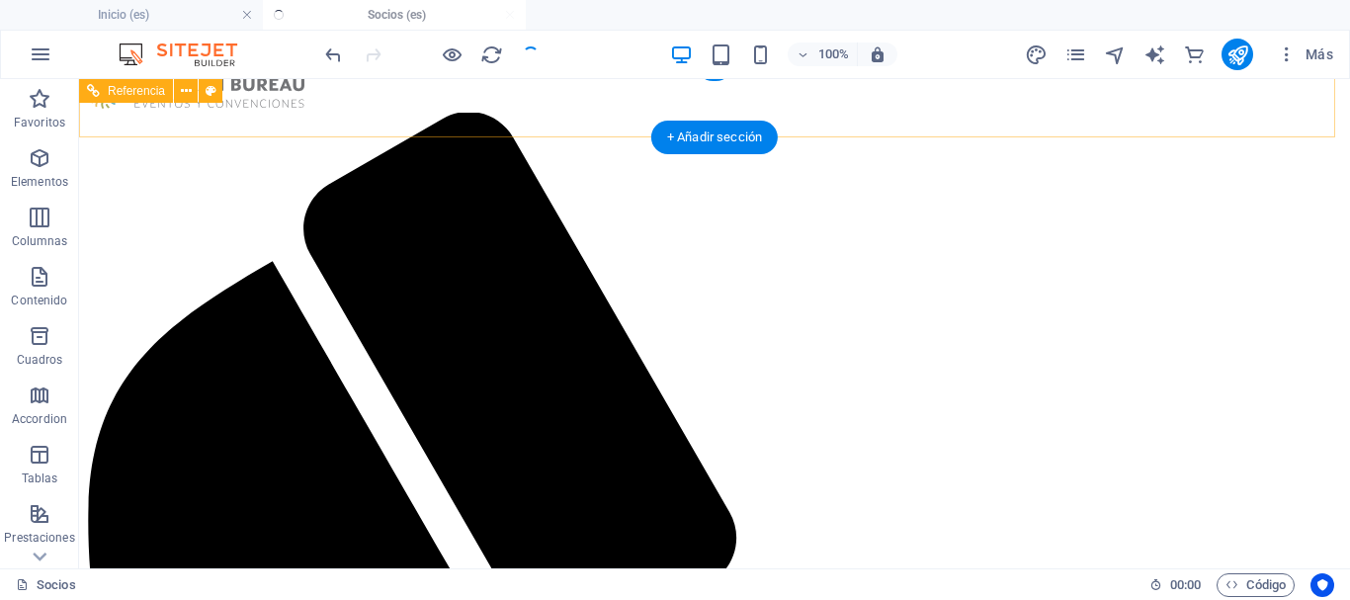
scroll to position [17, 0]
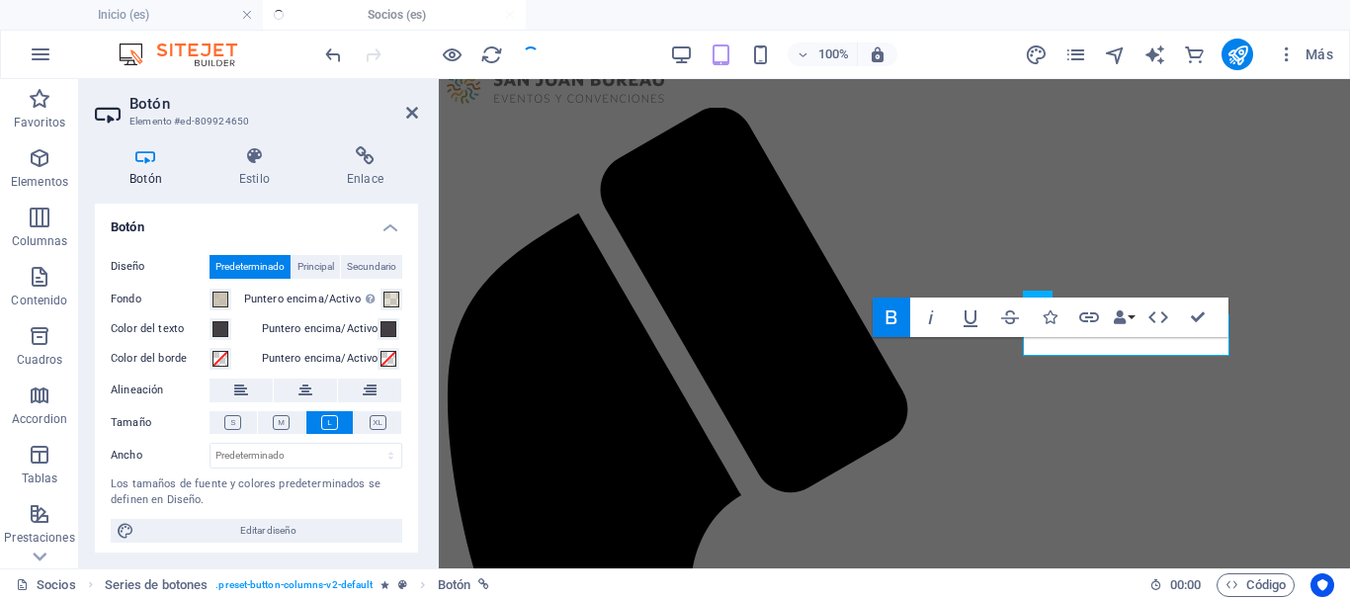
scroll to position [0, 0]
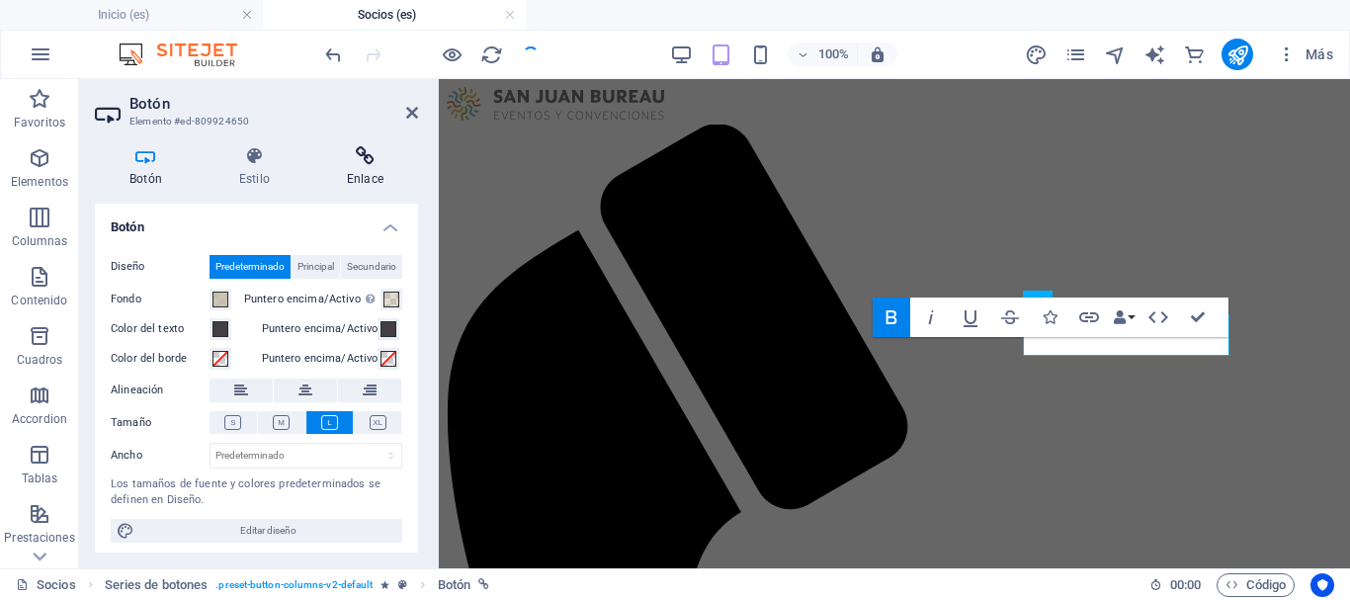
click at [372, 151] on icon at bounding box center [365, 156] width 106 height 20
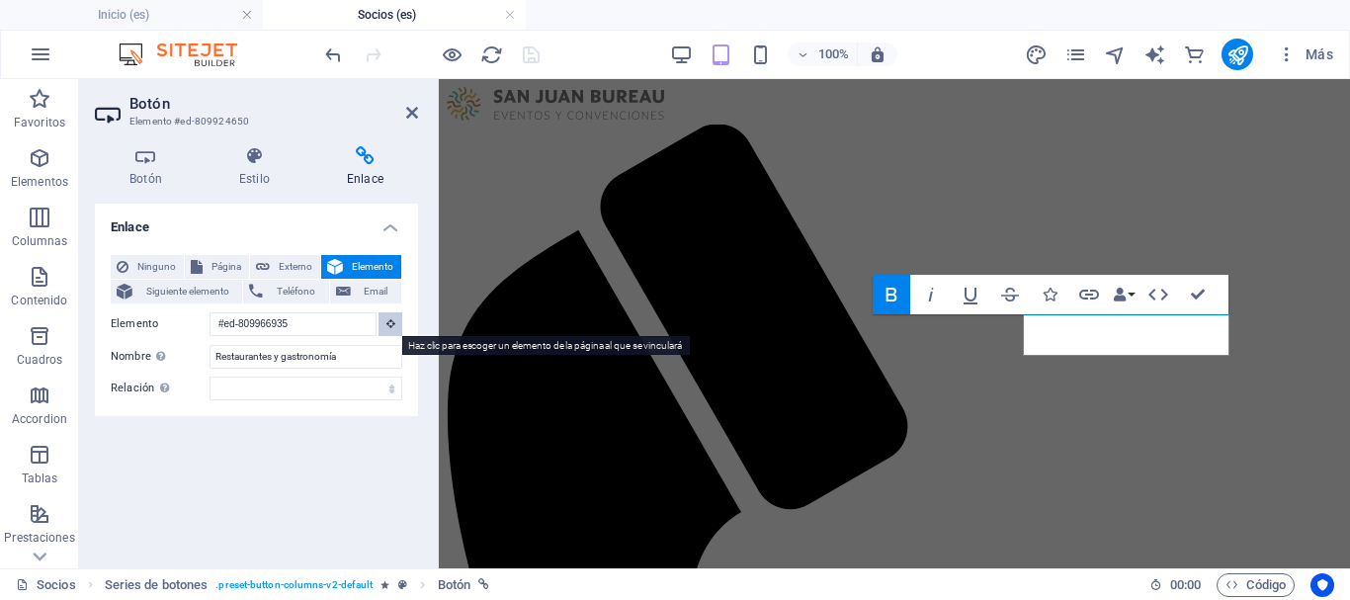
click at [393, 325] on icon at bounding box center [391, 323] width 9 height 10
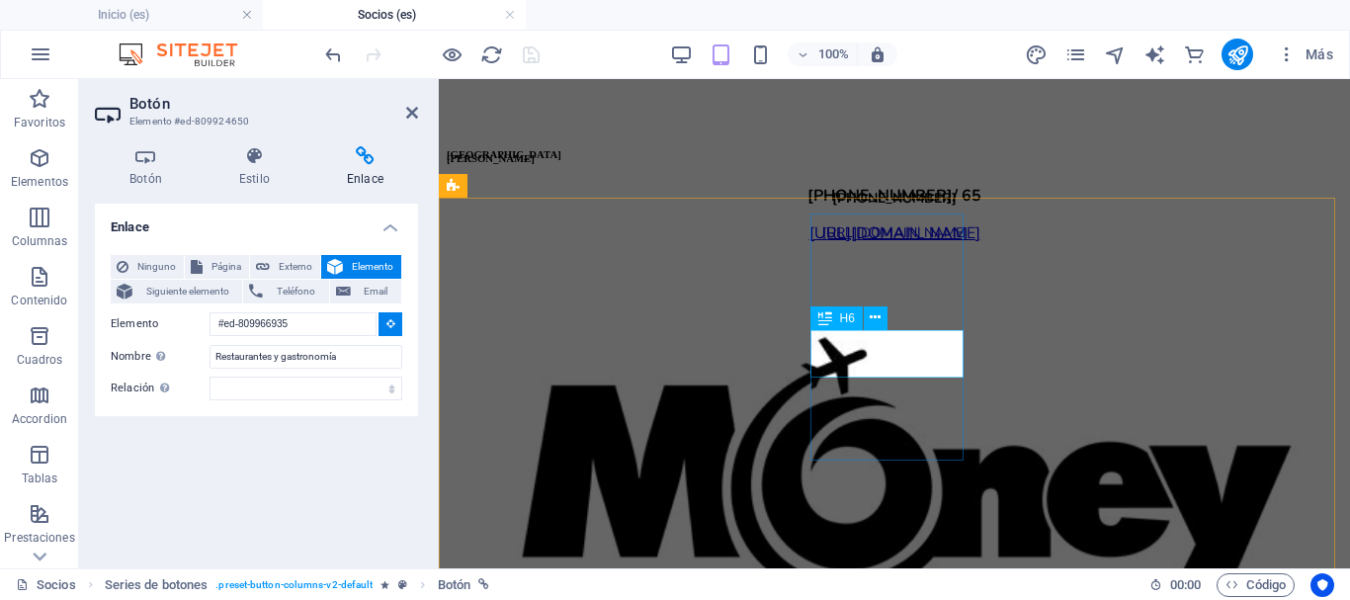
scroll to position [4152, 0]
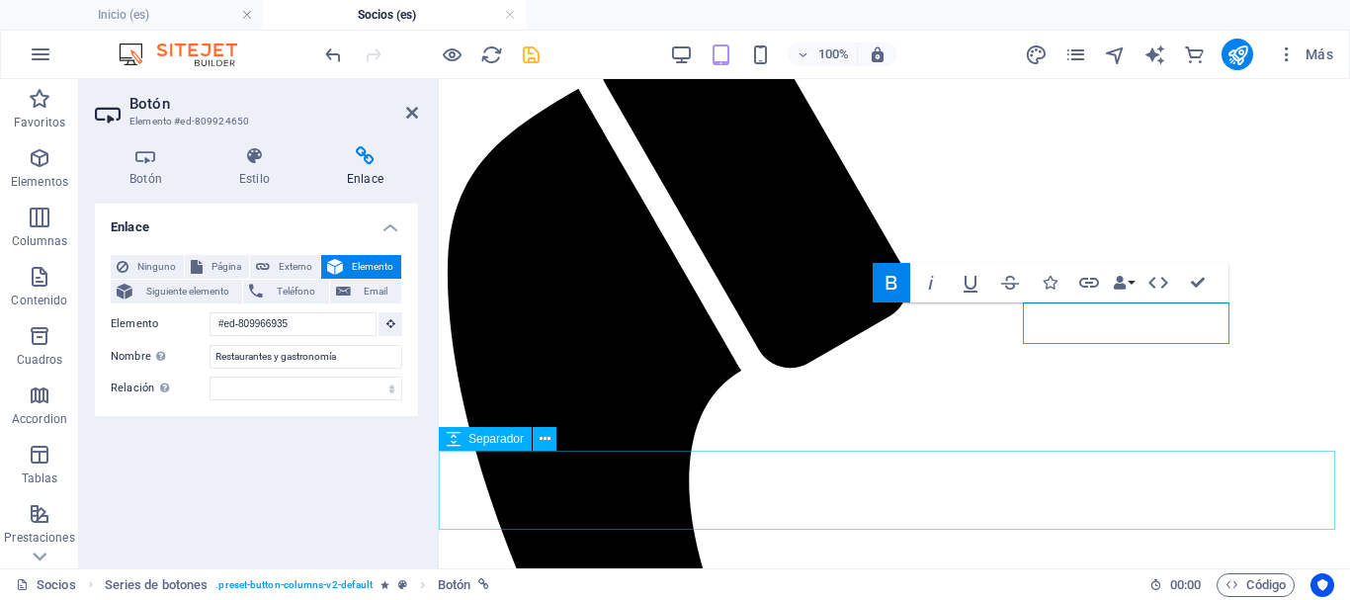
scroll to position [12, 0]
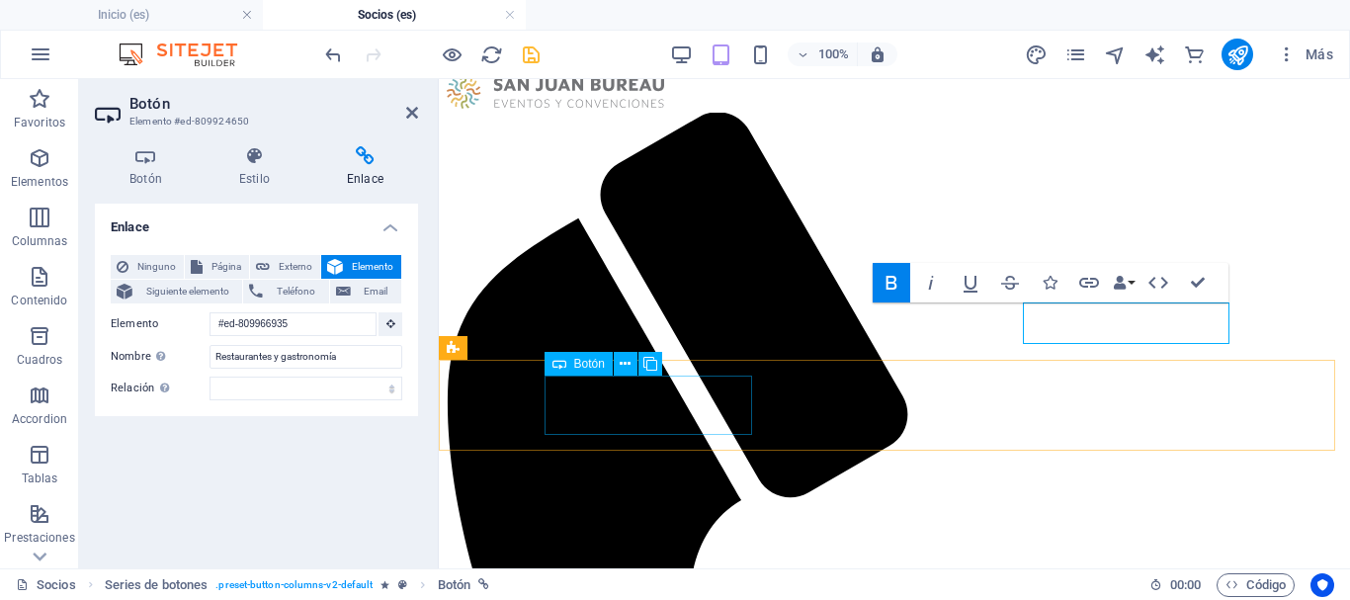
drag, startPoint x: 714, startPoint y: 419, endPoint x: 812, endPoint y: 244, distance: 200.5
select select "px"
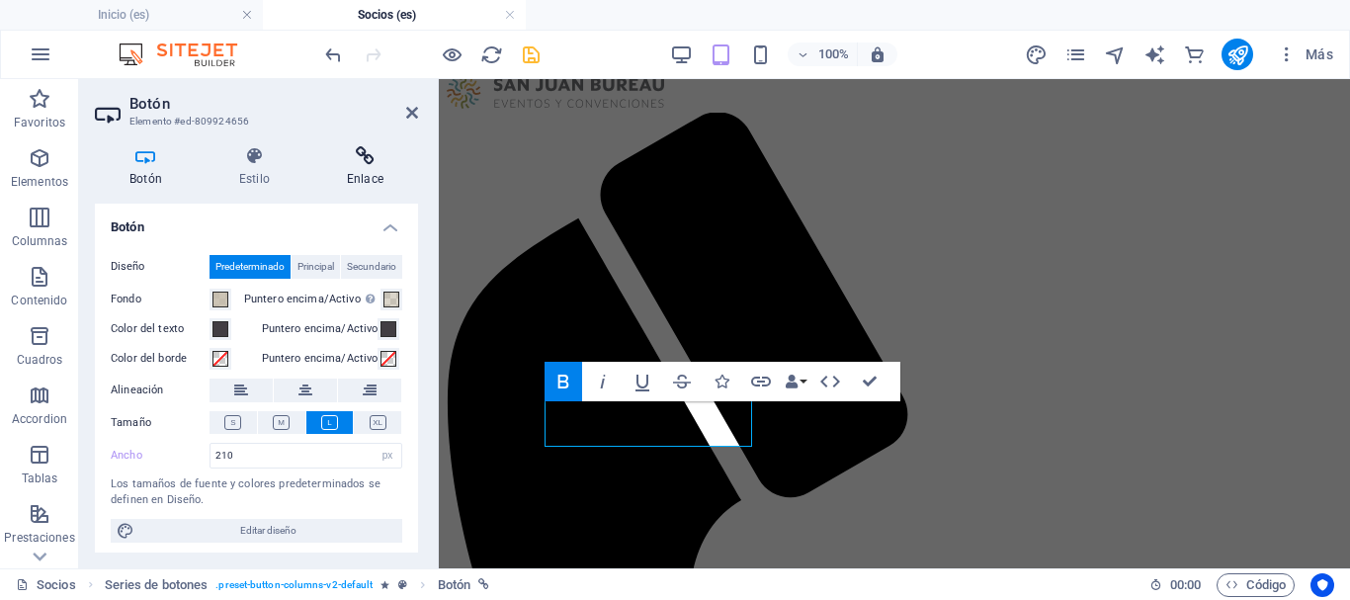
scroll to position [0, 0]
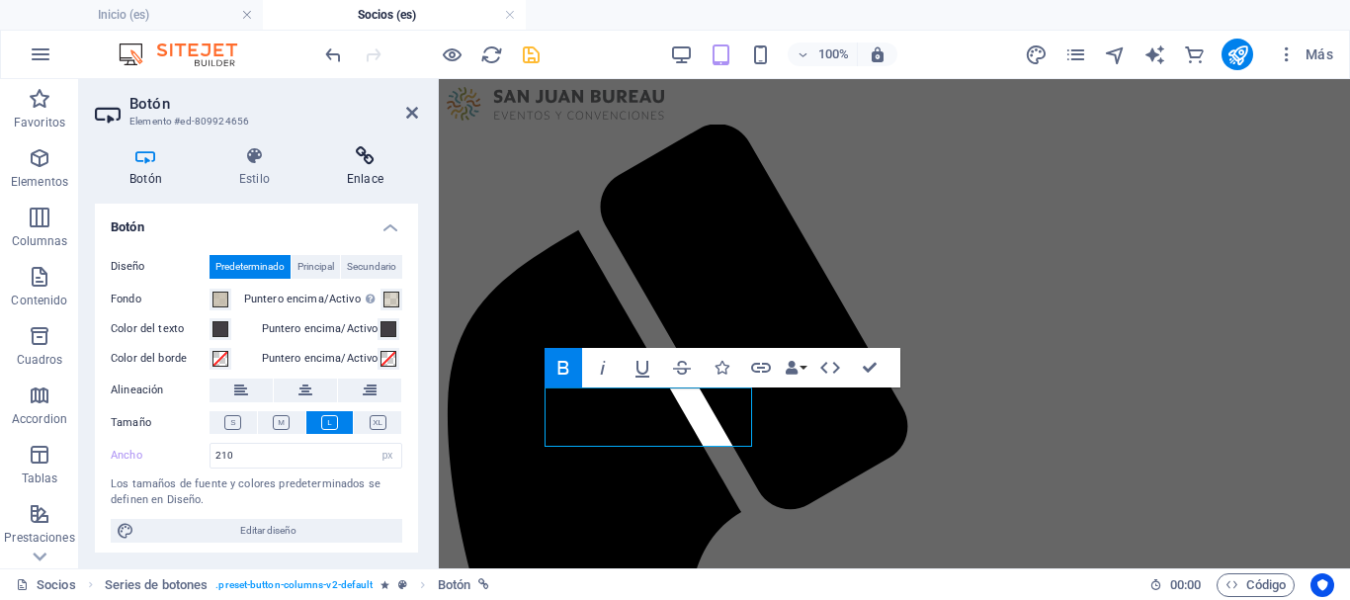
click at [373, 165] on icon at bounding box center [365, 156] width 106 height 20
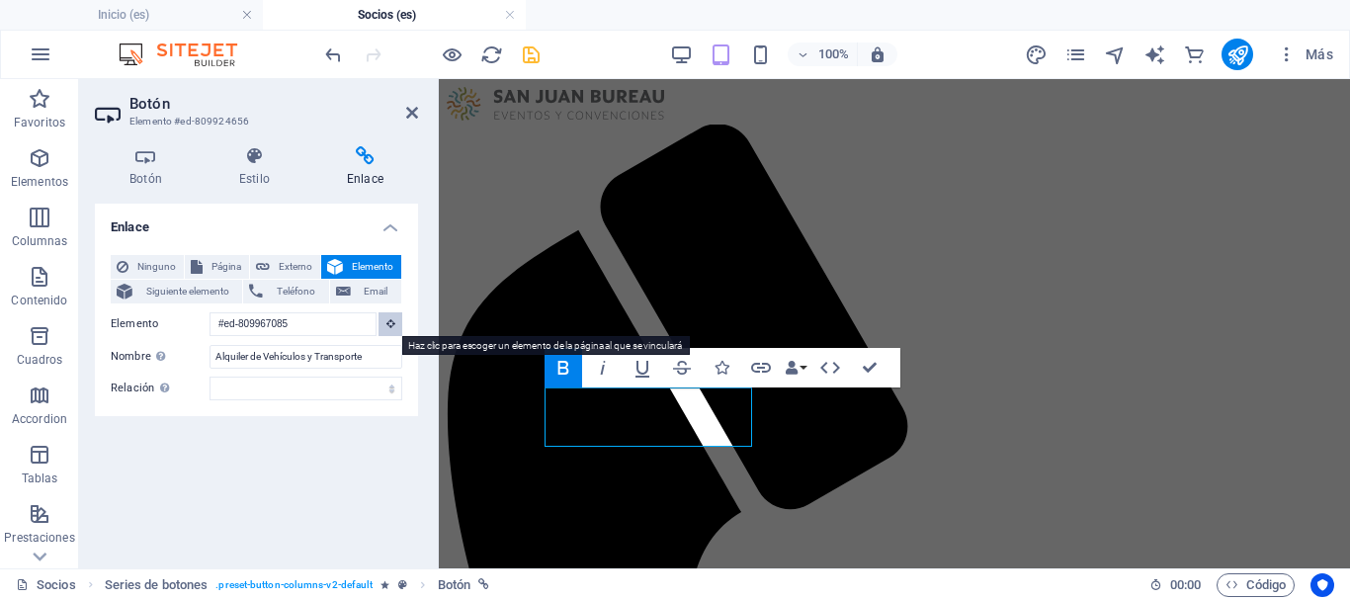
click at [389, 319] on icon at bounding box center [391, 323] width 9 height 10
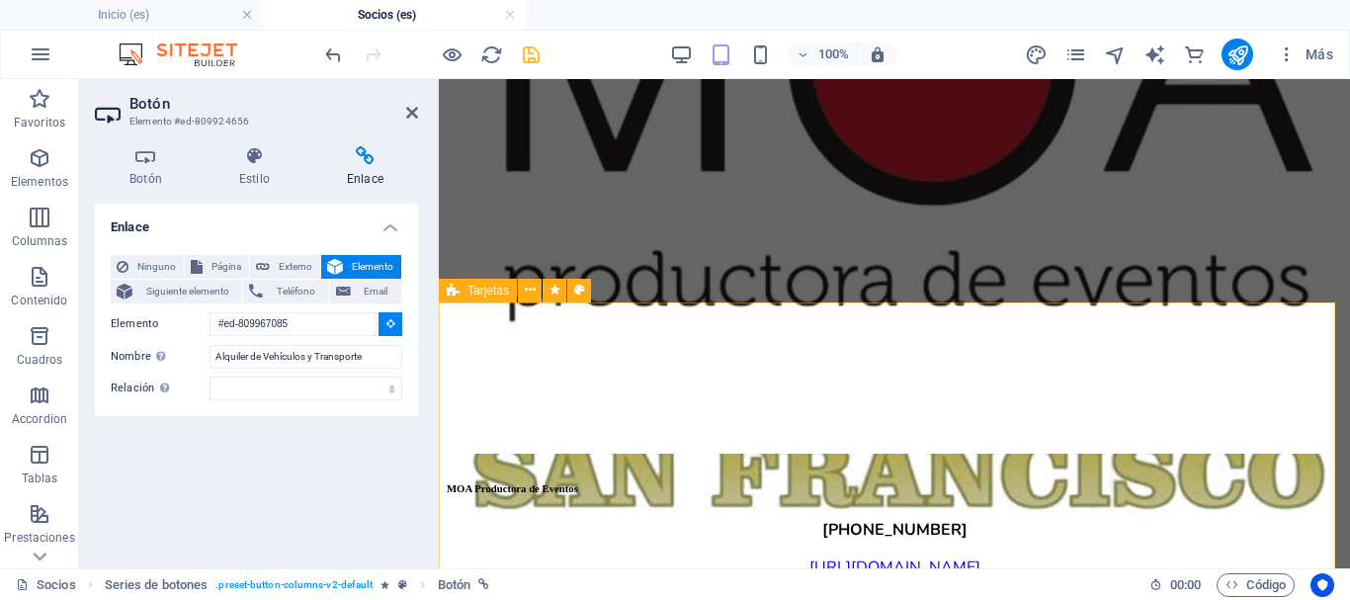
scroll to position [5635, 0]
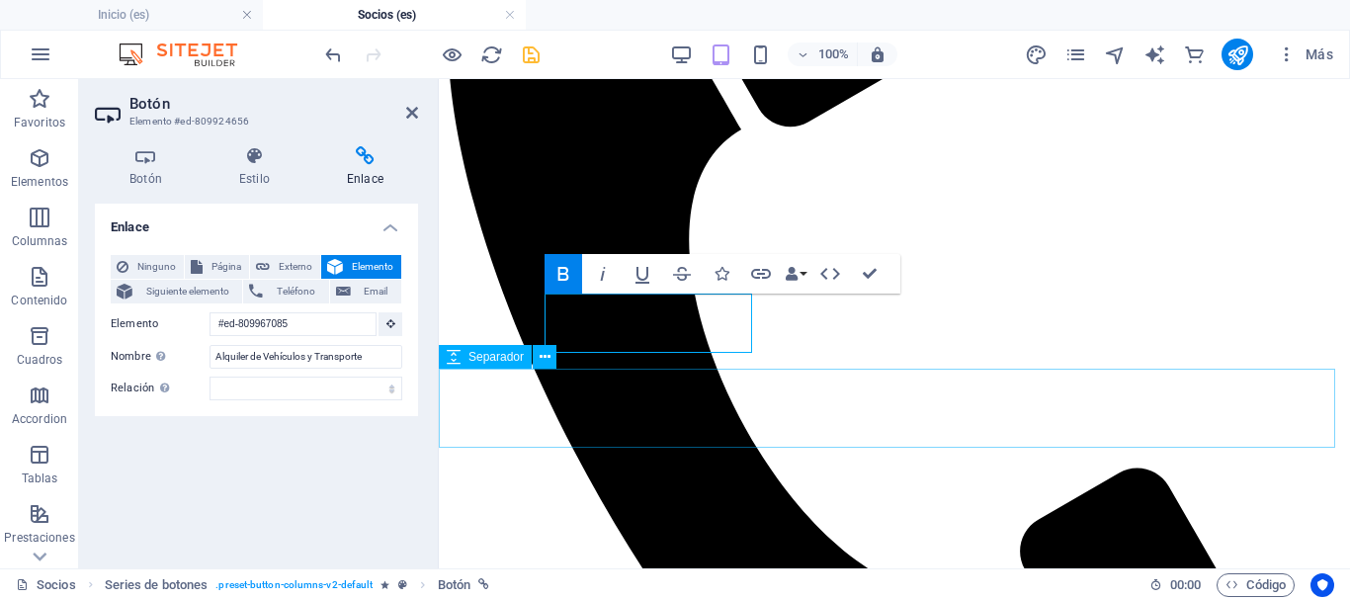
scroll to position [94, 0]
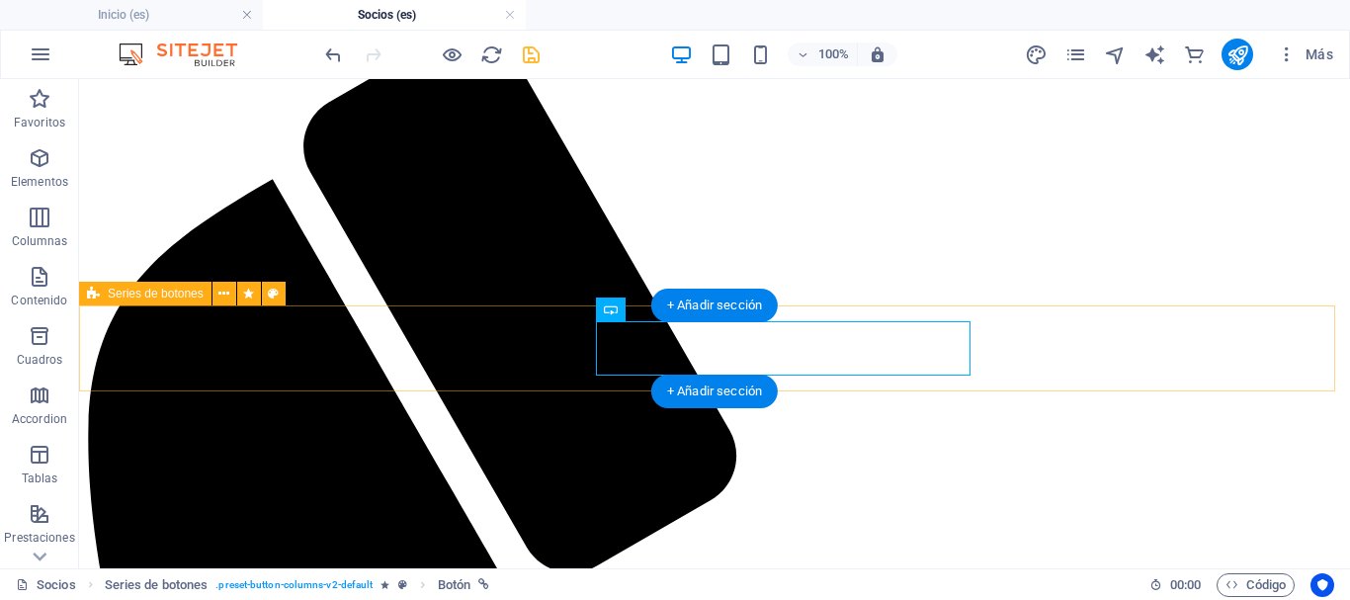
scroll to position [89, 0]
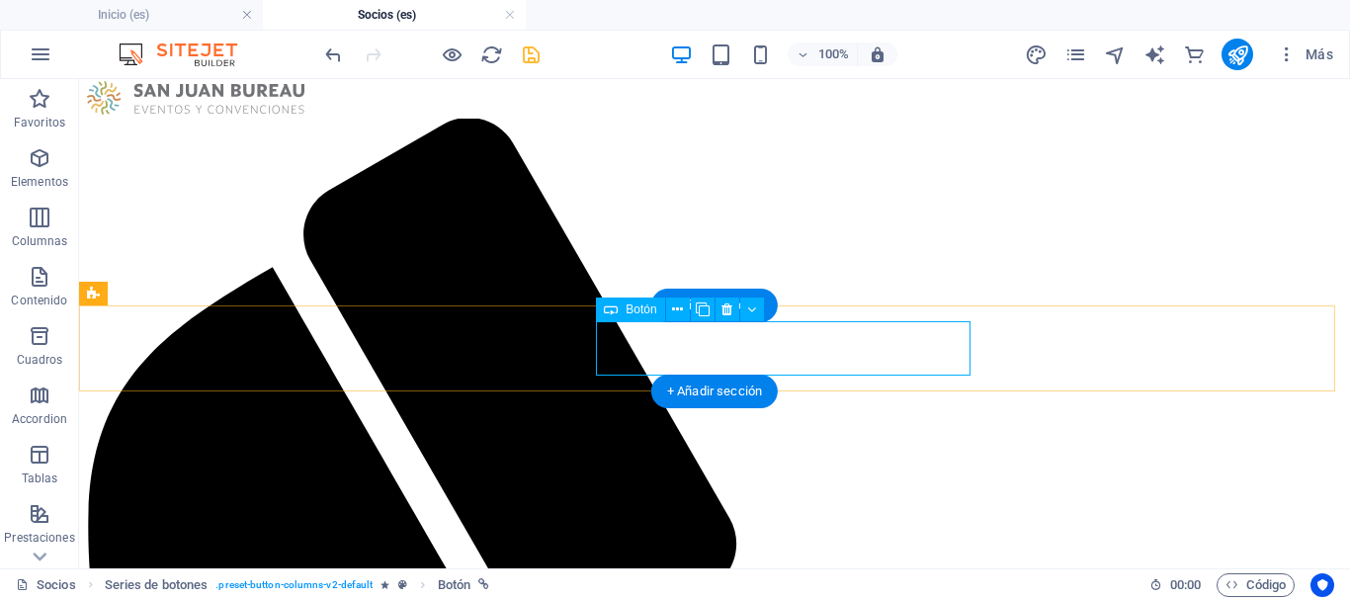
select select "px"
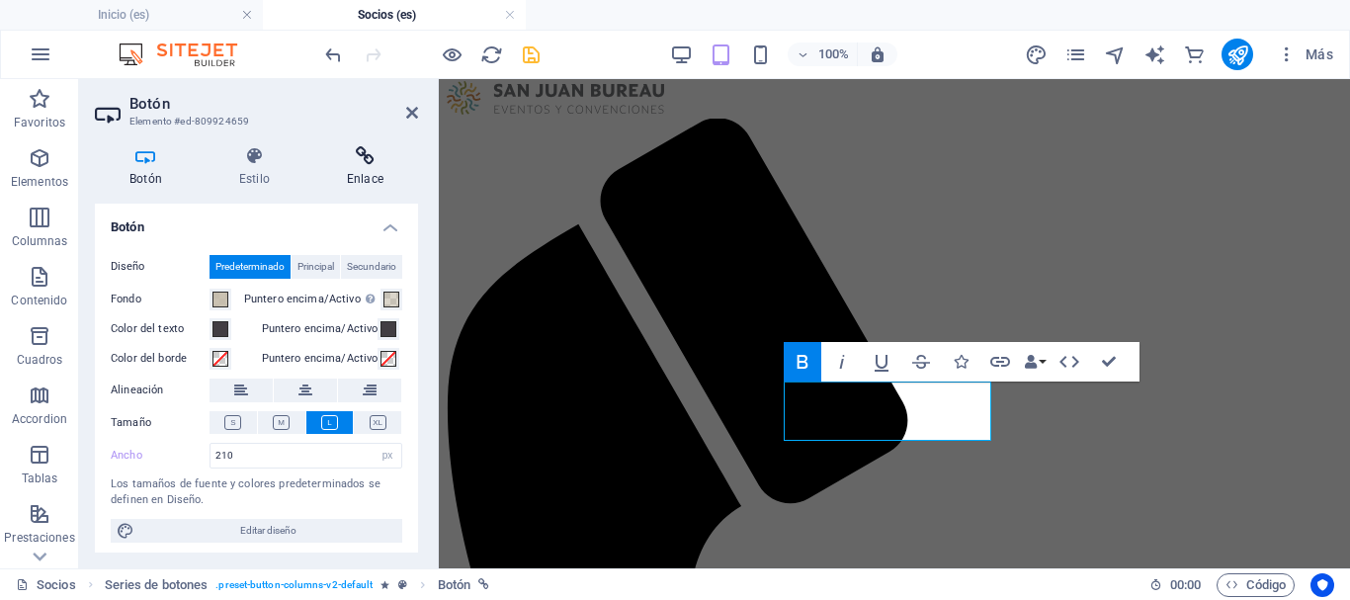
click at [357, 159] on icon at bounding box center [365, 156] width 106 height 20
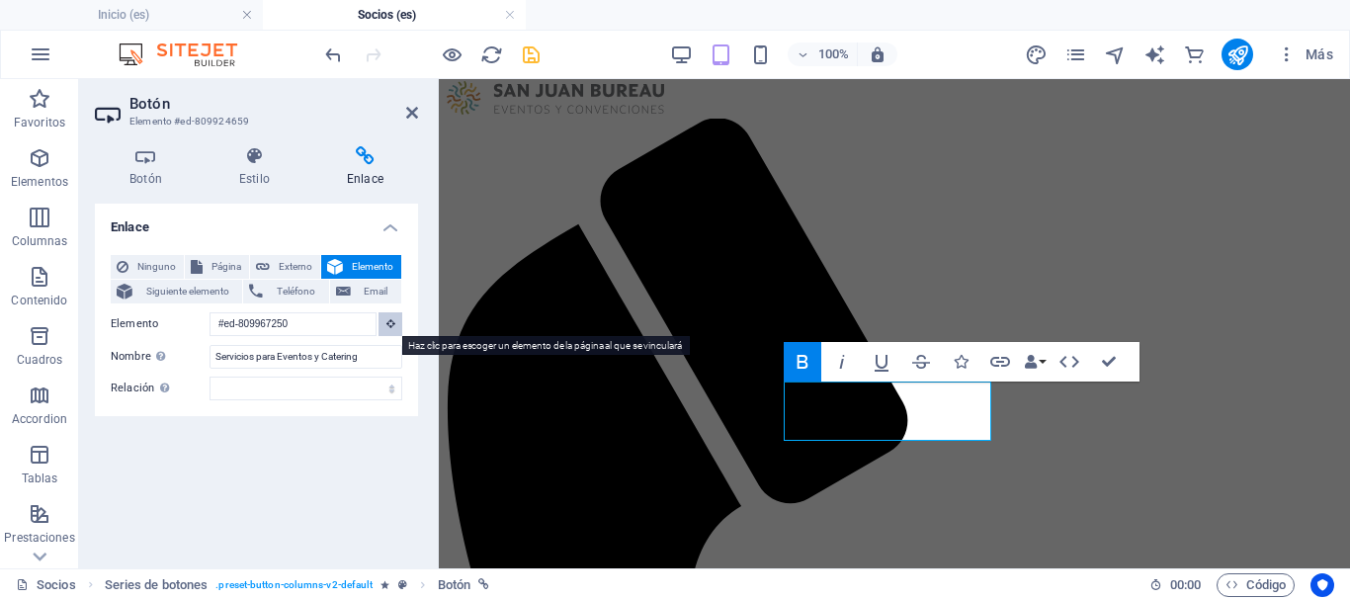
click at [390, 319] on icon at bounding box center [391, 323] width 9 height 10
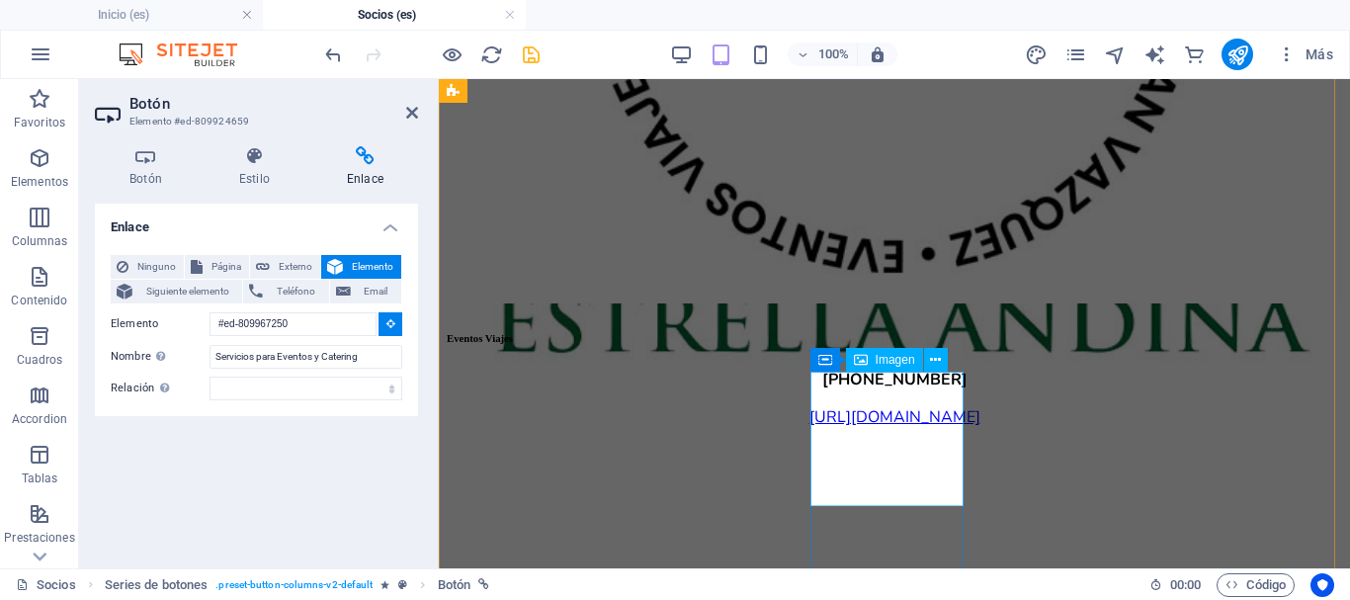
scroll to position [6426, 0]
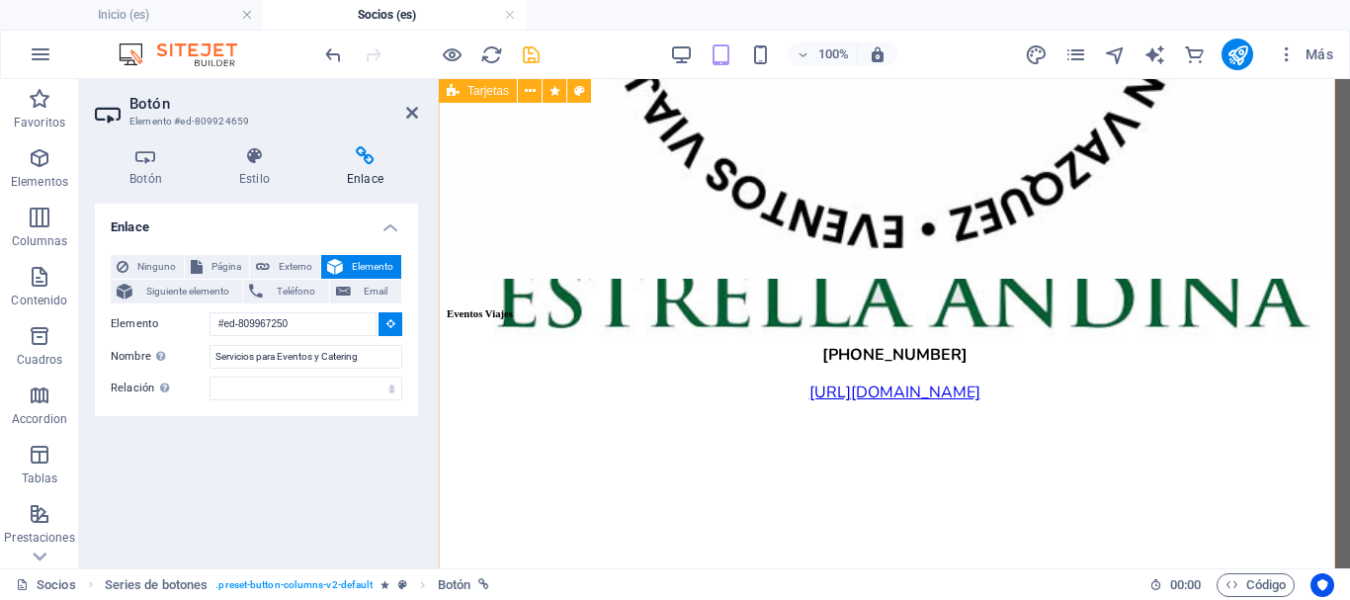
type input "#ed-809967337"
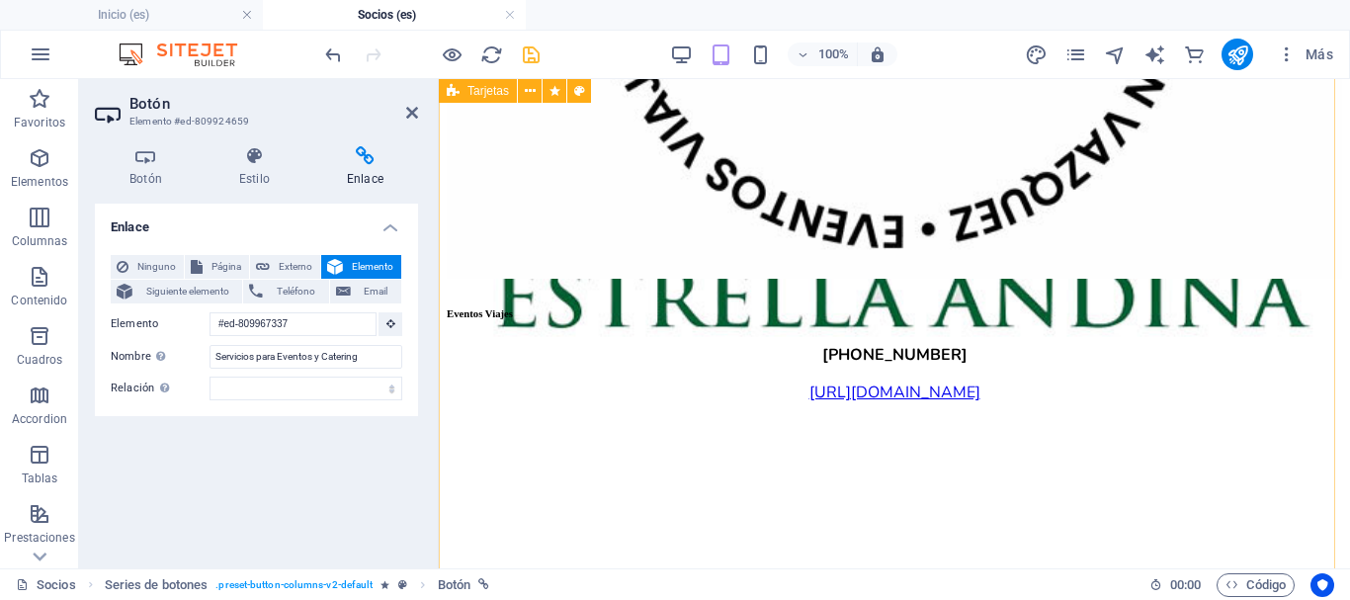
scroll to position [94, 0]
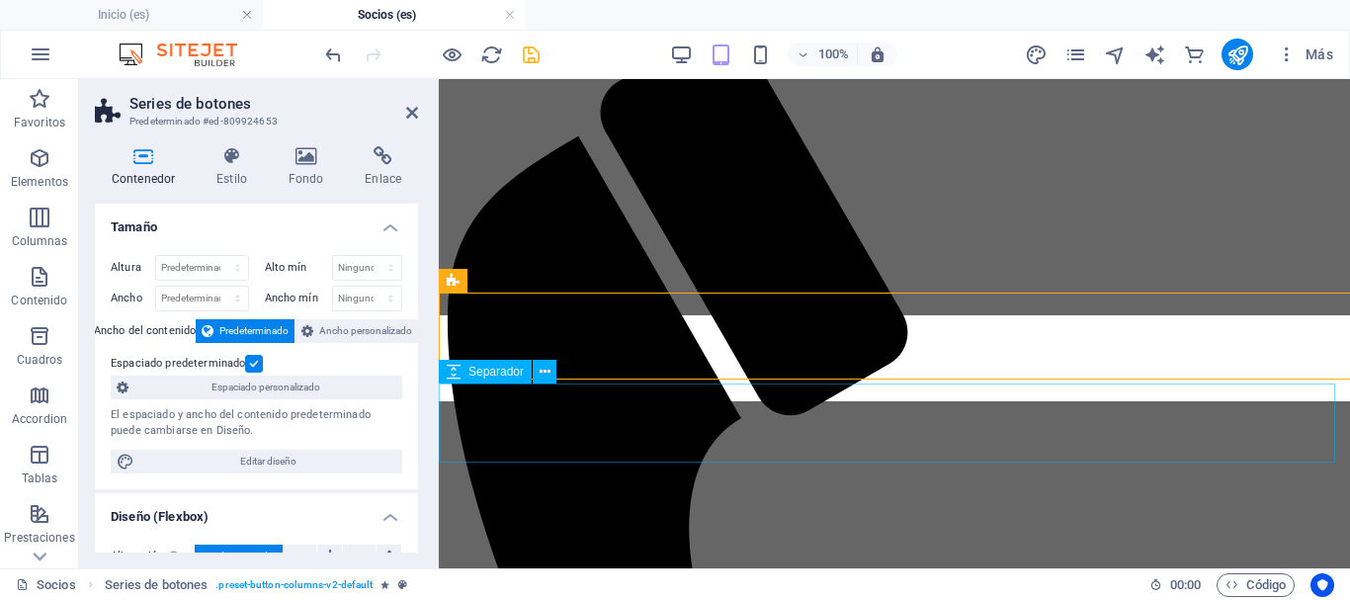
scroll to position [79, 0]
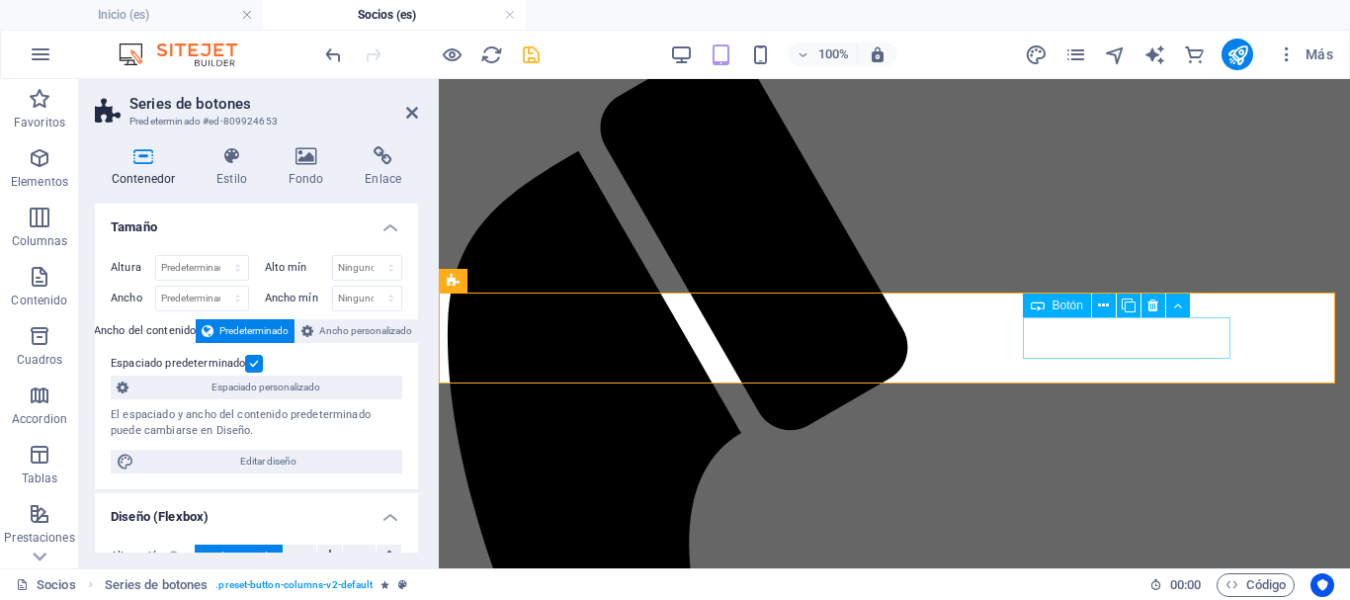
select select "px"
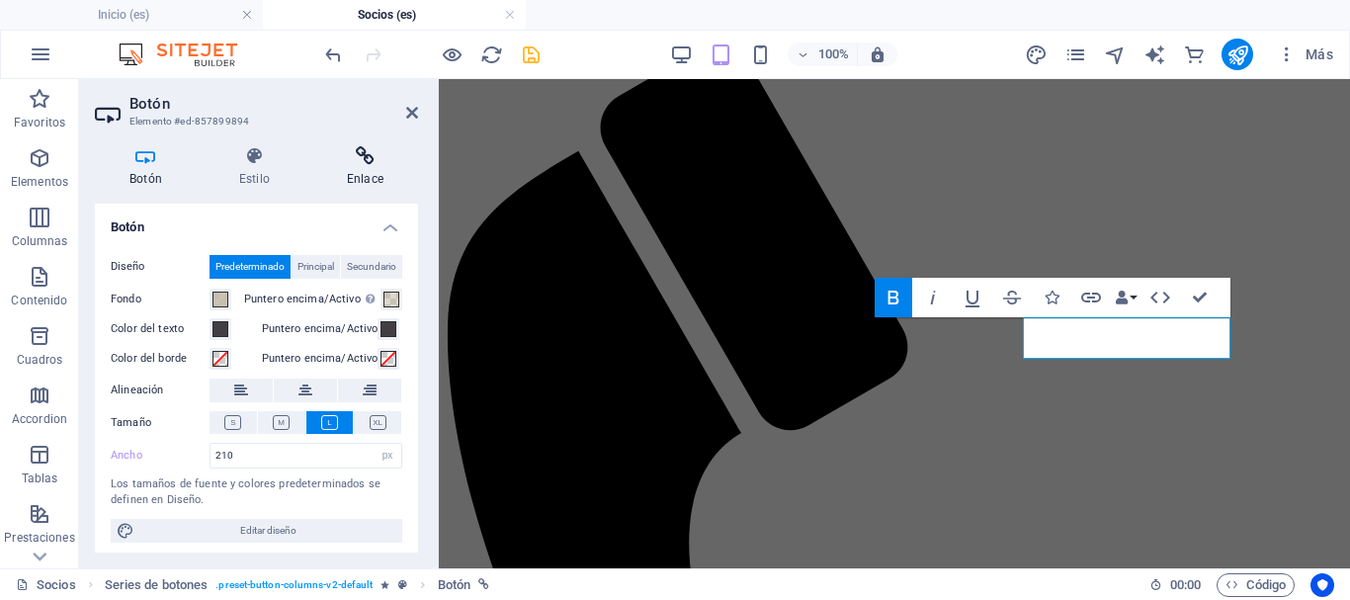
click at [366, 159] on icon at bounding box center [365, 156] width 106 height 20
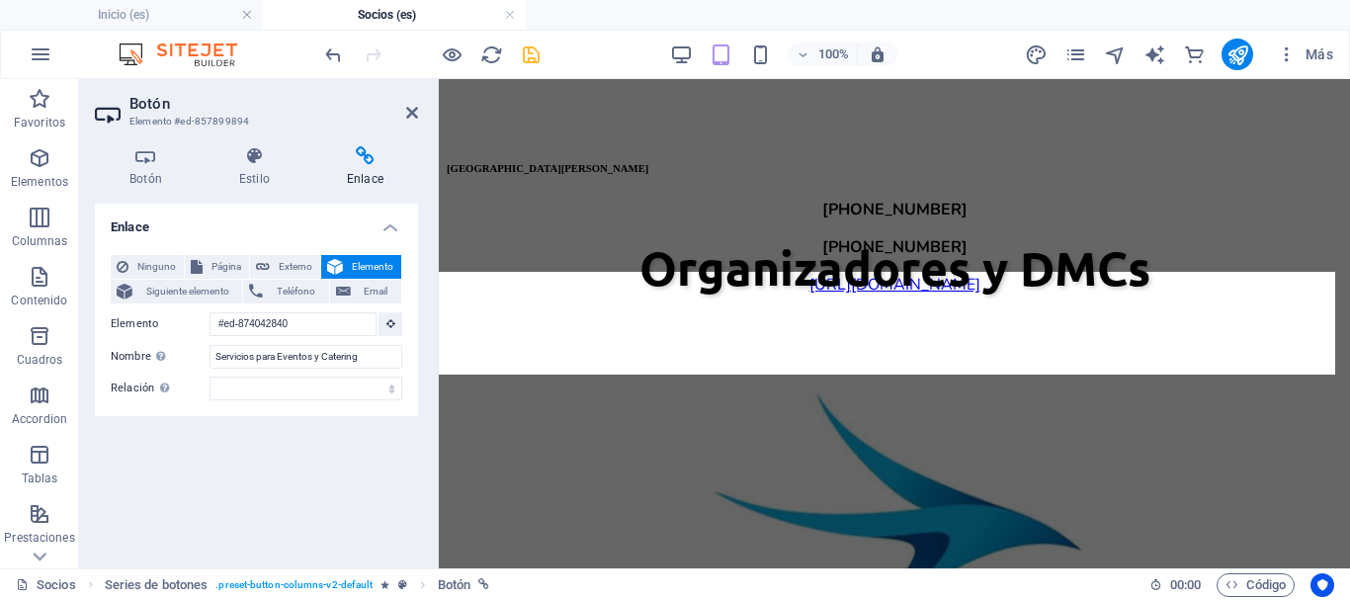
scroll to position [1995, 0]
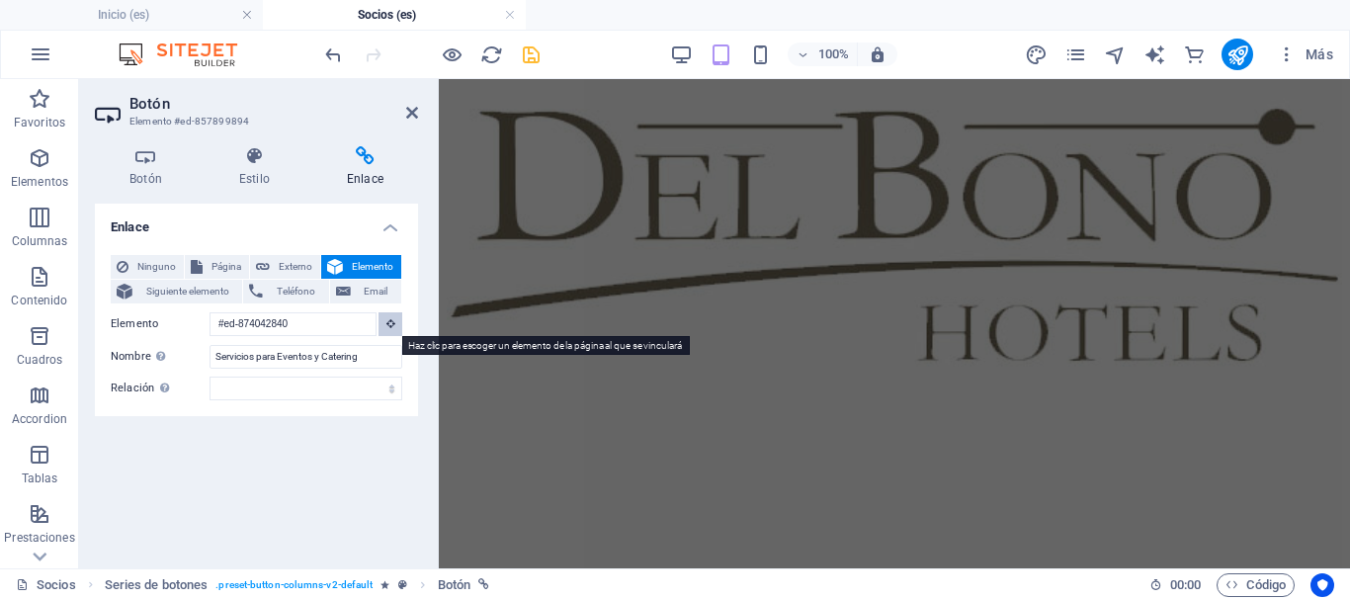
click at [393, 324] on icon at bounding box center [391, 323] width 9 height 10
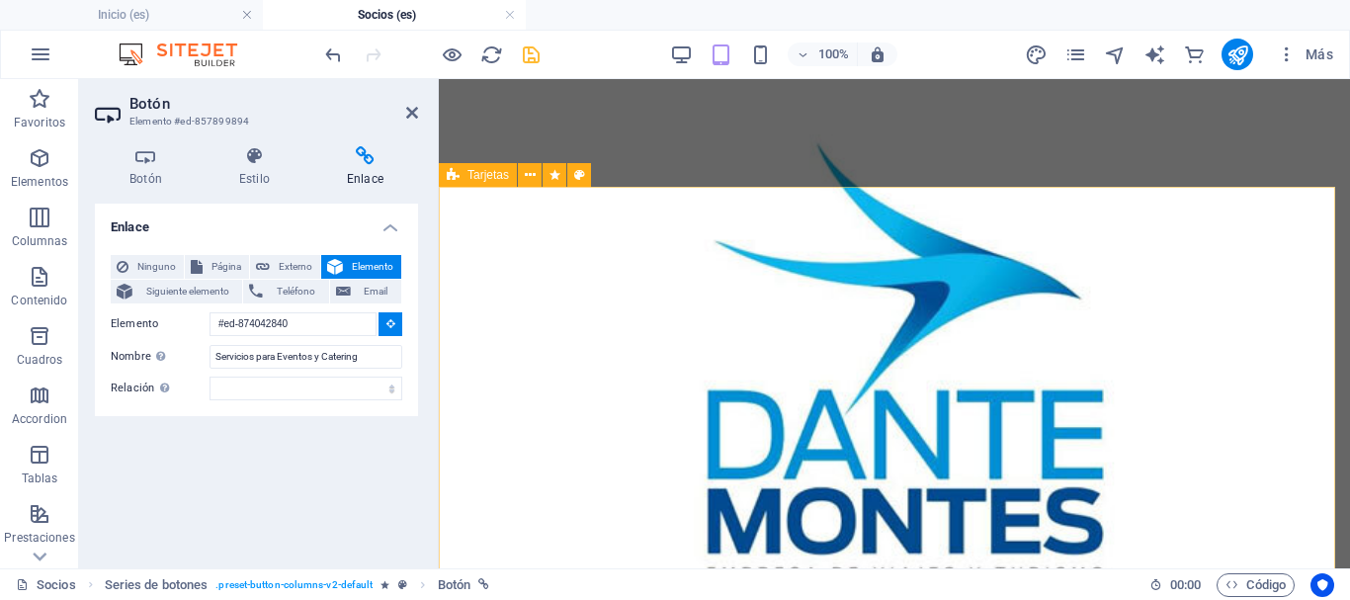
scroll to position [3658, 0]
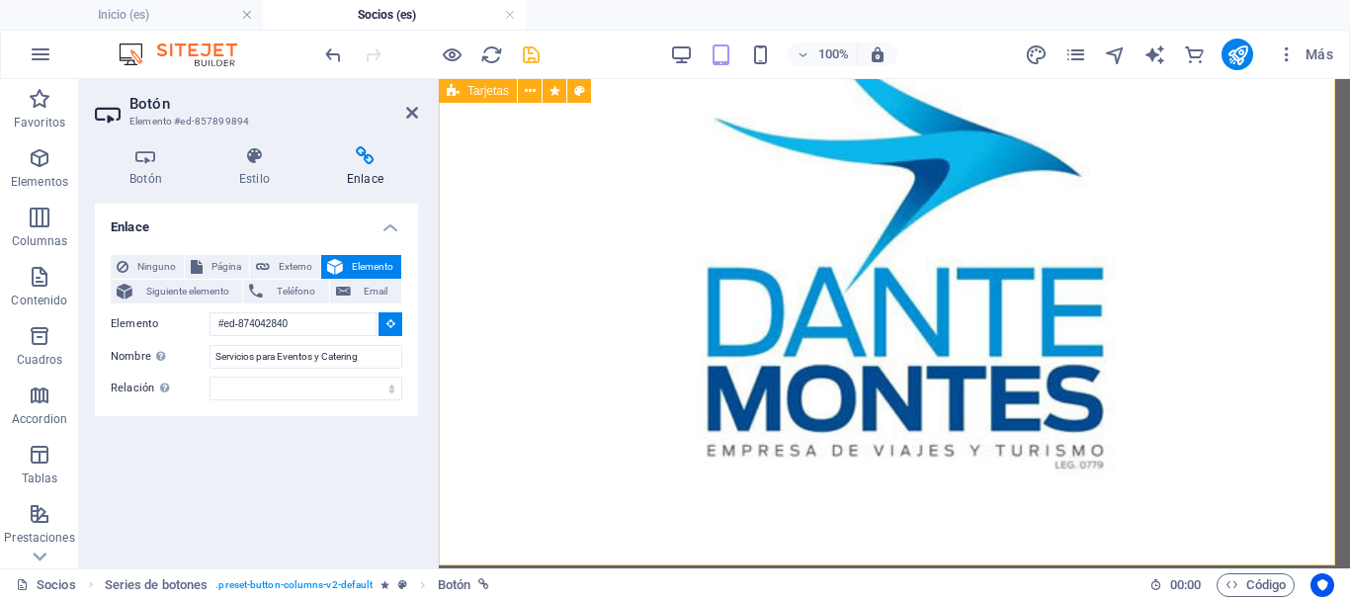
type input "#ed-874054386"
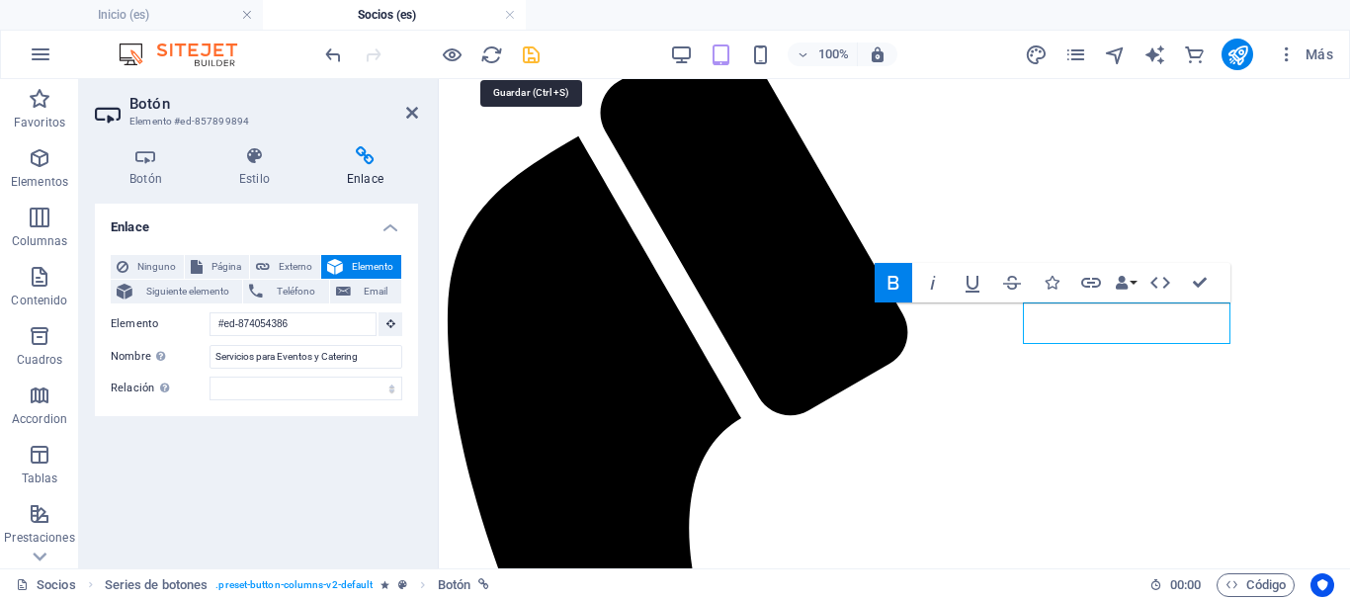
click at [528, 44] on icon "save" at bounding box center [531, 54] width 23 height 23
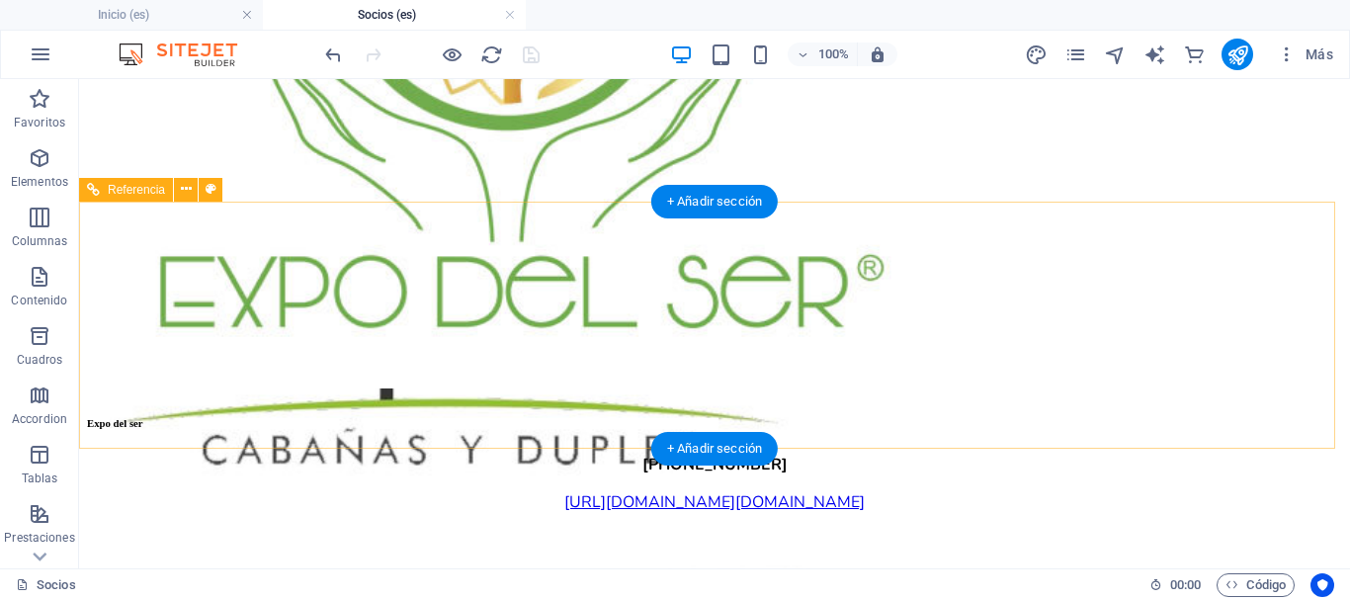
scroll to position [9985, 0]
